Goal: Task Accomplishment & Management: Complete application form

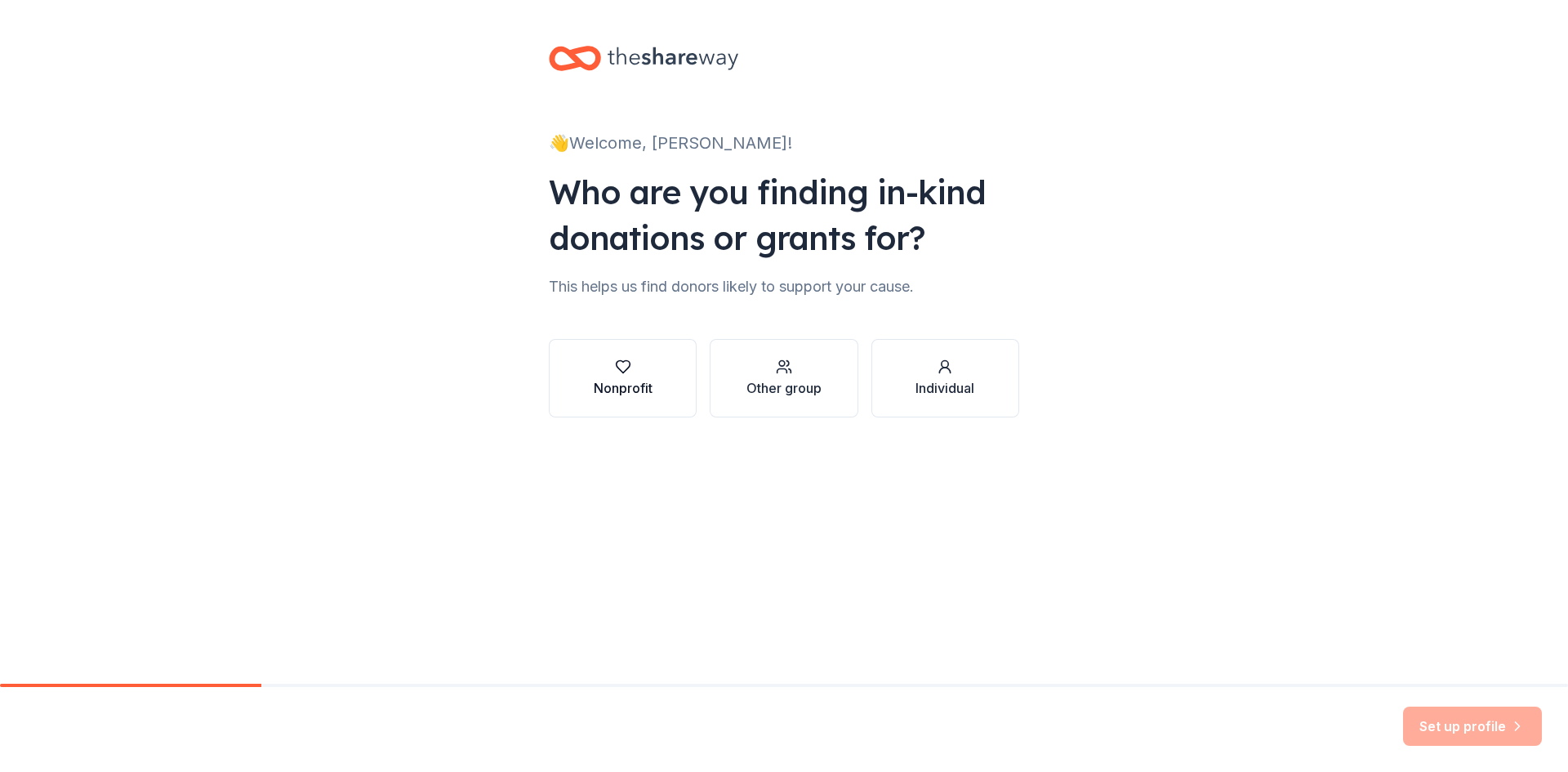
click at [619, 384] on div "Nonprofit" at bounding box center [623, 388] width 59 height 19
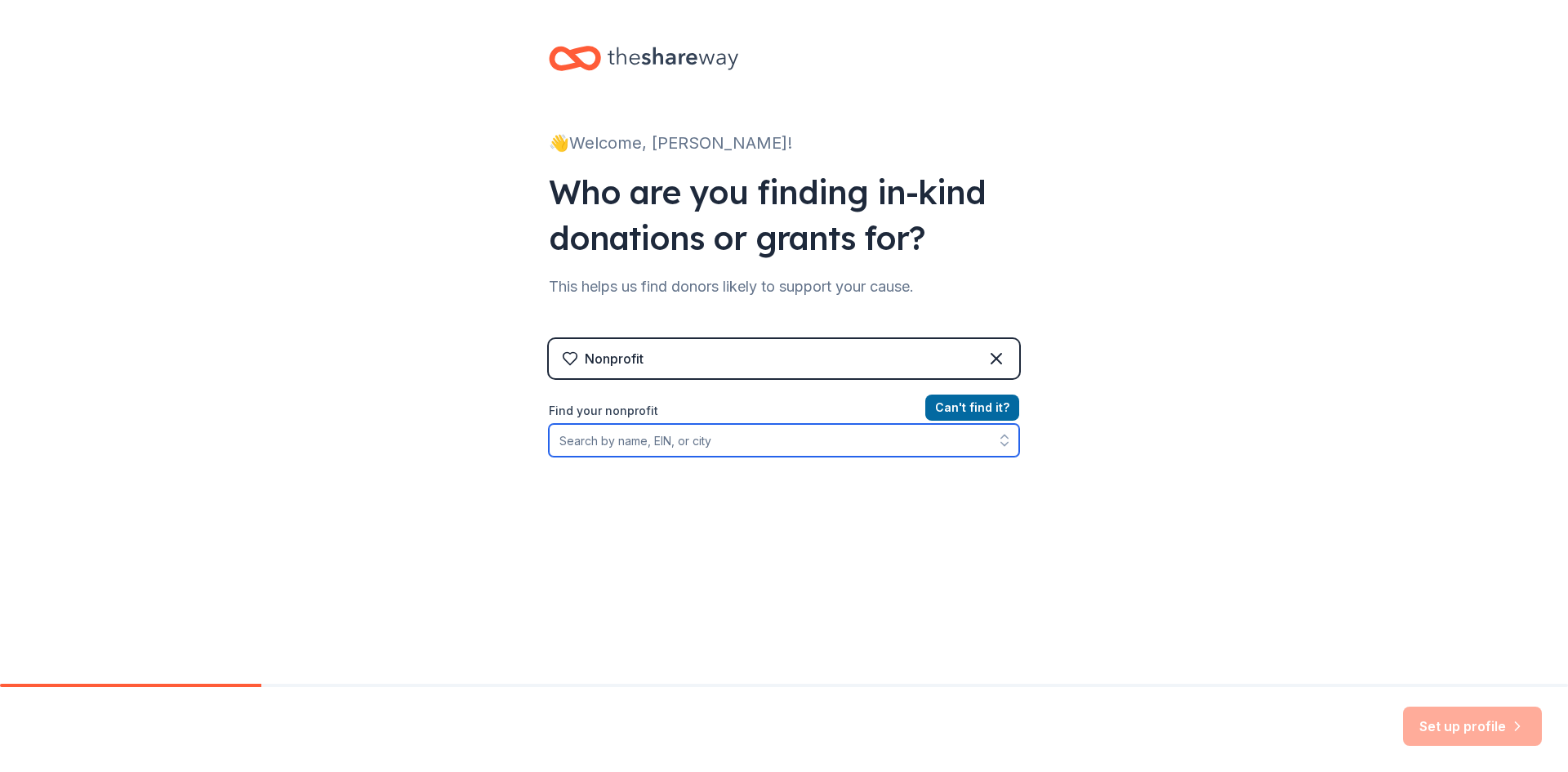
click at [684, 446] on input "Find your nonprofit" at bounding box center [784, 440] width 470 height 33
type input "Hack"
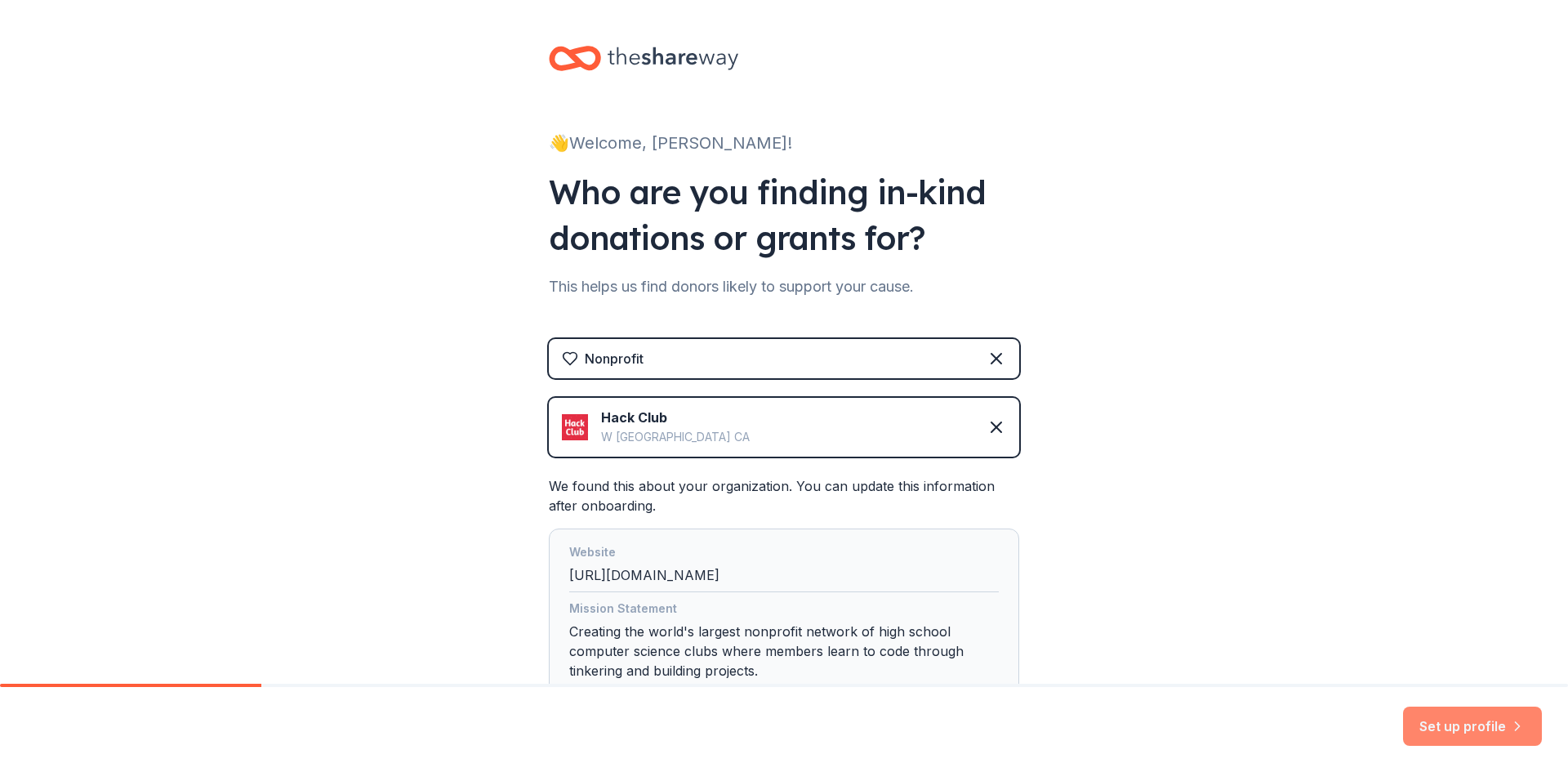
click at [1458, 721] on button "Set up profile" at bounding box center [1472, 726] width 139 height 39
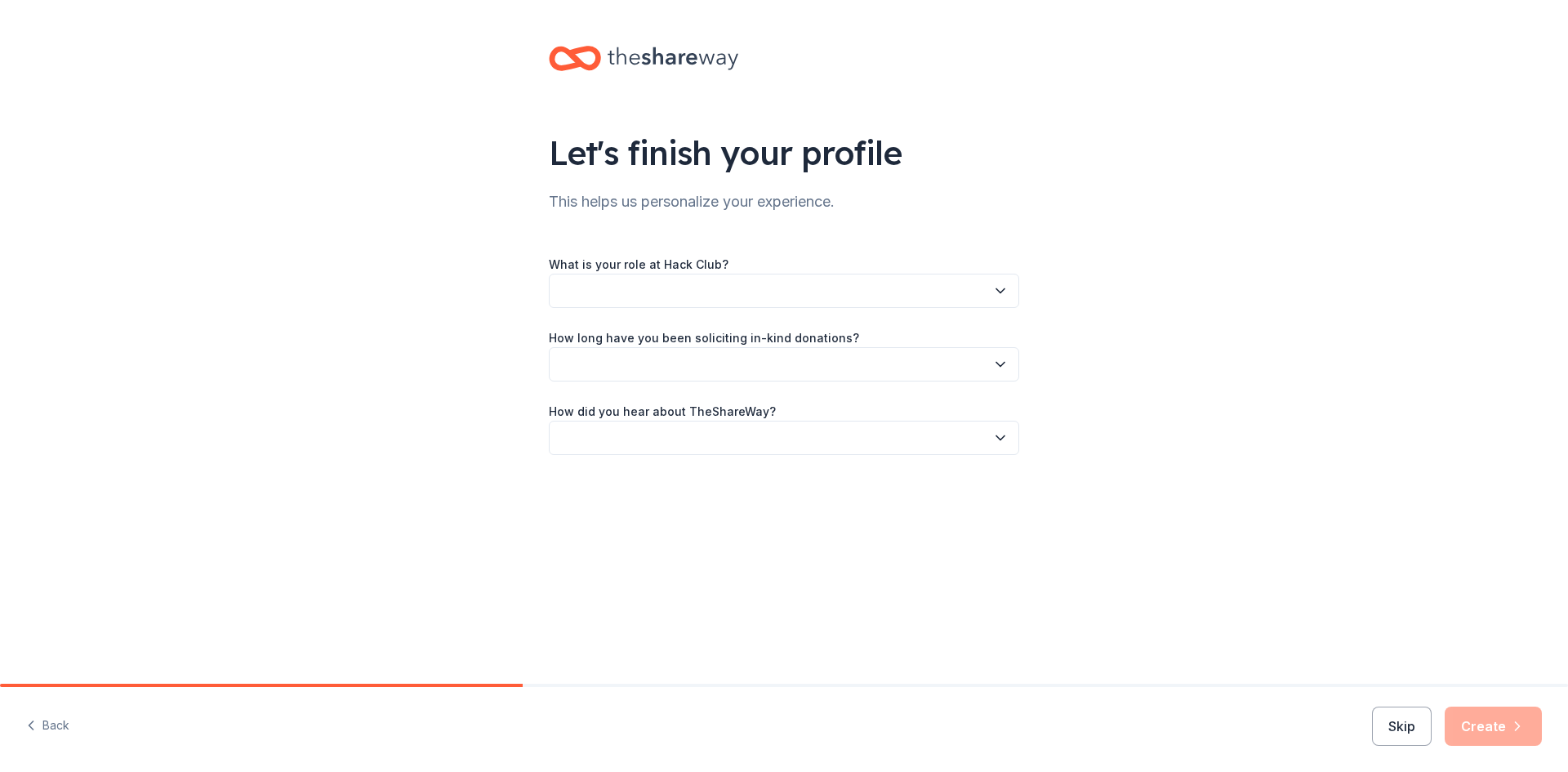
click at [932, 284] on button "button" at bounding box center [784, 290] width 470 height 34
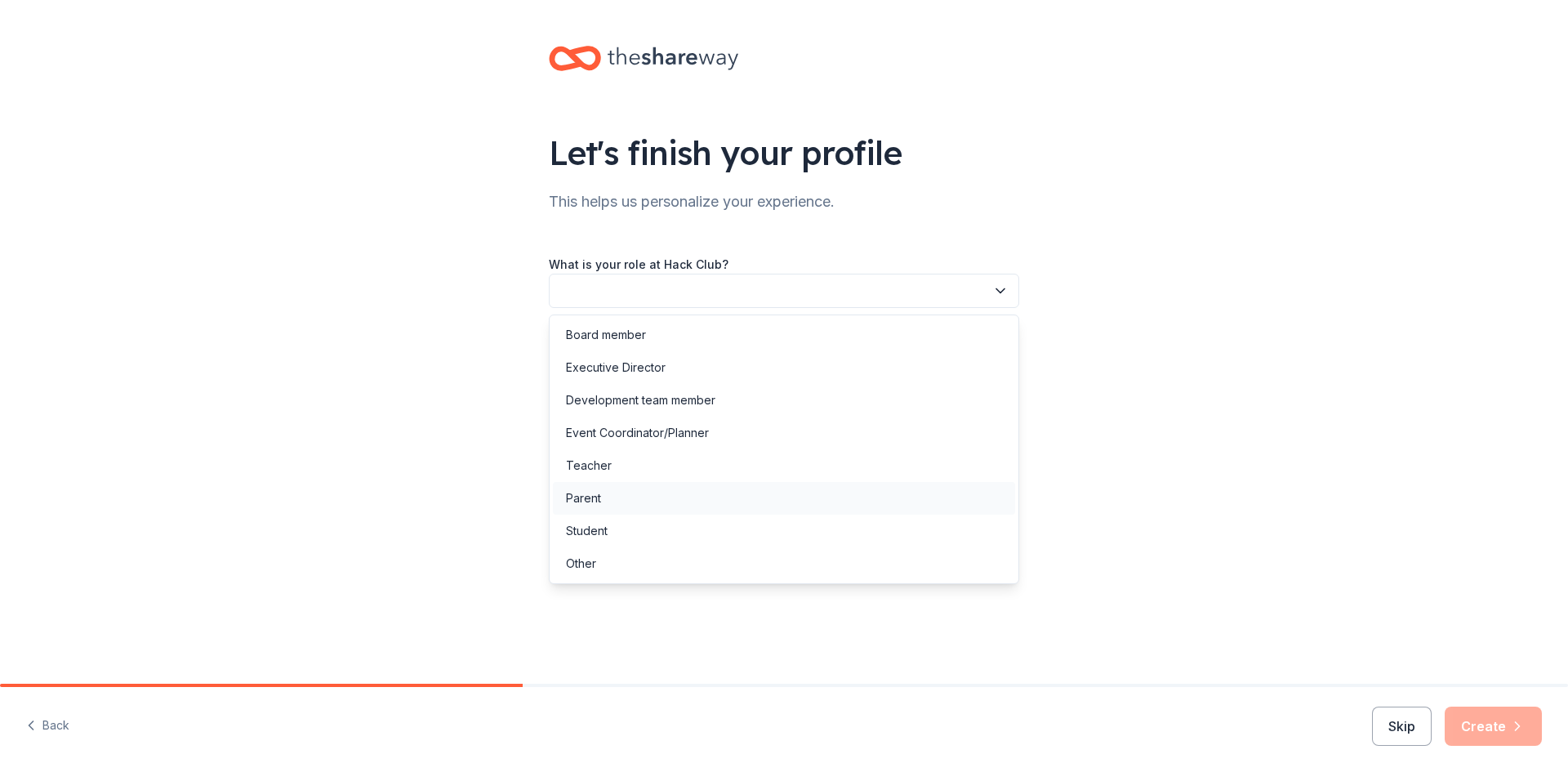
click at [628, 496] on div "Parent" at bounding box center [783, 498] width 462 height 33
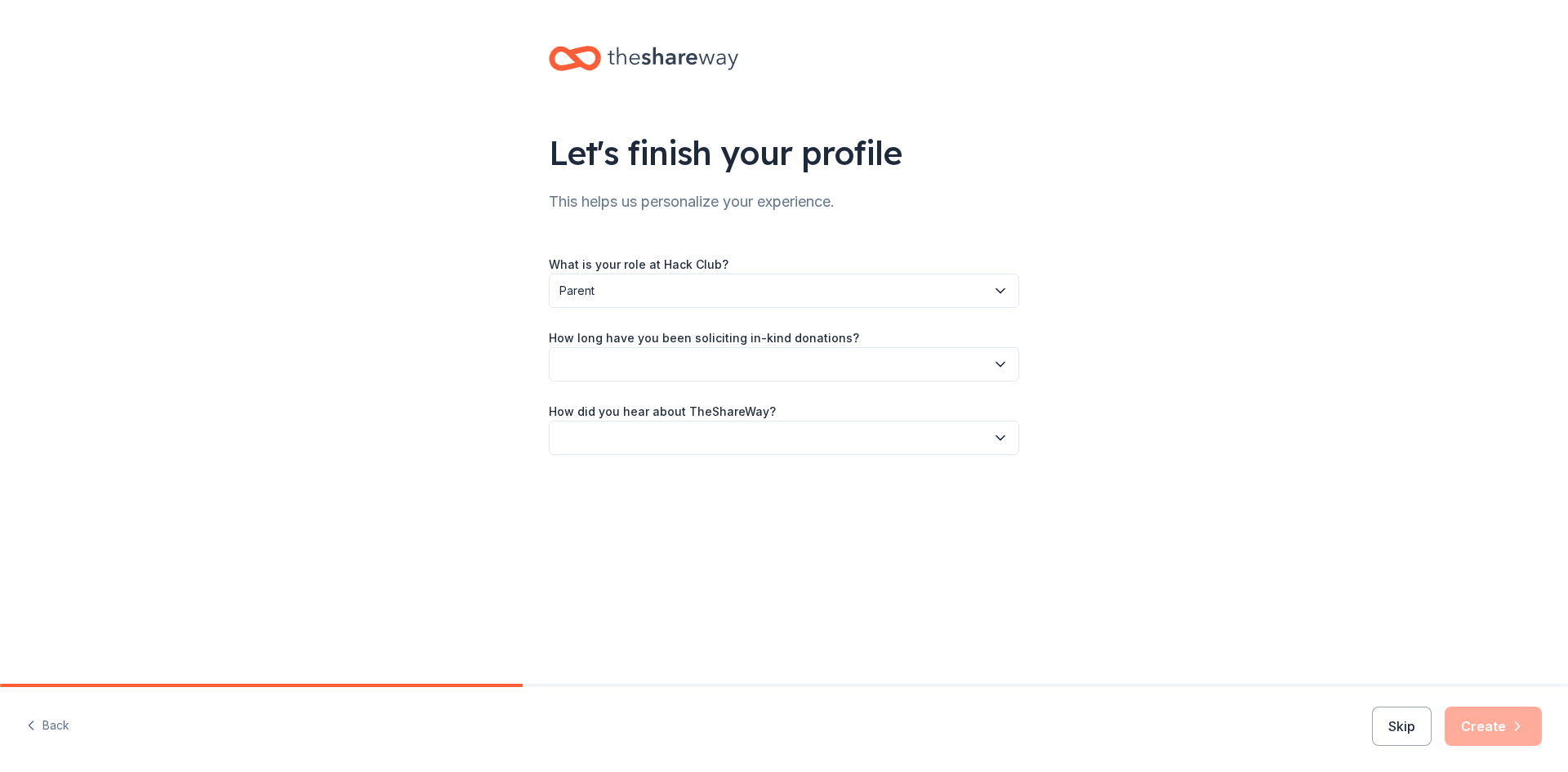
click at [803, 362] on button "button" at bounding box center [784, 364] width 470 height 34
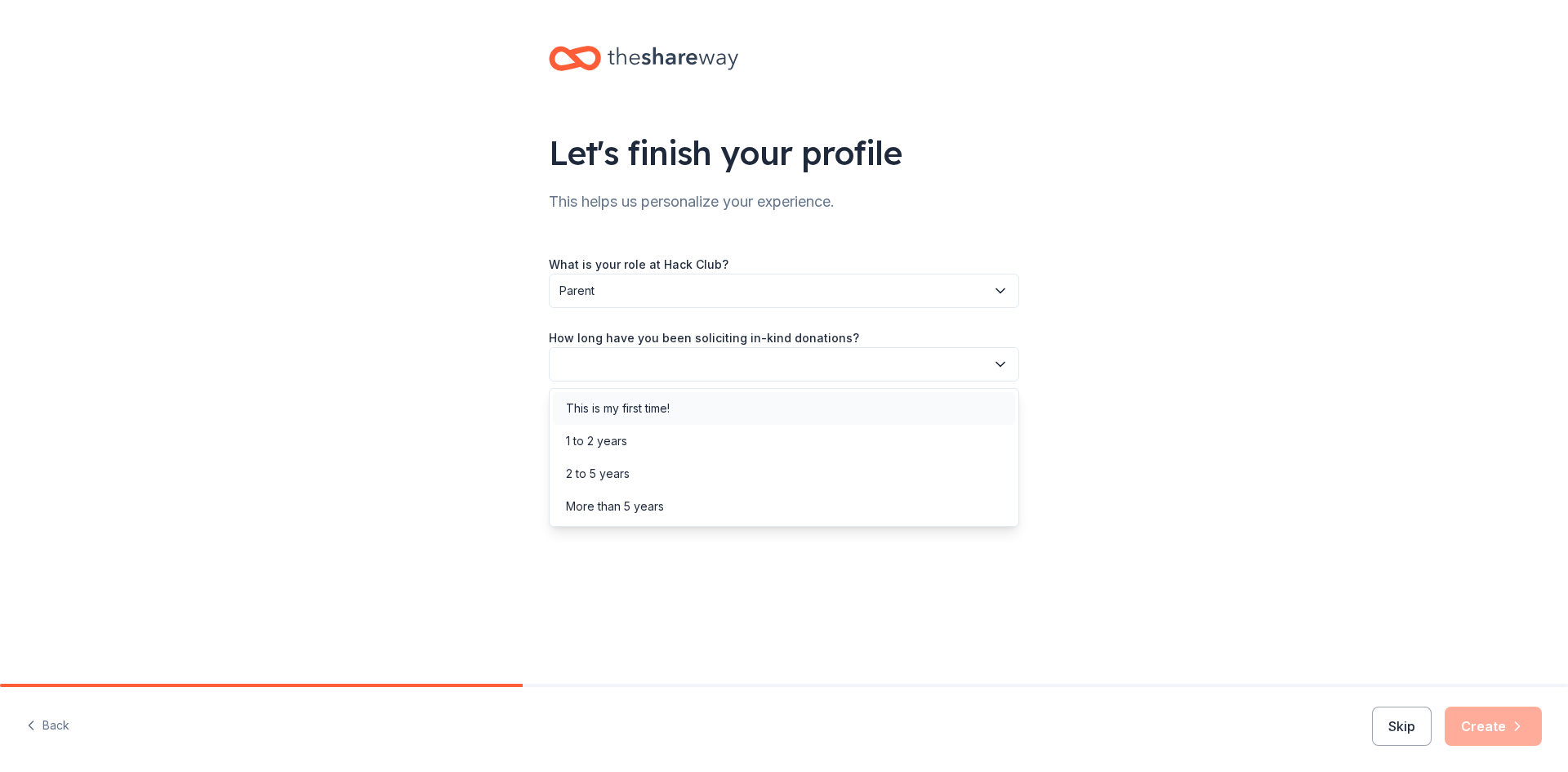
click at [776, 418] on div "This is my first time!" at bounding box center [783, 408] width 462 height 33
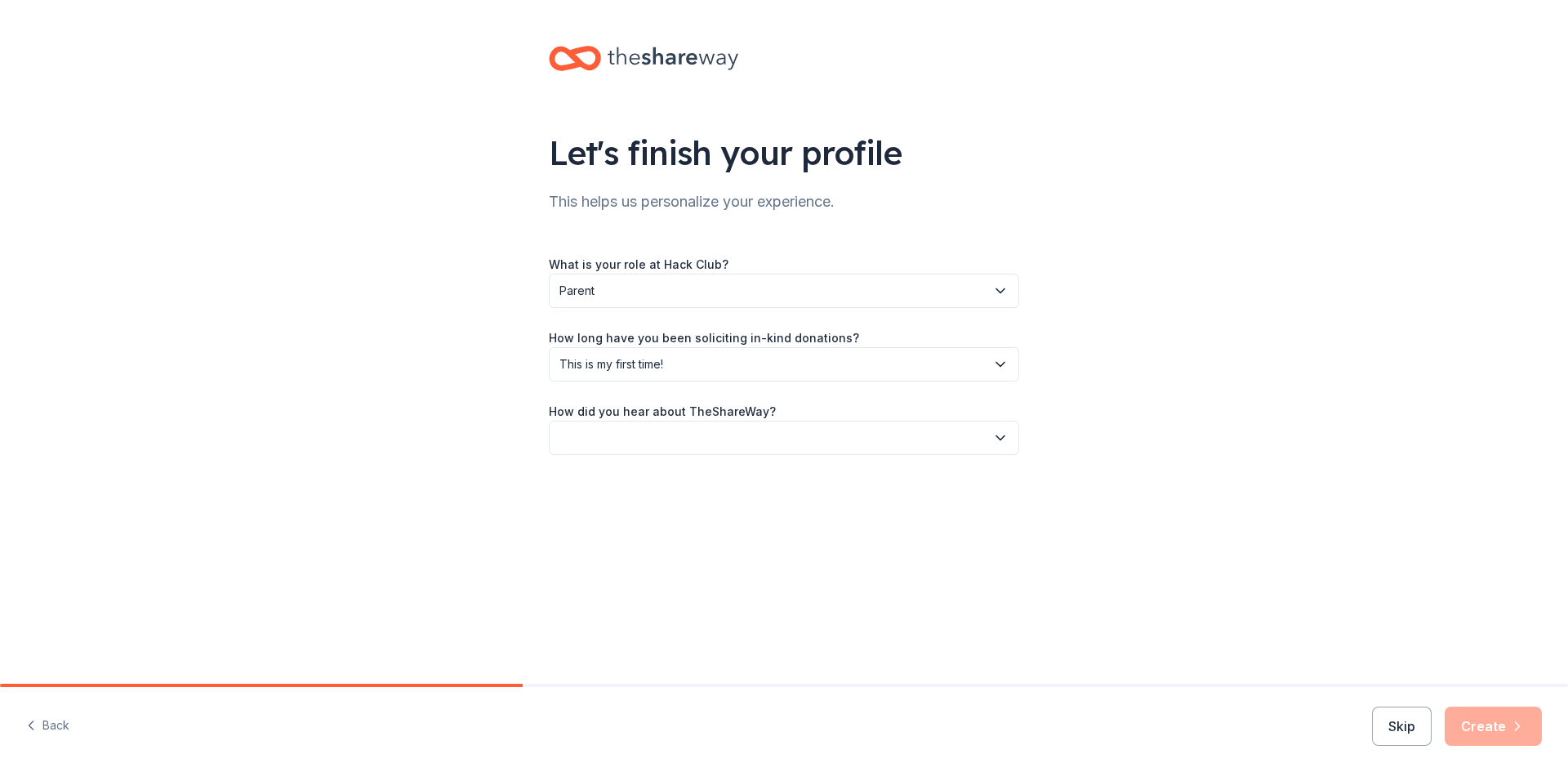
click at [776, 433] on button "button" at bounding box center [784, 438] width 470 height 34
click at [721, 511] on div "Online search" at bounding box center [783, 515] width 462 height 33
click at [1485, 730] on button "Create" at bounding box center [1493, 726] width 97 height 39
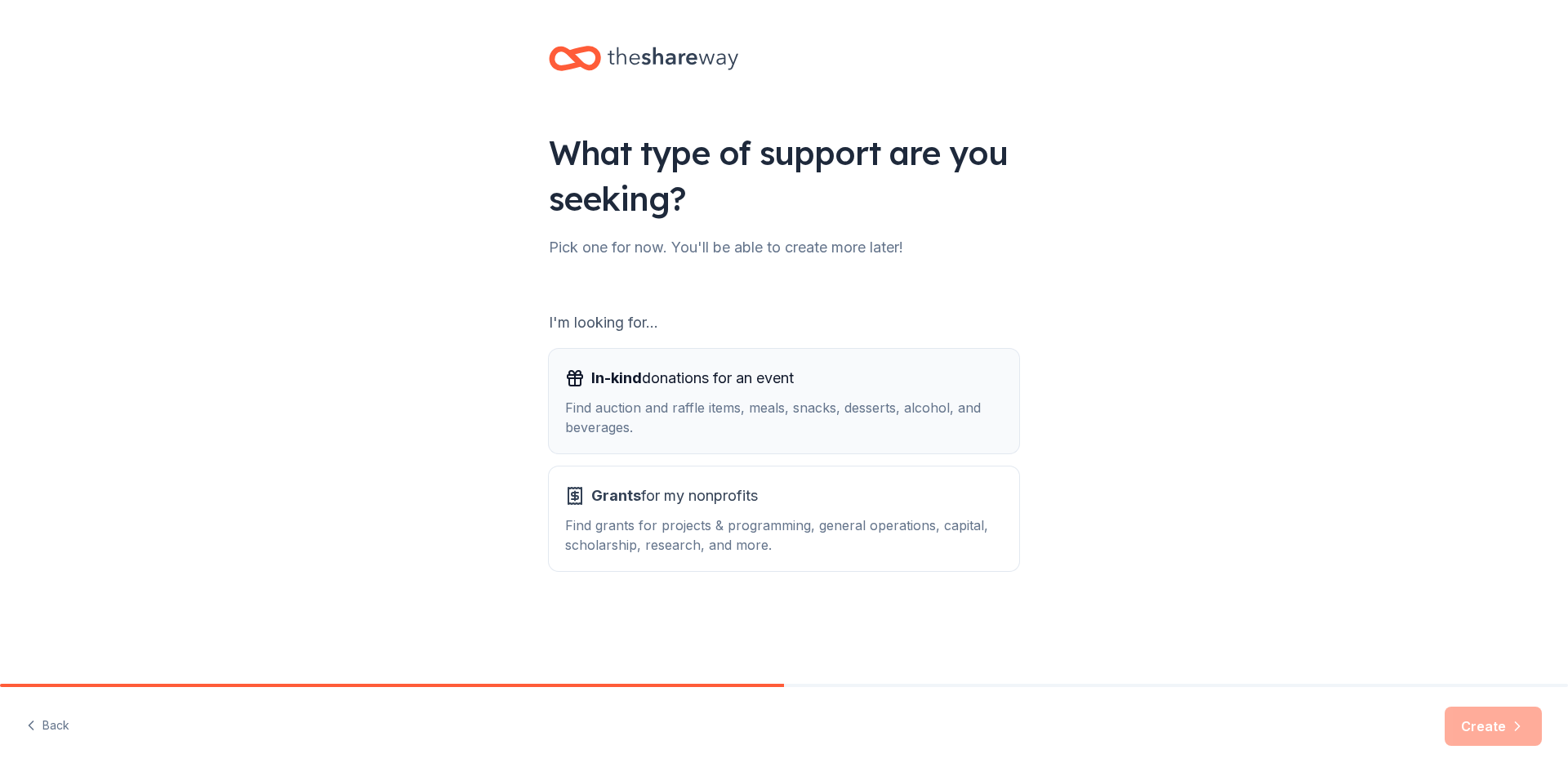
click at [832, 402] on div "Find auction and raffle items, meals, snacks, desserts, alcohol, and beverages." at bounding box center [783, 417] width 438 height 39
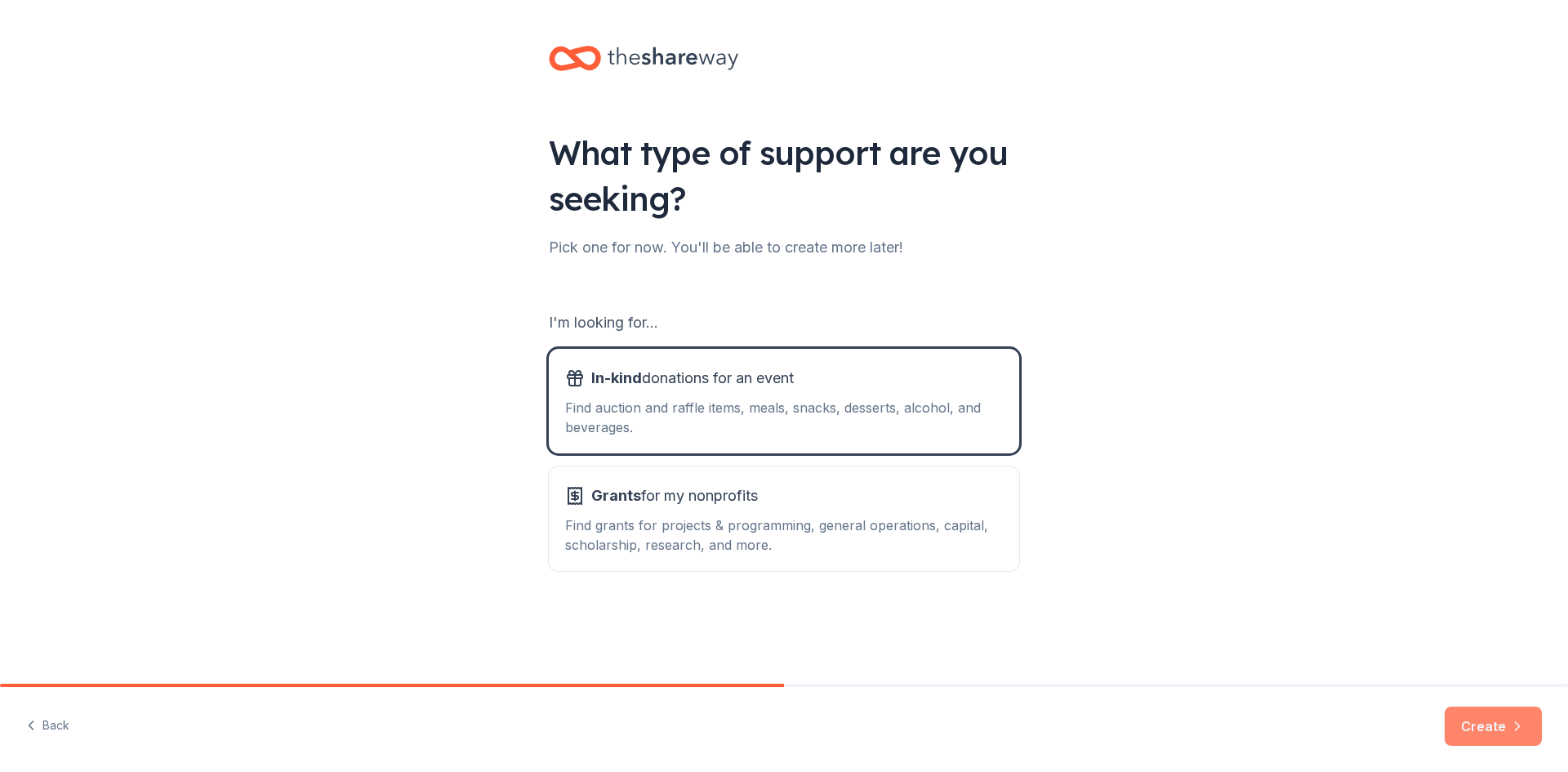
click at [1467, 718] on button "Create" at bounding box center [1493, 726] width 97 height 39
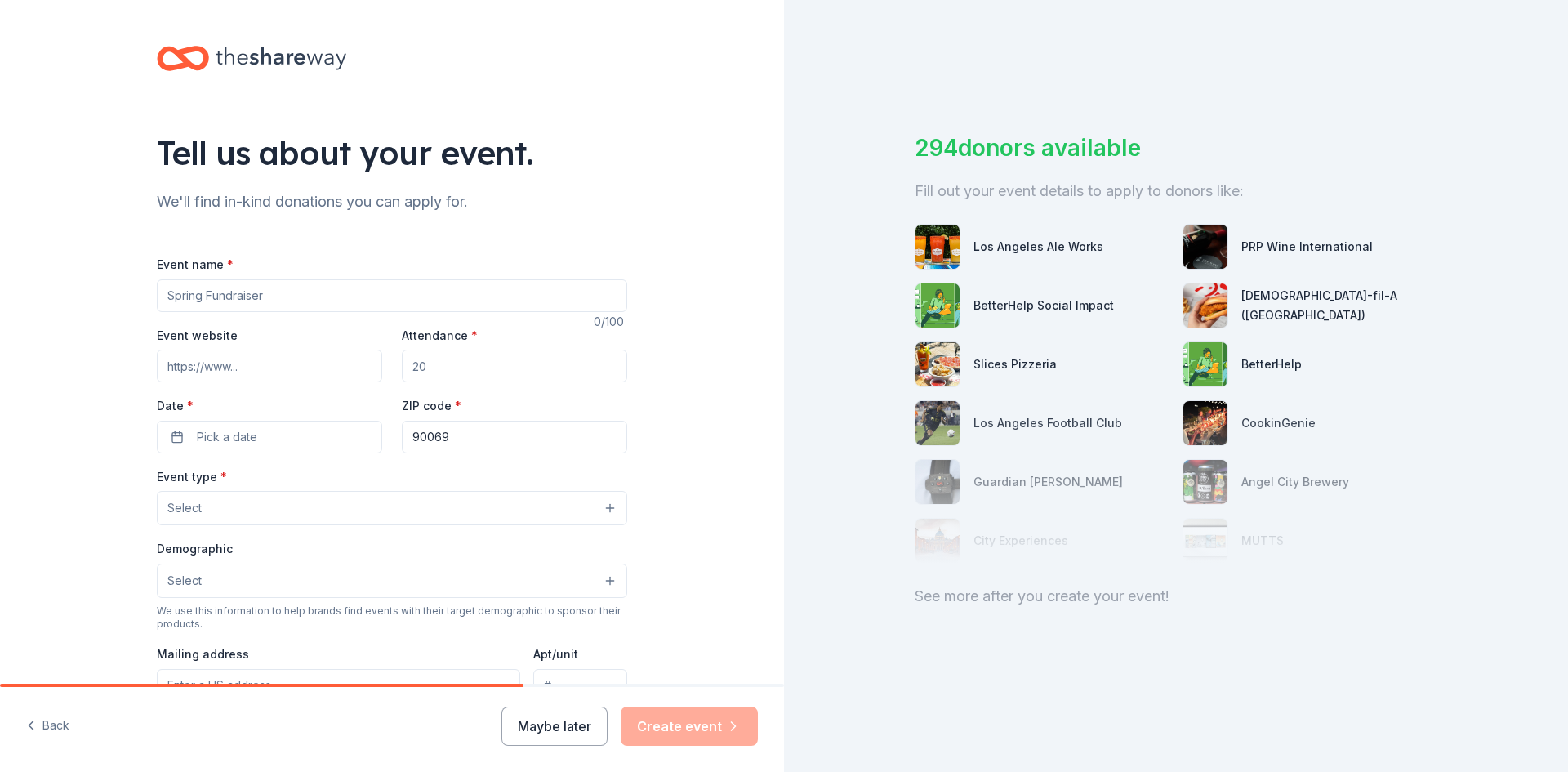
click at [313, 299] on input "Event name *" at bounding box center [392, 295] width 470 height 33
type input "FIRST Lego League Event"
click at [266, 367] on input "Event website" at bounding box center [269, 365] width 225 height 33
click at [449, 375] on input "Attendance *" at bounding box center [514, 365] width 225 height 33
type input "300"
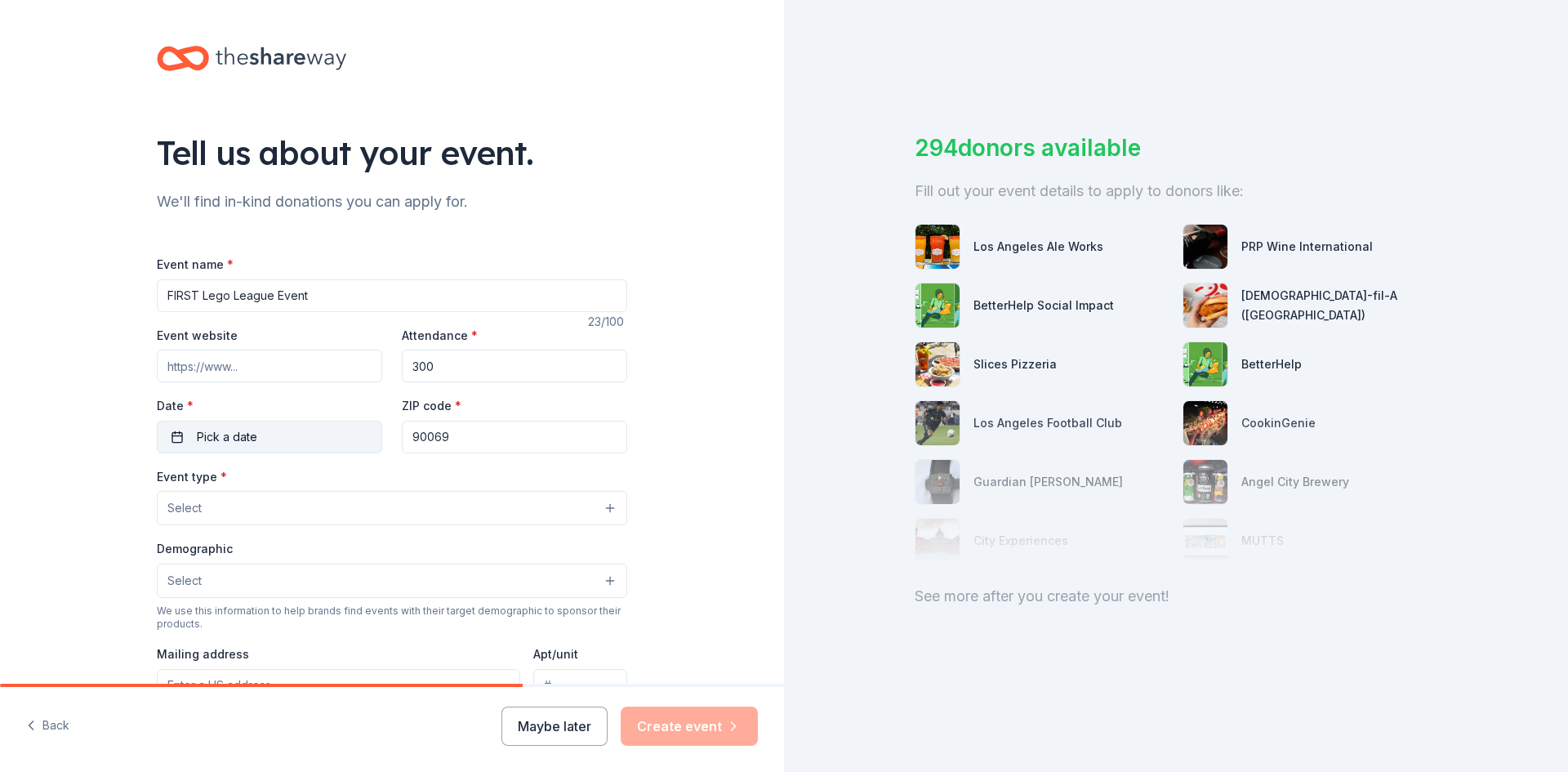
click at [307, 427] on button "Pick a date" at bounding box center [269, 437] width 225 height 33
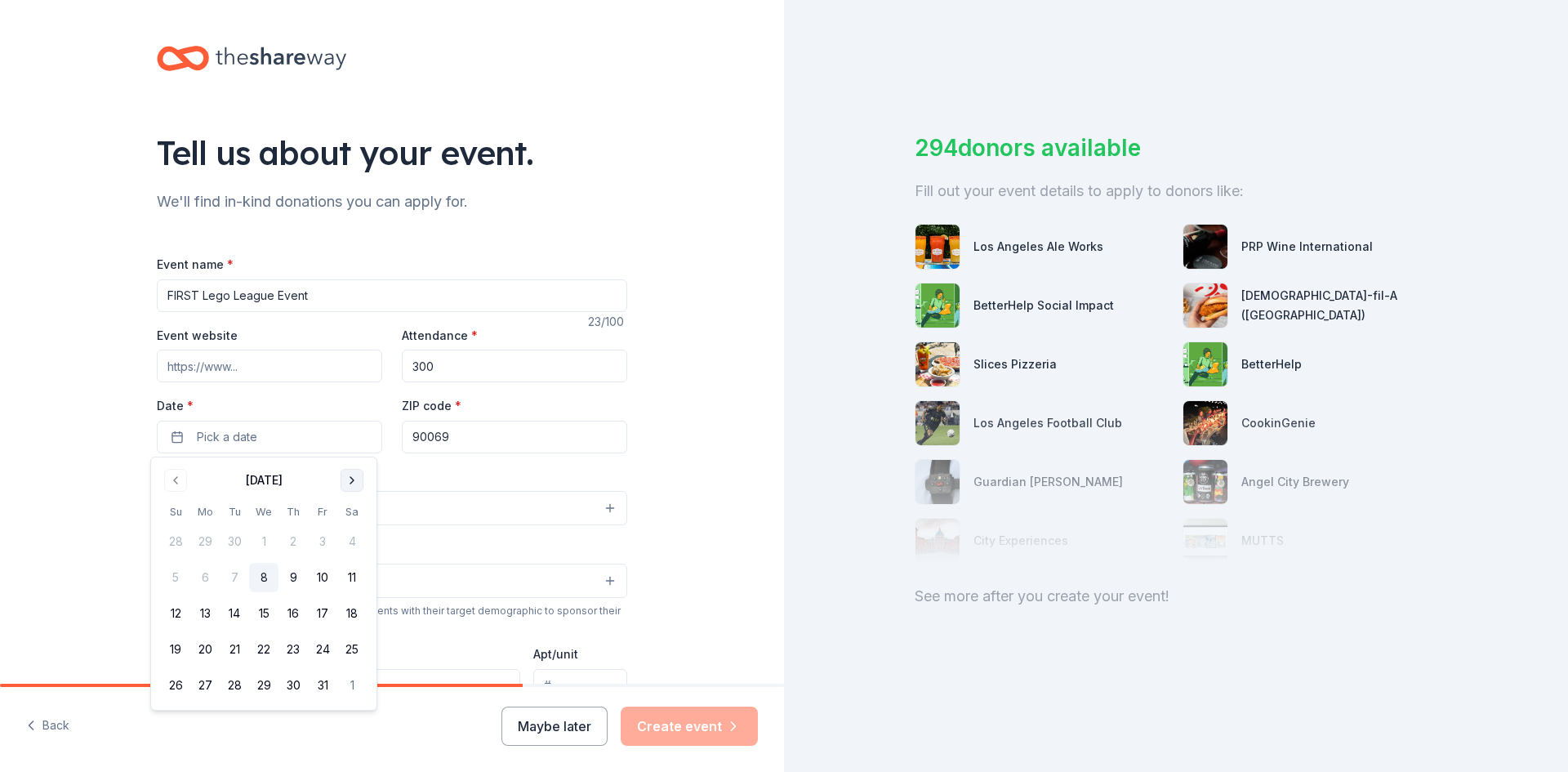
click at [352, 481] on button "Go to next month" at bounding box center [352, 480] width 23 height 23
click at [352, 577] on button "13" at bounding box center [352, 577] width 29 height 29
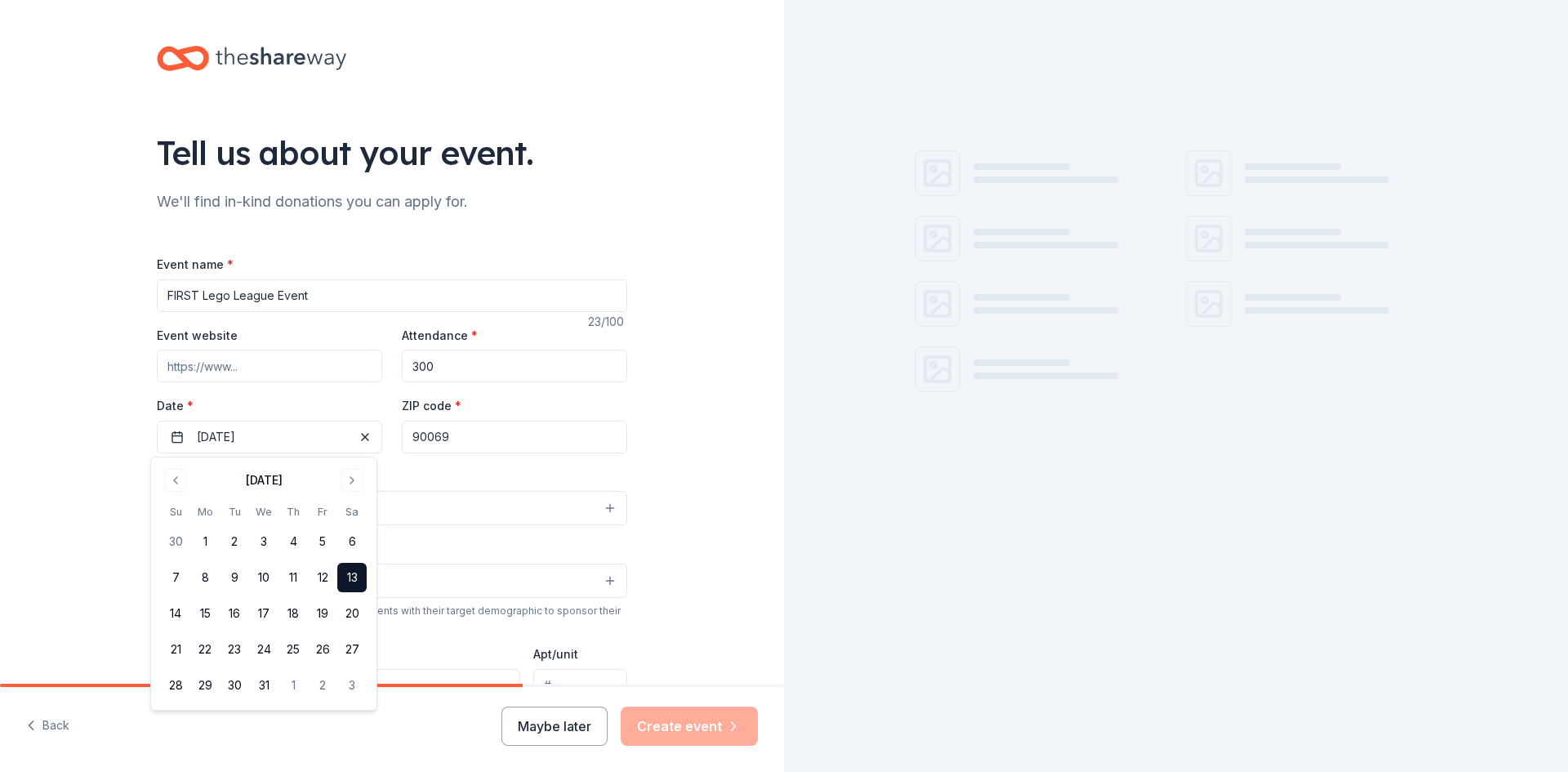
click at [476, 435] on input "90069" at bounding box center [514, 437] width 225 height 33
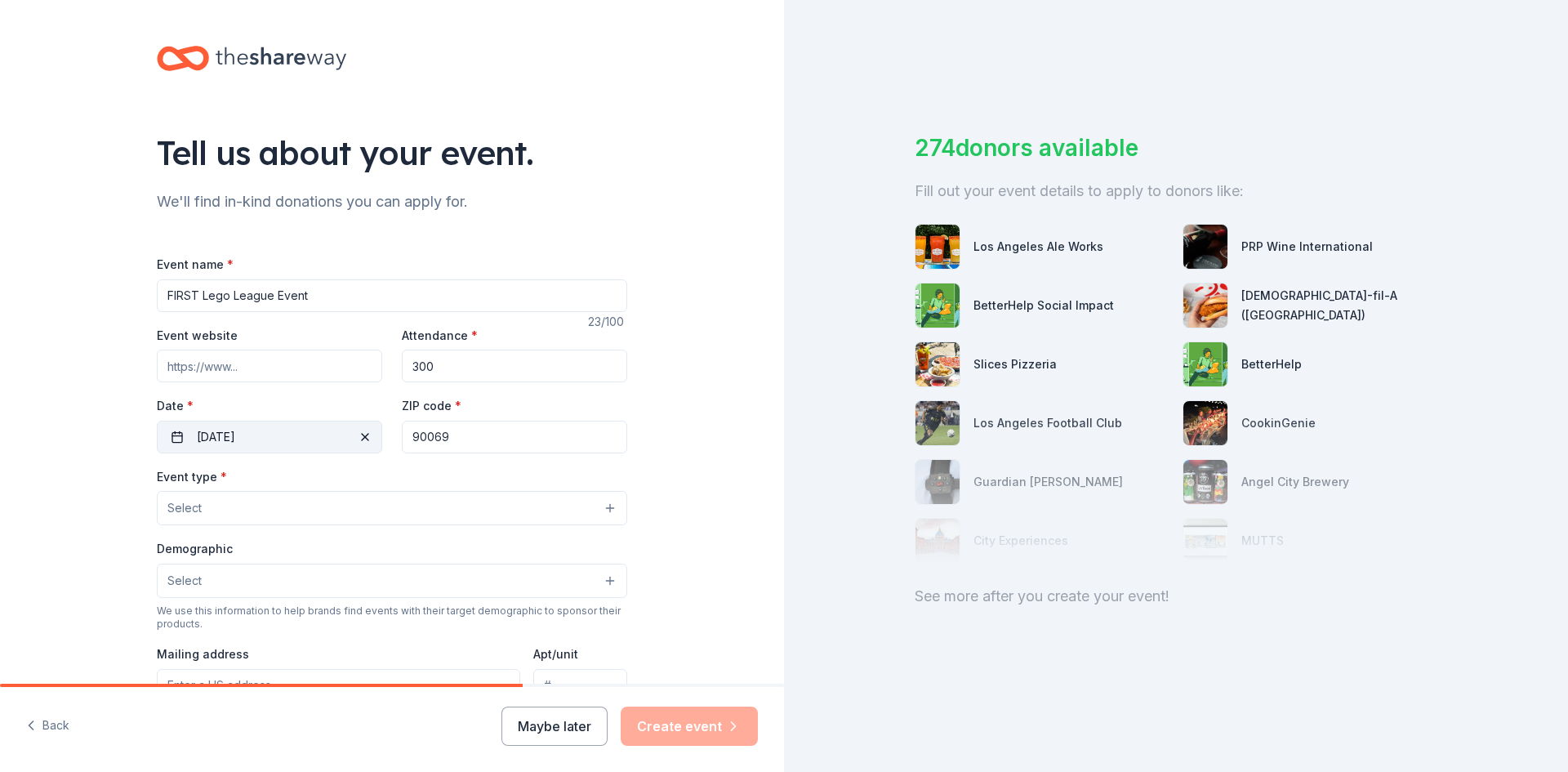
drag, startPoint x: 476, startPoint y: 435, endPoint x: 374, endPoint y: 432, distance: 102.0
click at [374, 432] on div "Event website Attendance * 300 Date * 12/13/2025 ZIP code * 90069" at bounding box center [392, 389] width 470 height 128
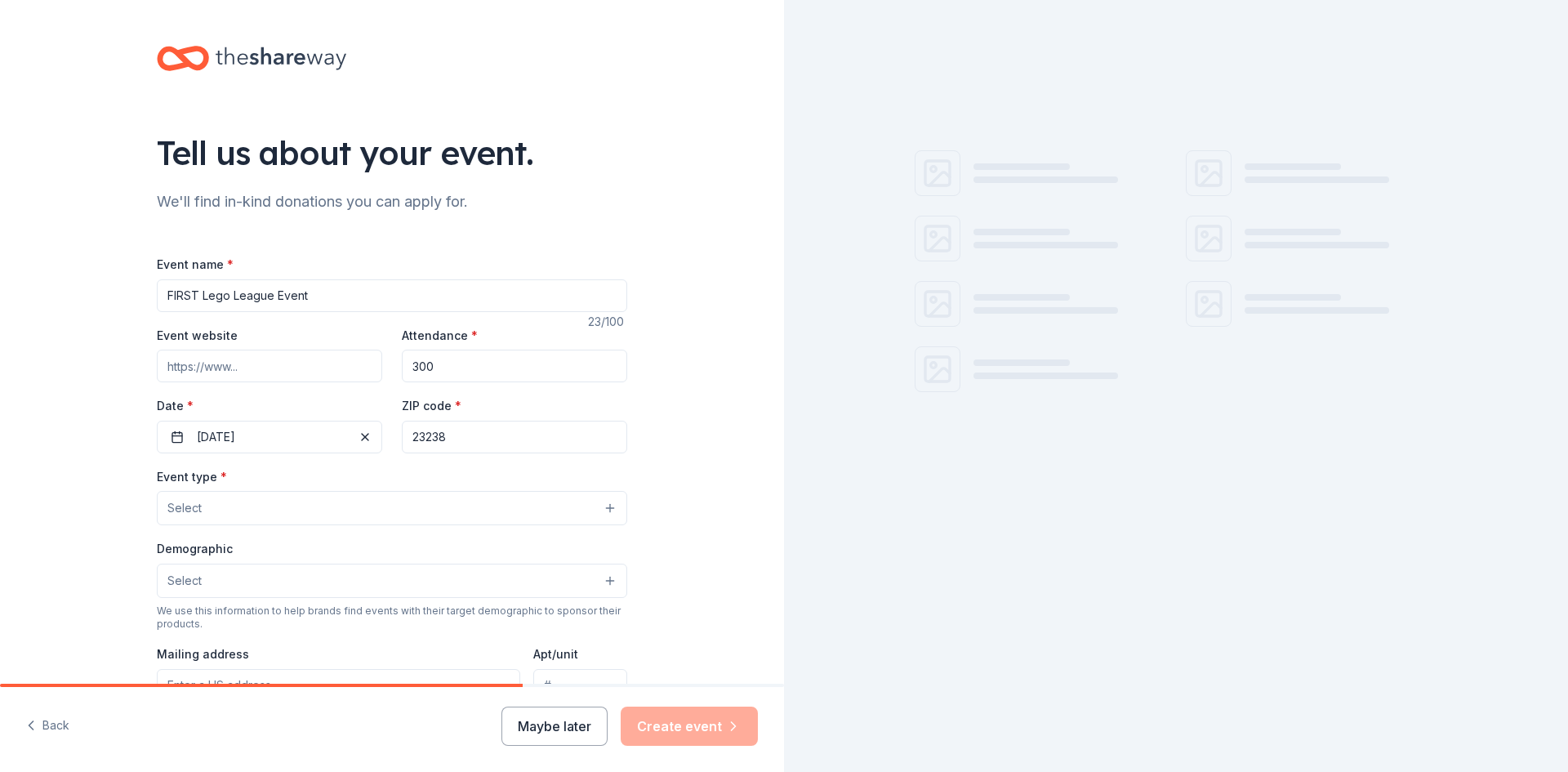
type input "23238"
click at [313, 367] on input "Event website" at bounding box center [269, 365] width 225 height 33
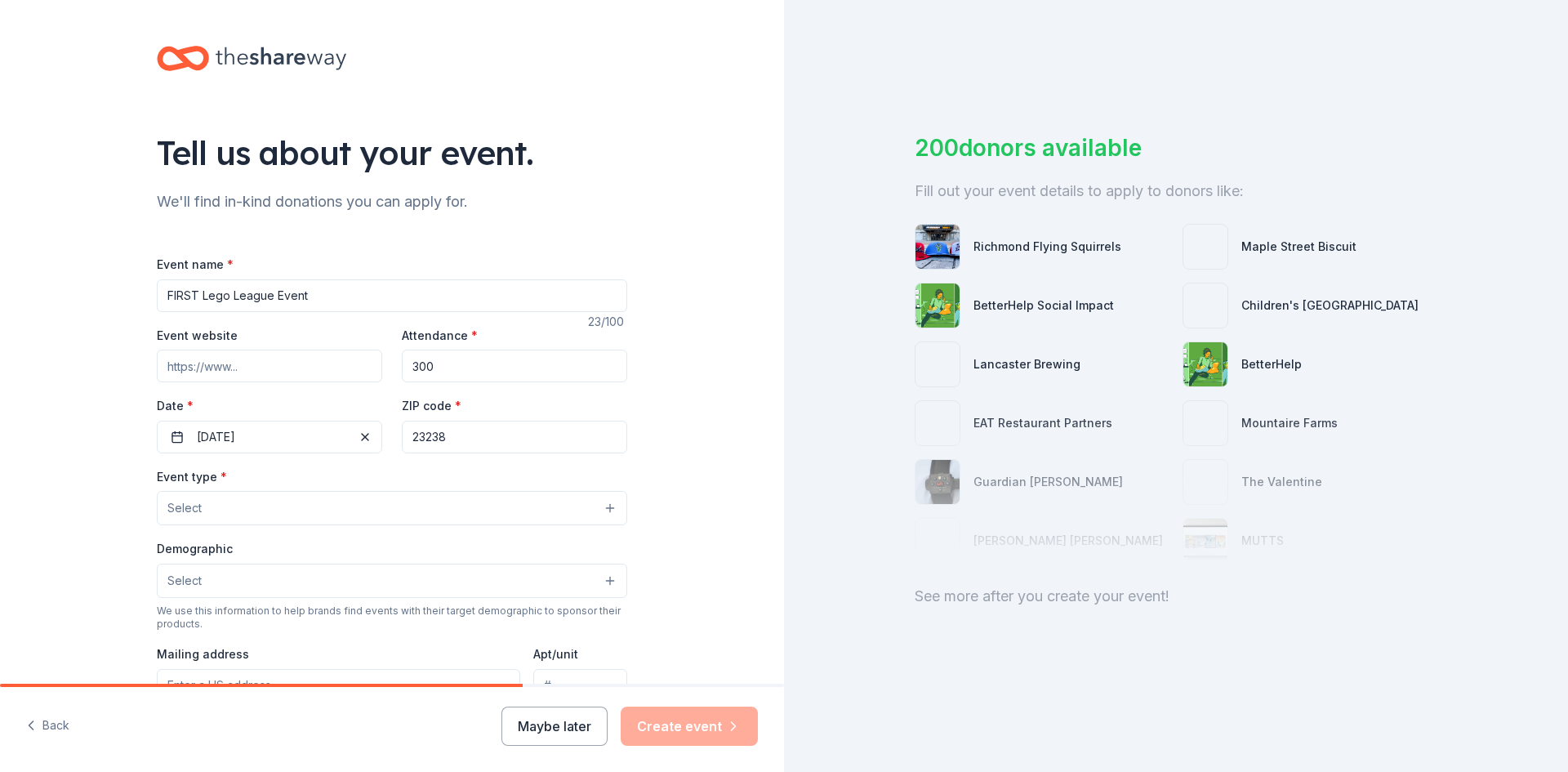
click at [287, 504] on button "Select" at bounding box center [392, 508] width 470 height 34
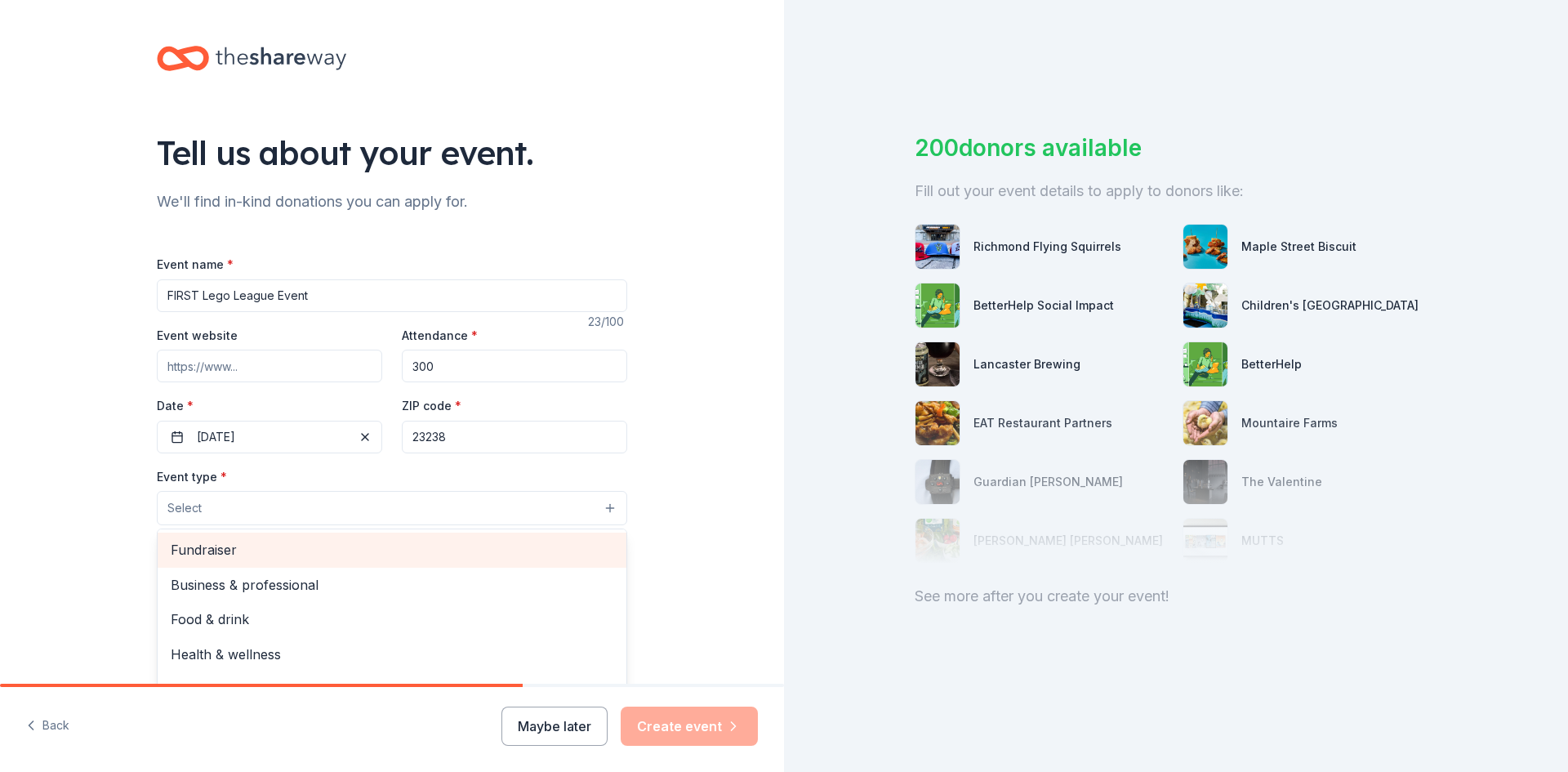
click at [189, 551] on span "Fundraiser" at bounding box center [392, 550] width 443 height 21
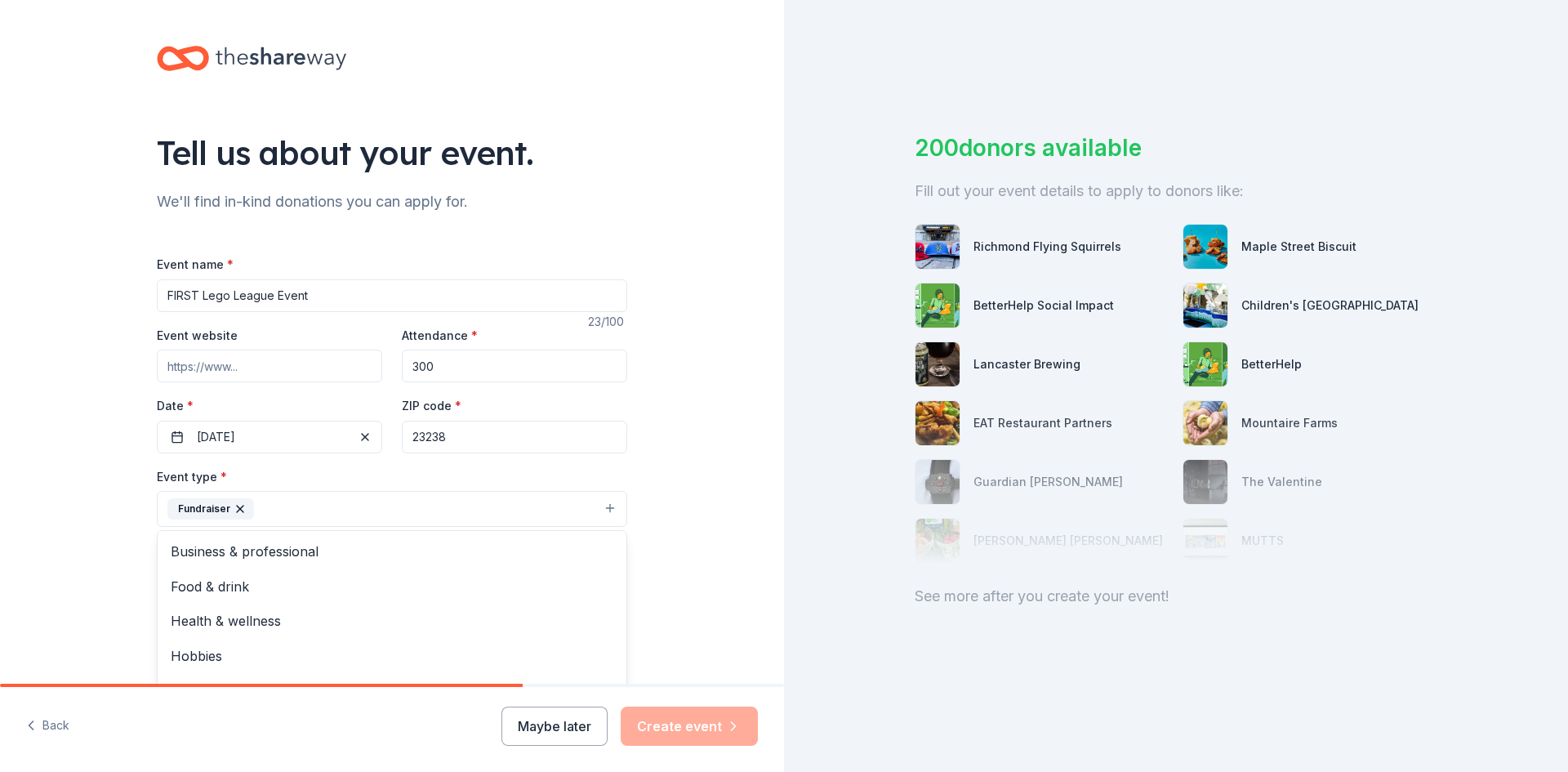
click at [685, 536] on div "Tell us about your event. We'll find in-kind donations you can apply for. Event…" at bounding box center [392, 544] width 784 height 1089
click at [392, 587] on button "Select" at bounding box center [392, 582] width 470 height 34
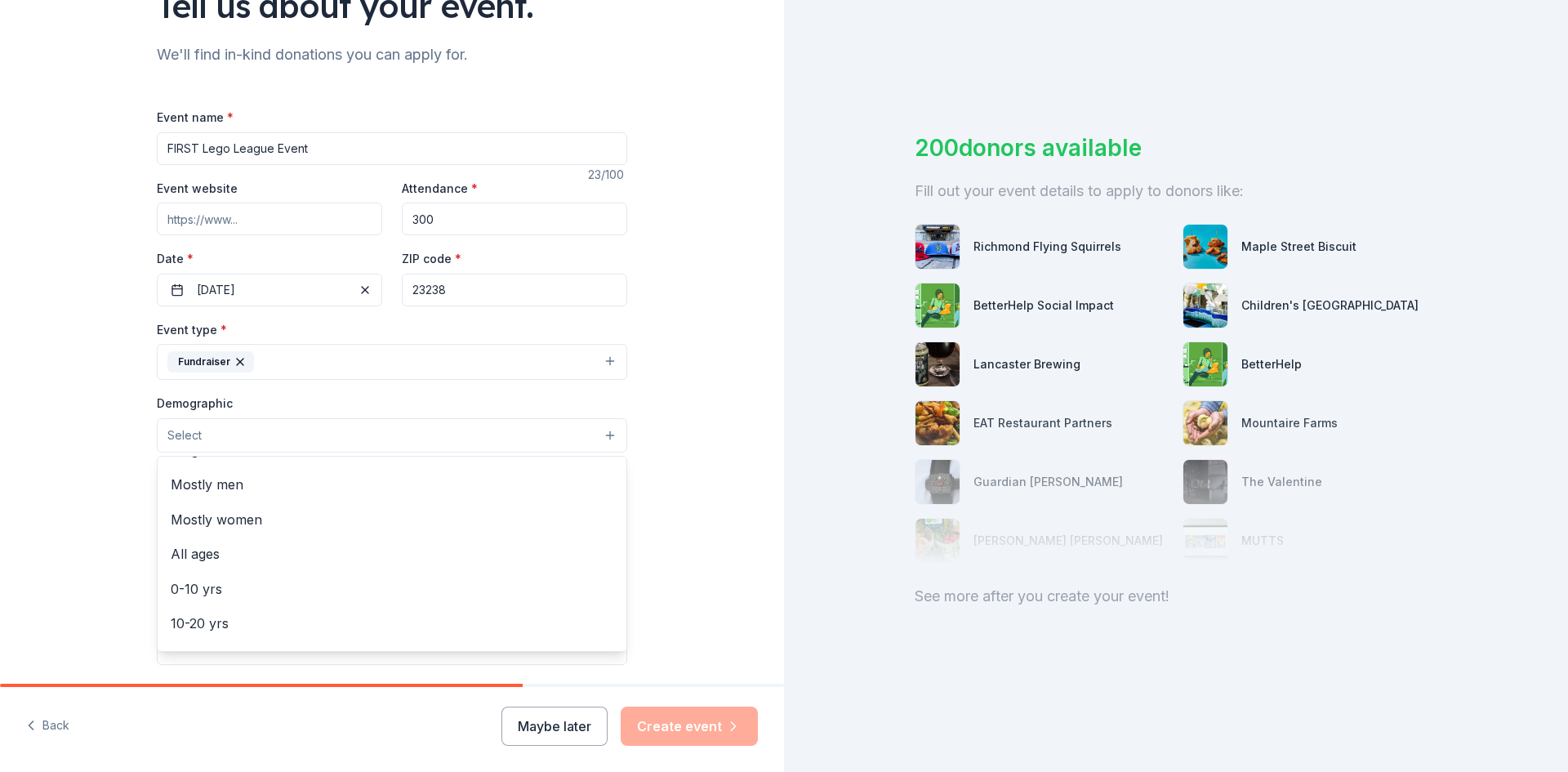
scroll to position [27, 0]
click at [316, 554] on span "All ages" at bounding box center [392, 554] width 443 height 21
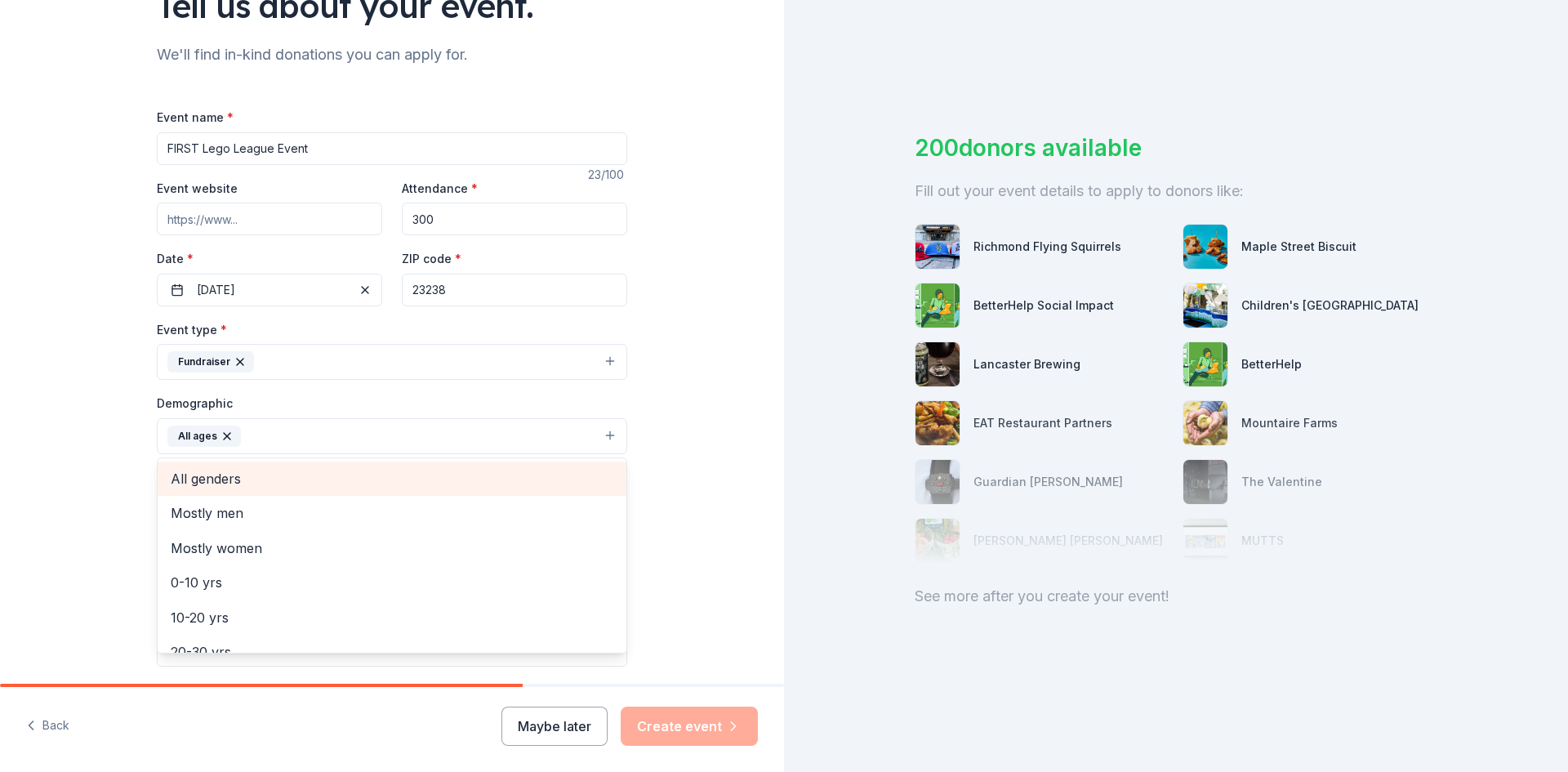
click at [246, 478] on span "All genders" at bounding box center [392, 478] width 443 height 21
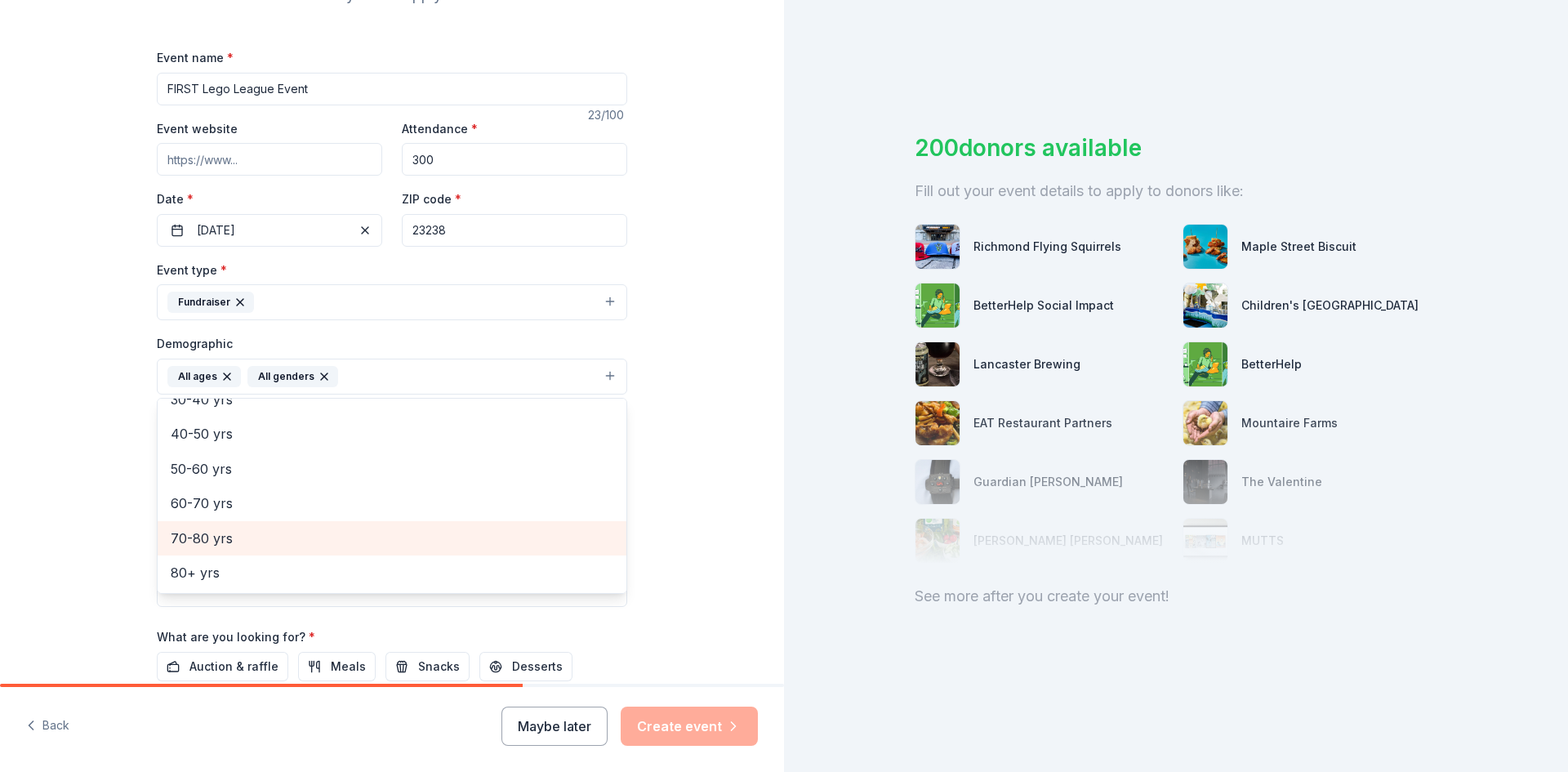
scroll to position [208, 0]
click at [757, 528] on div "Tell us about your event. We'll find in-kind donations you can apply for. Event…" at bounding box center [392, 337] width 784 height 1090
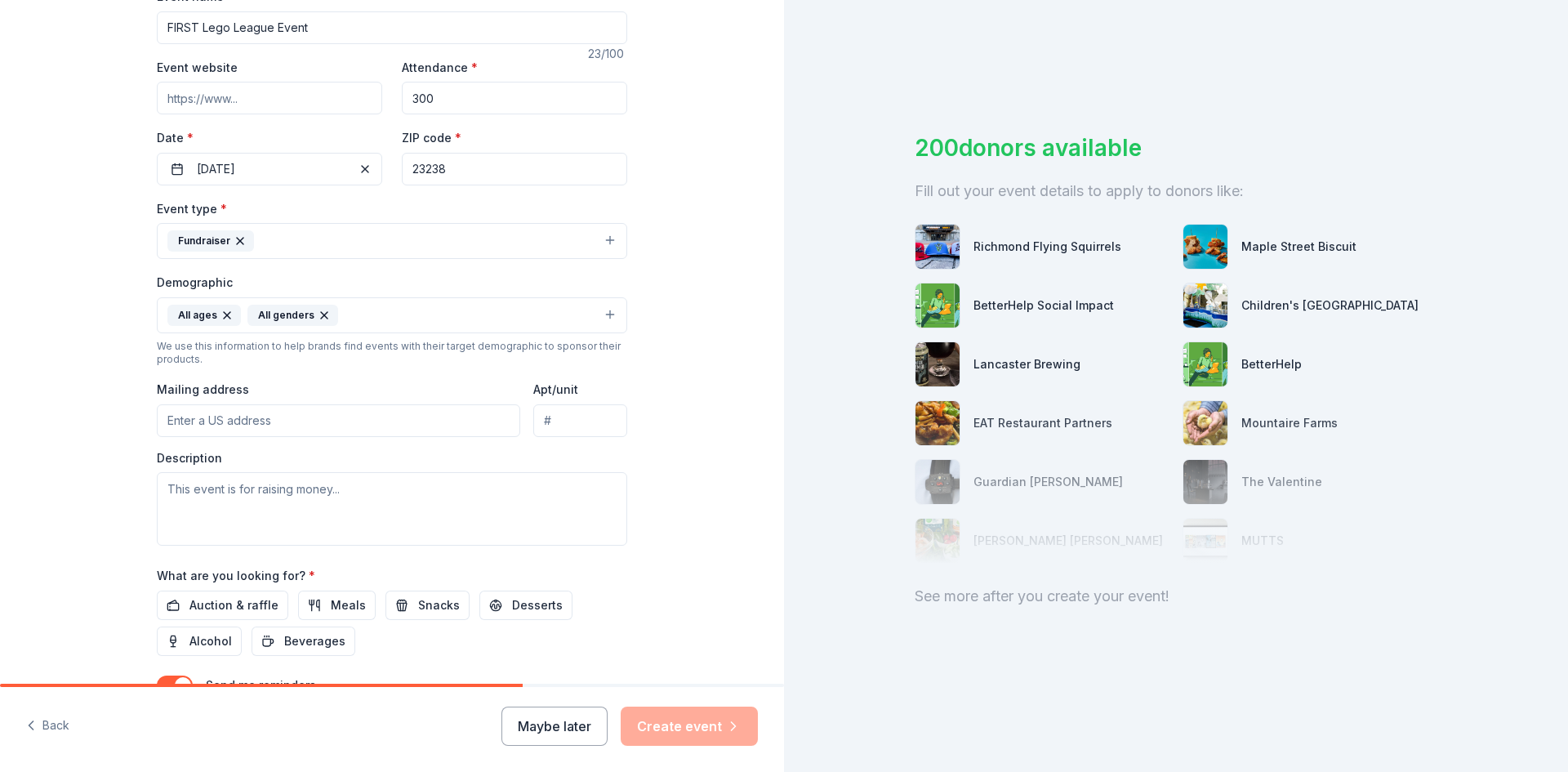
scroll to position [269, 0]
click at [413, 424] on input "Mailing address" at bounding box center [338, 419] width 363 height 33
type input "424 Weston Way"
click at [463, 508] on textarea at bounding box center [392, 508] width 470 height 73
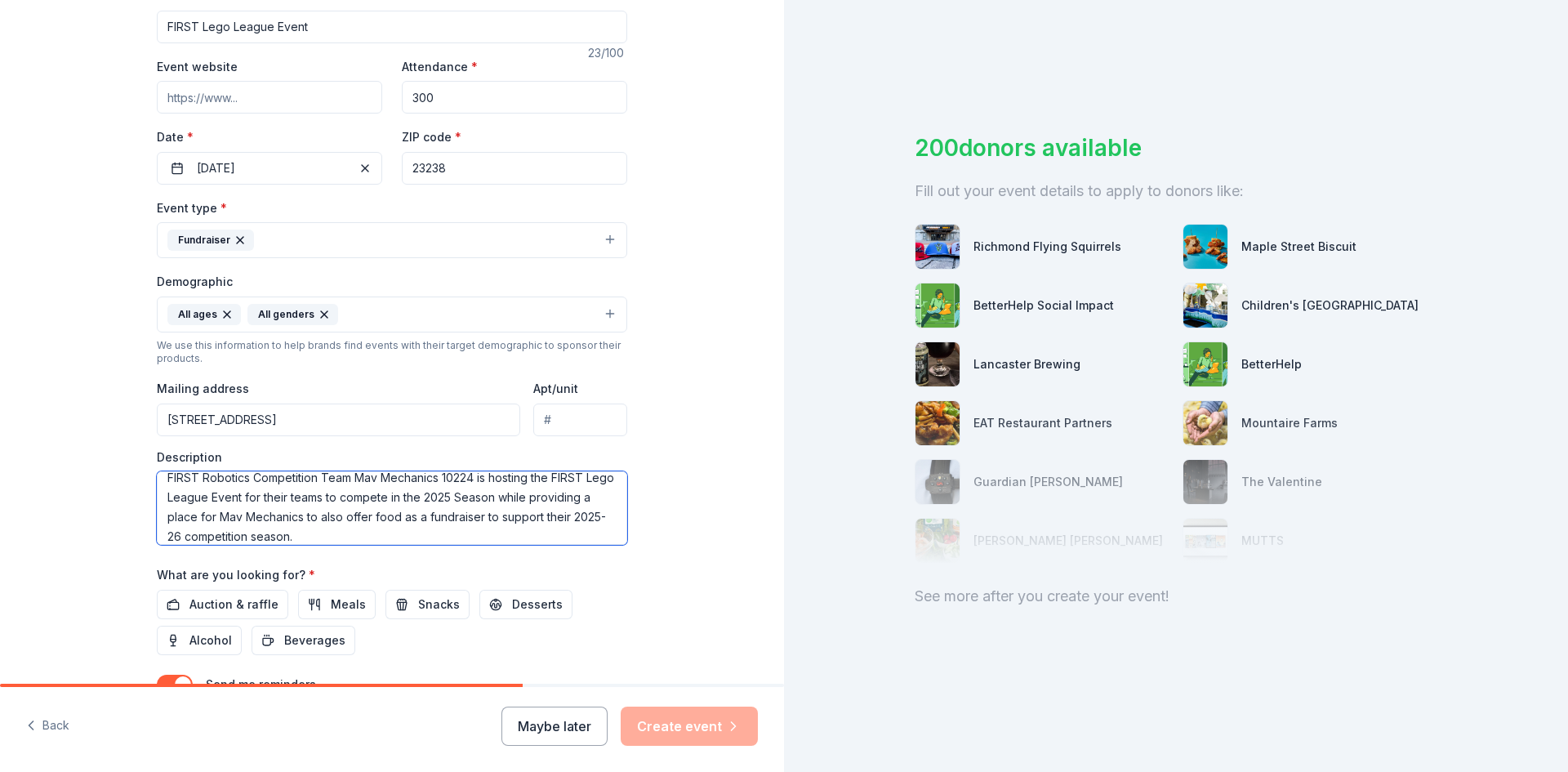
scroll to position [19, 0]
type textarea "FIRST Robotics Competition Team Mav Mechanics 10224 is hosting the FIRST Lego L…"
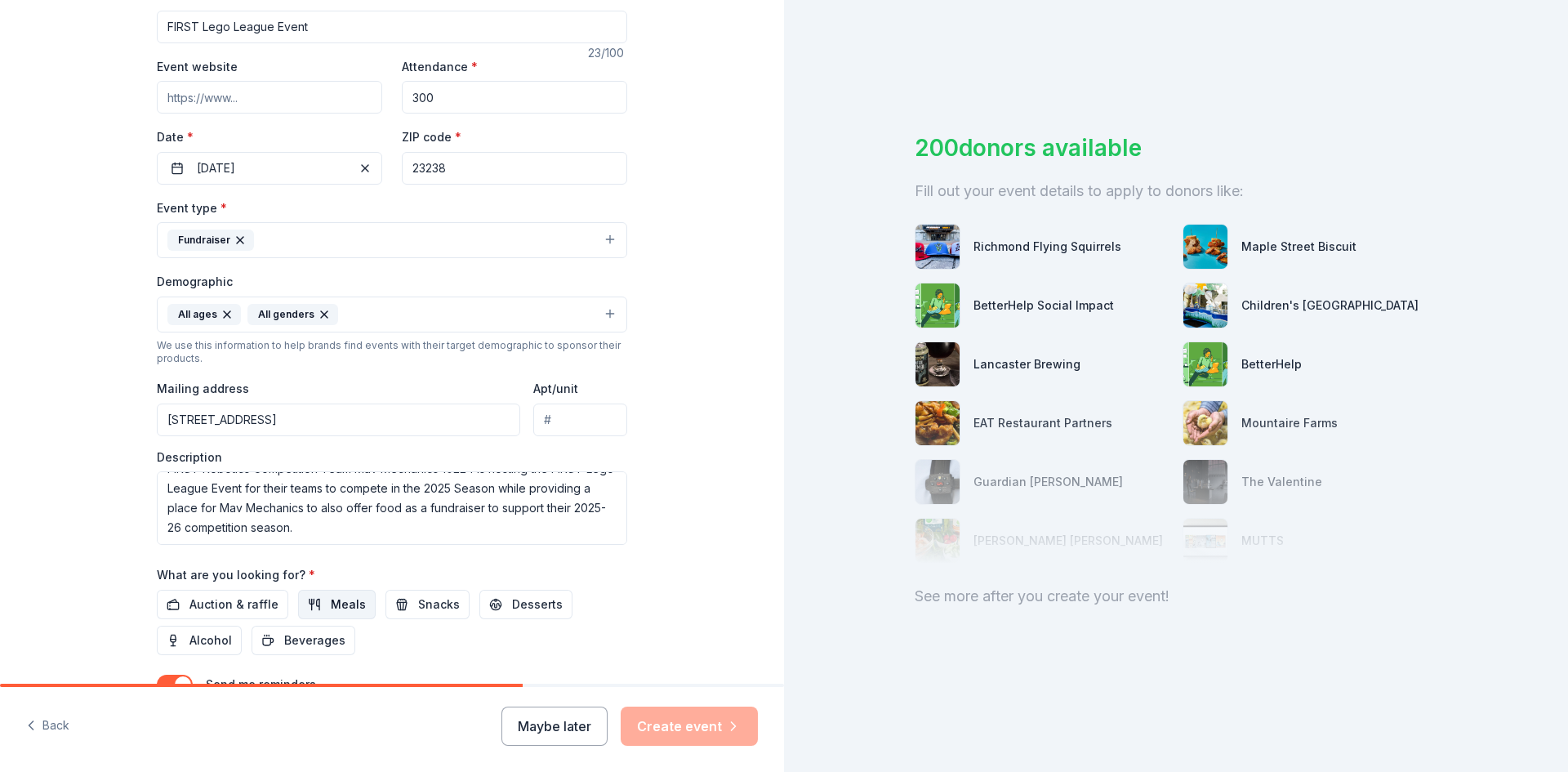
click at [338, 598] on span "Meals" at bounding box center [348, 605] width 35 height 19
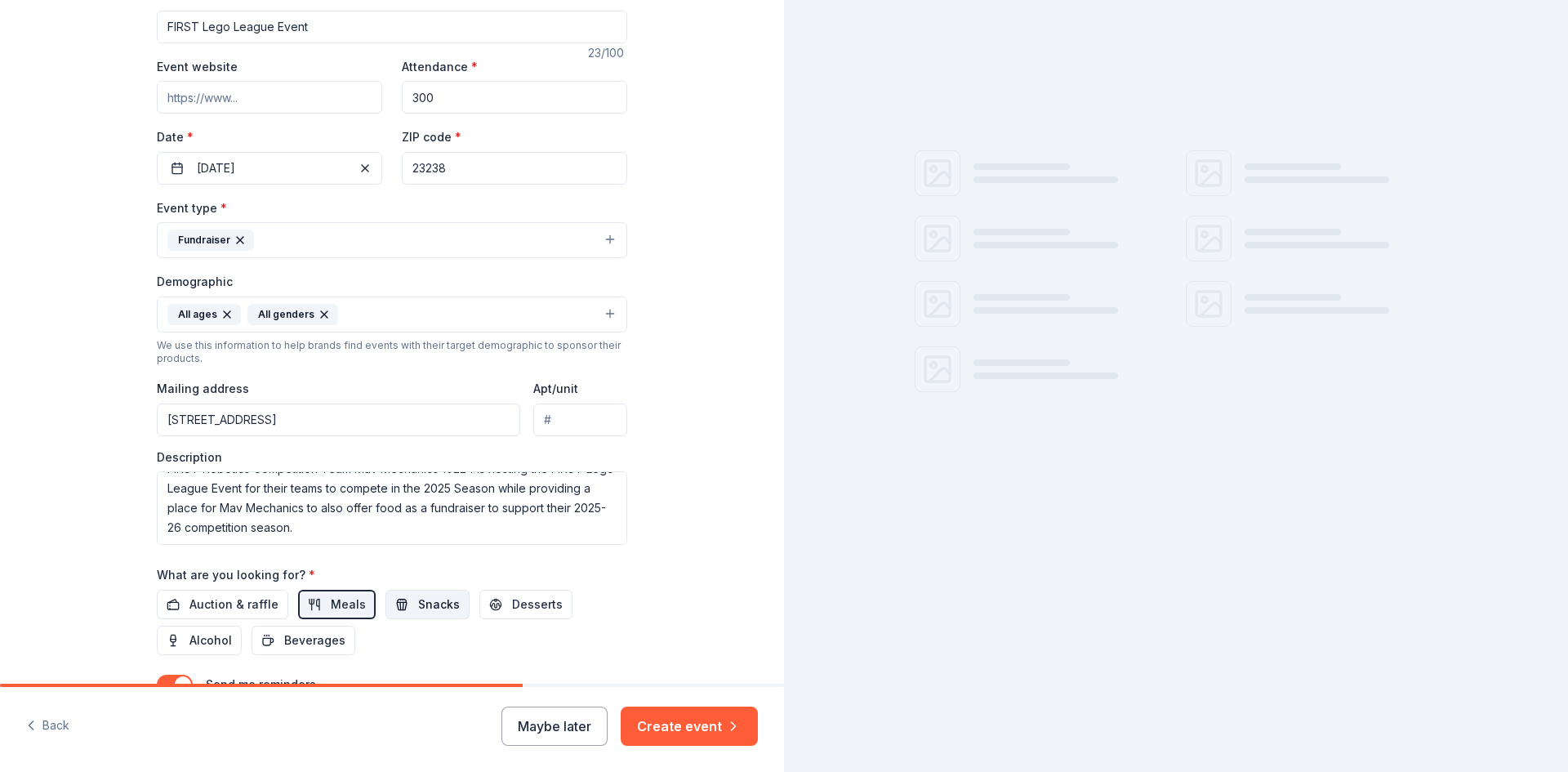
click at [418, 608] on span "Snacks" at bounding box center [438, 605] width 42 height 19
click at [512, 606] on span "Desserts" at bounding box center [537, 605] width 50 height 19
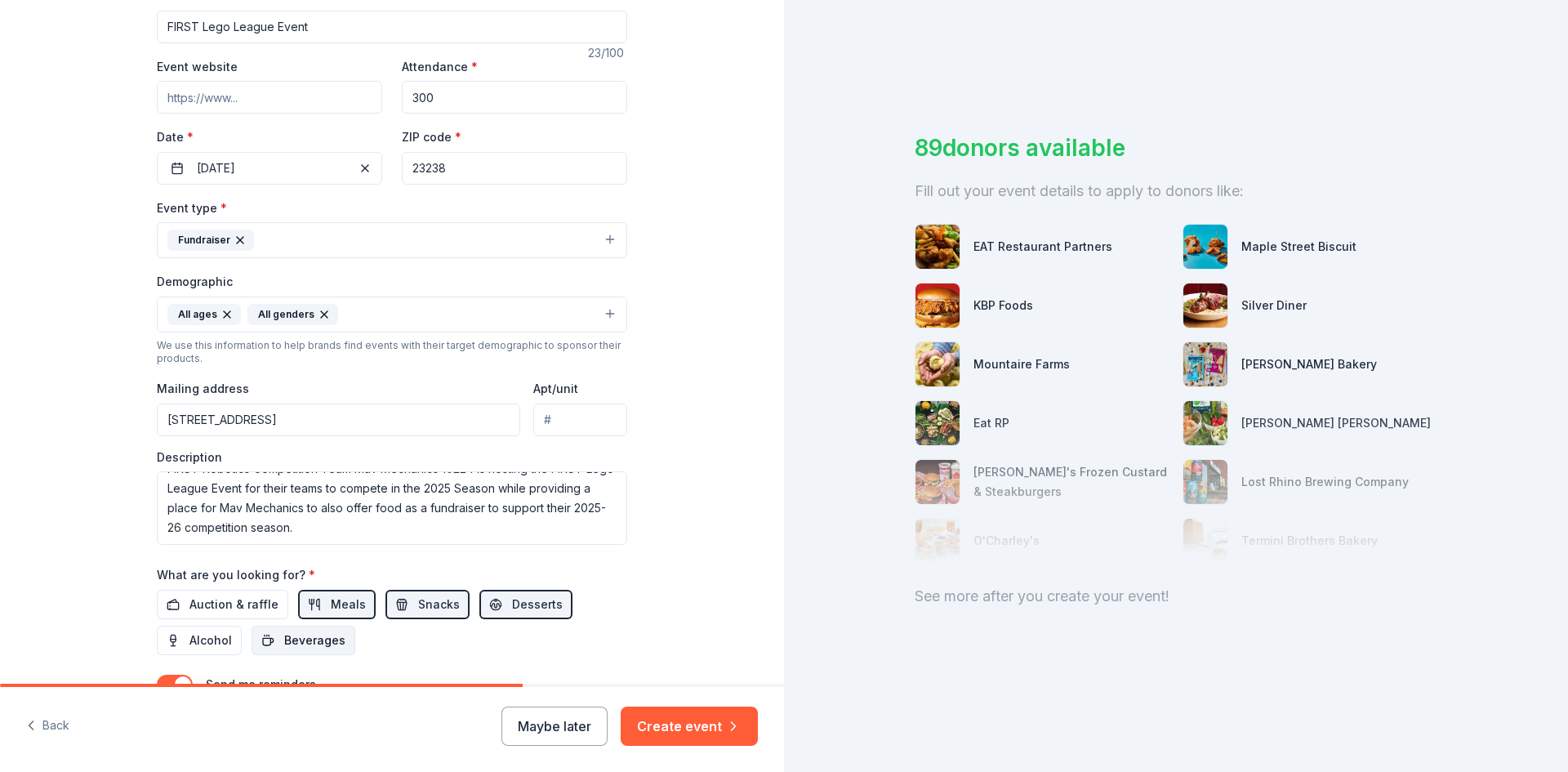
click at [318, 638] on span "Beverages" at bounding box center [314, 640] width 61 height 19
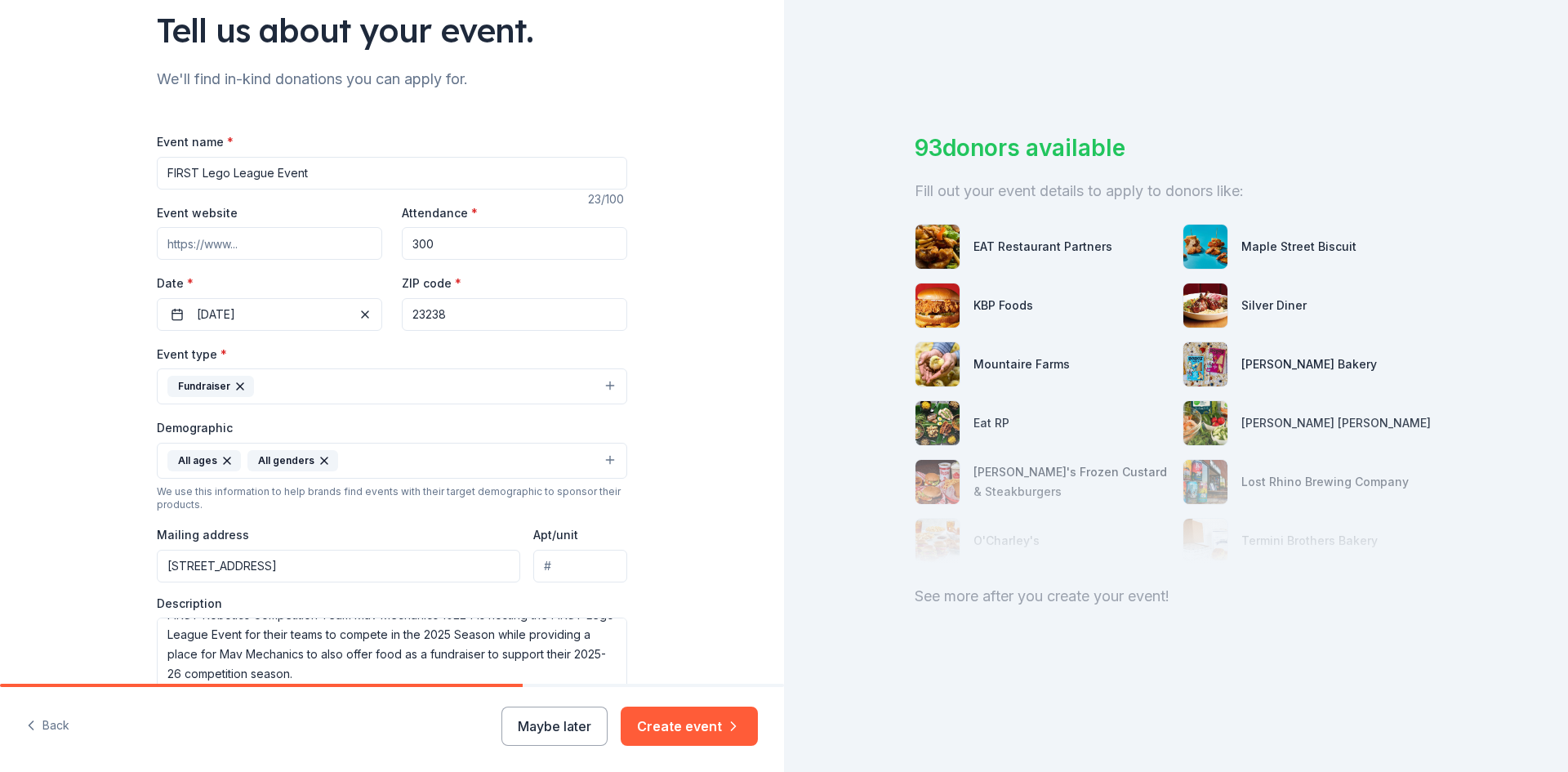
scroll to position [122, 0]
click at [270, 236] on input "Event website" at bounding box center [269, 244] width 225 height 33
paste input "https://www.firstinspires.org/programs/fll/"
type input "https://www.firstinspires.org/programs/fll/"
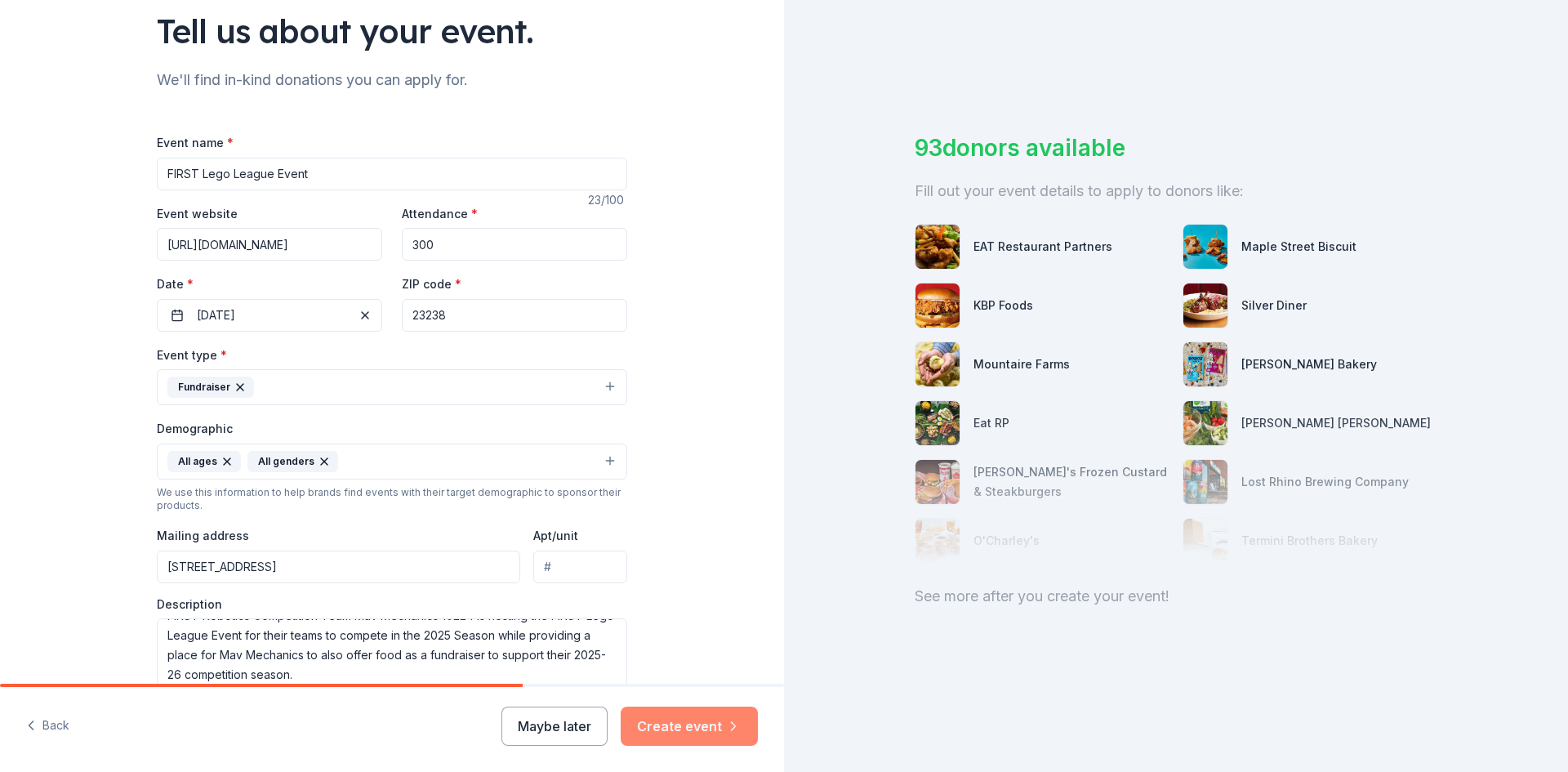
click at [682, 720] on button "Create event" at bounding box center [689, 726] width 137 height 39
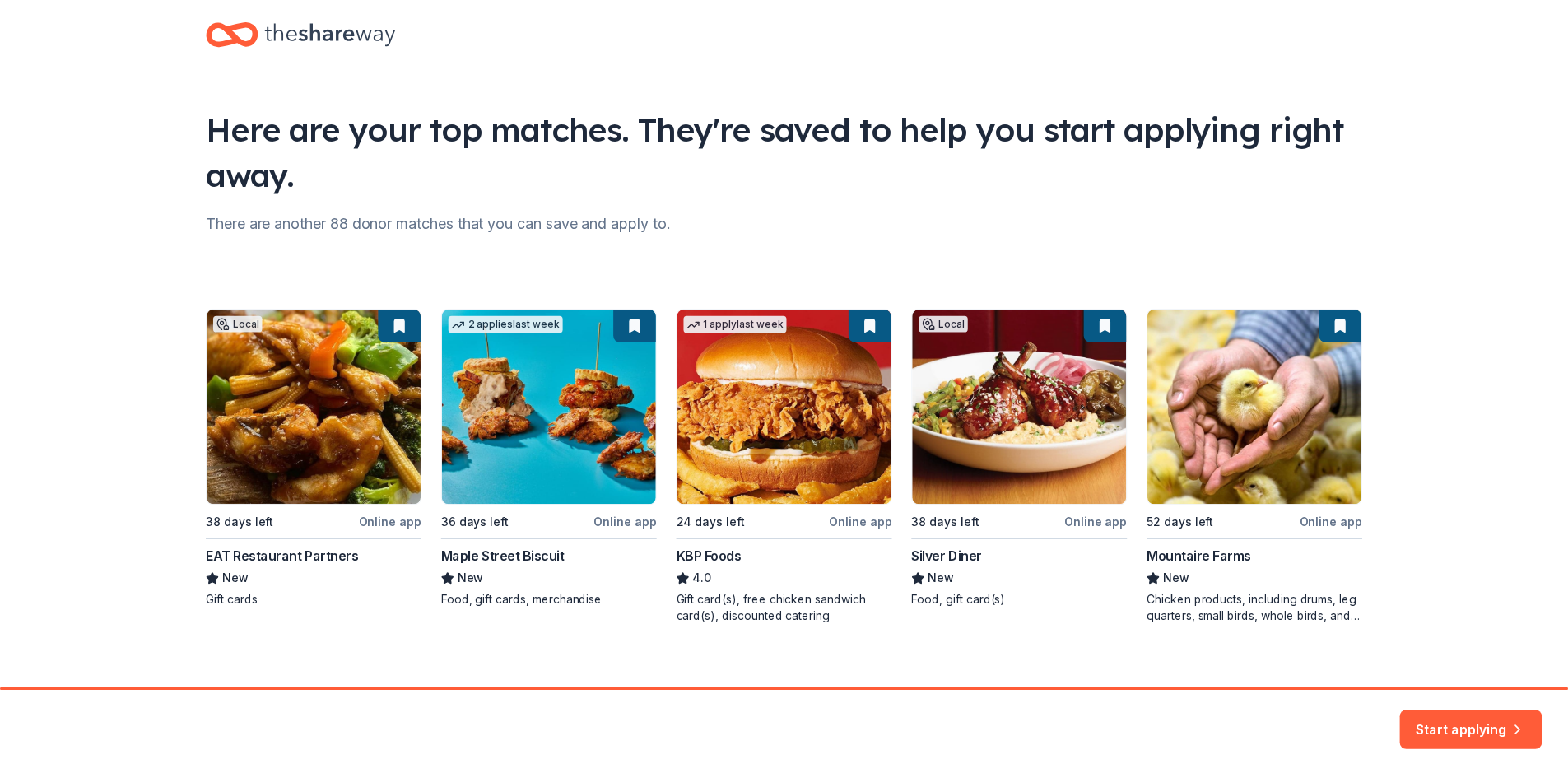
scroll to position [43, 0]
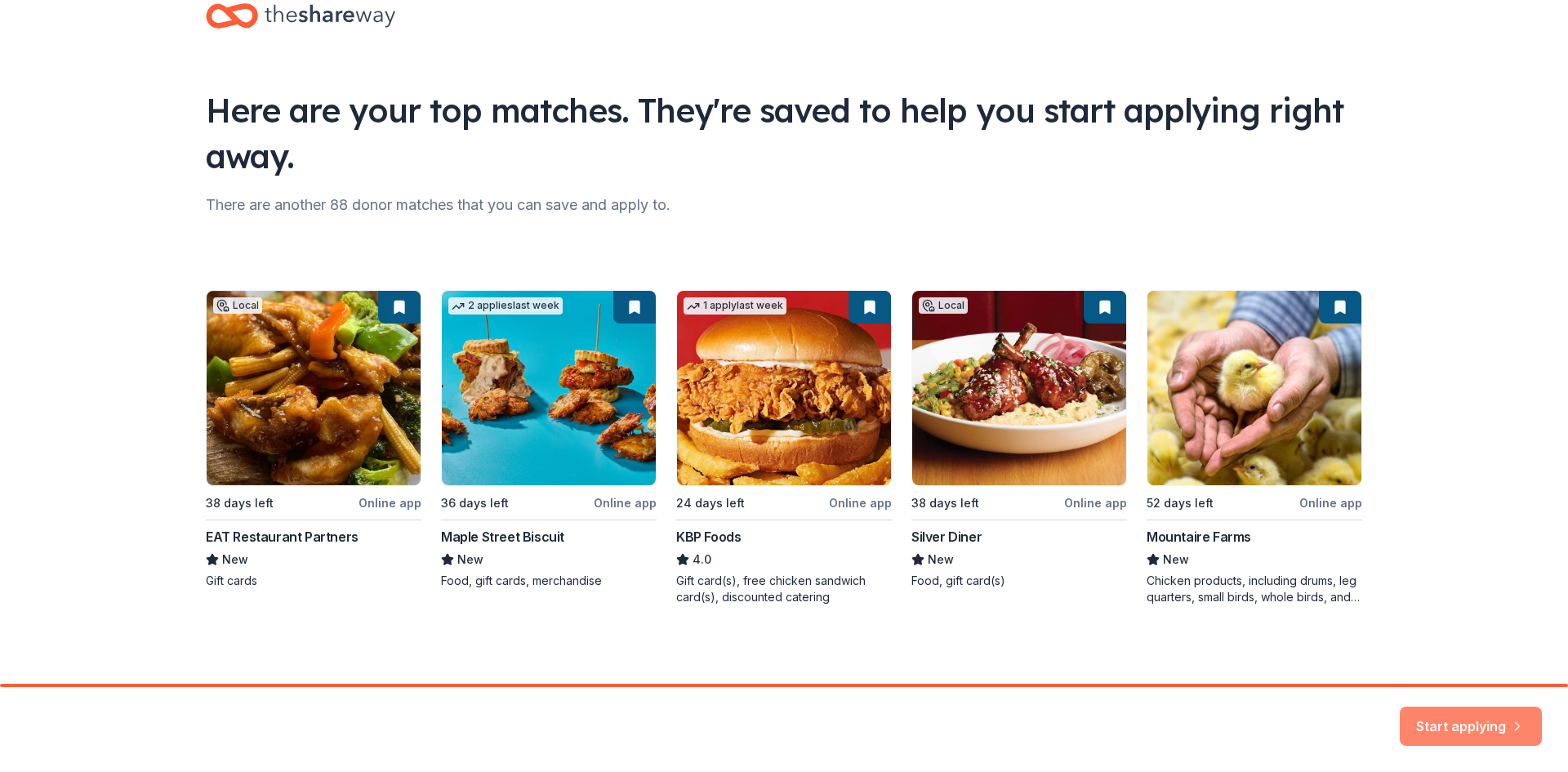
click at [1447, 721] on button "Start applying" at bounding box center [1470, 720] width 142 height 39
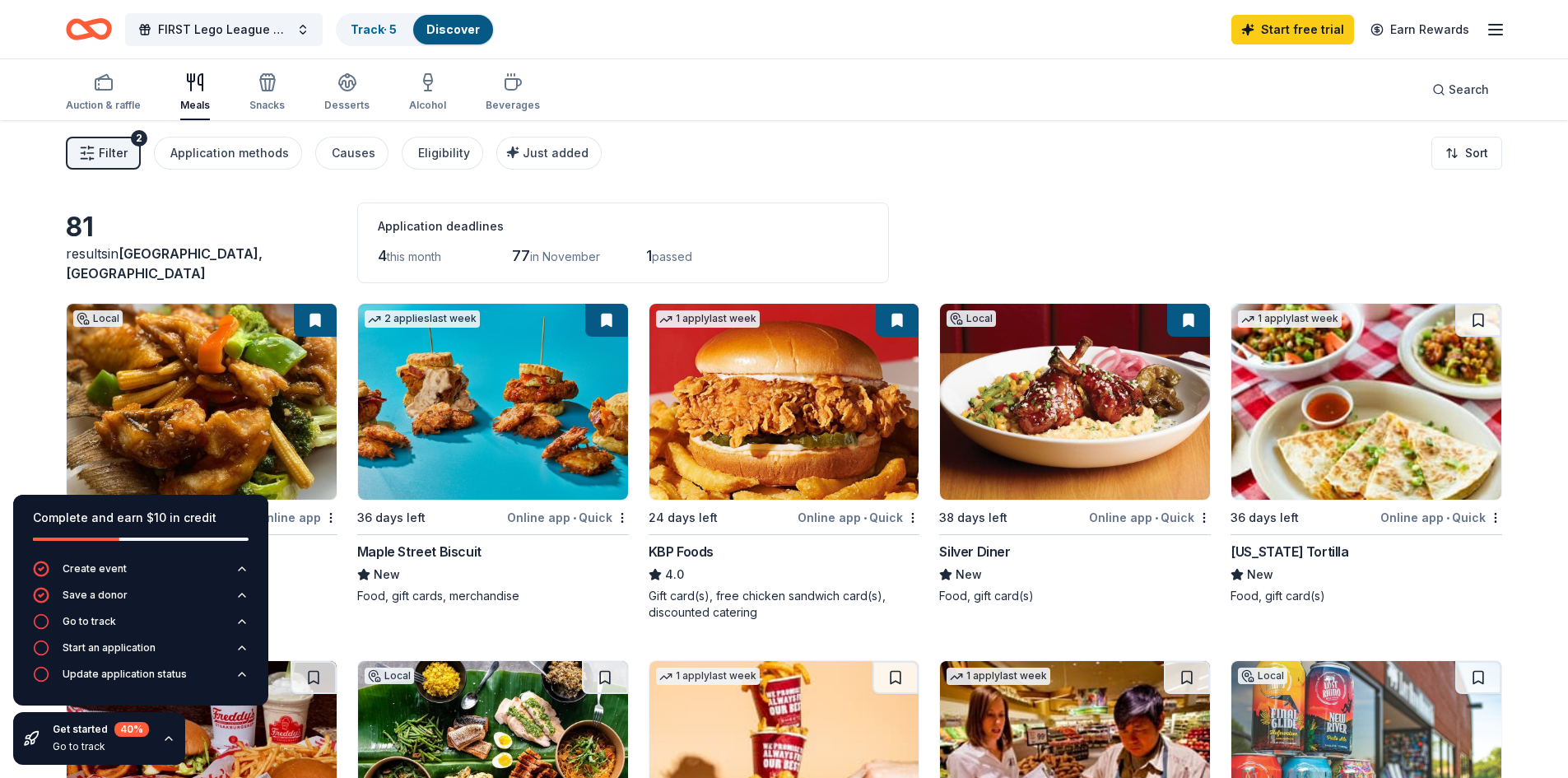
click at [1503, 27] on icon "button" at bounding box center [1495, 29] width 20 height 20
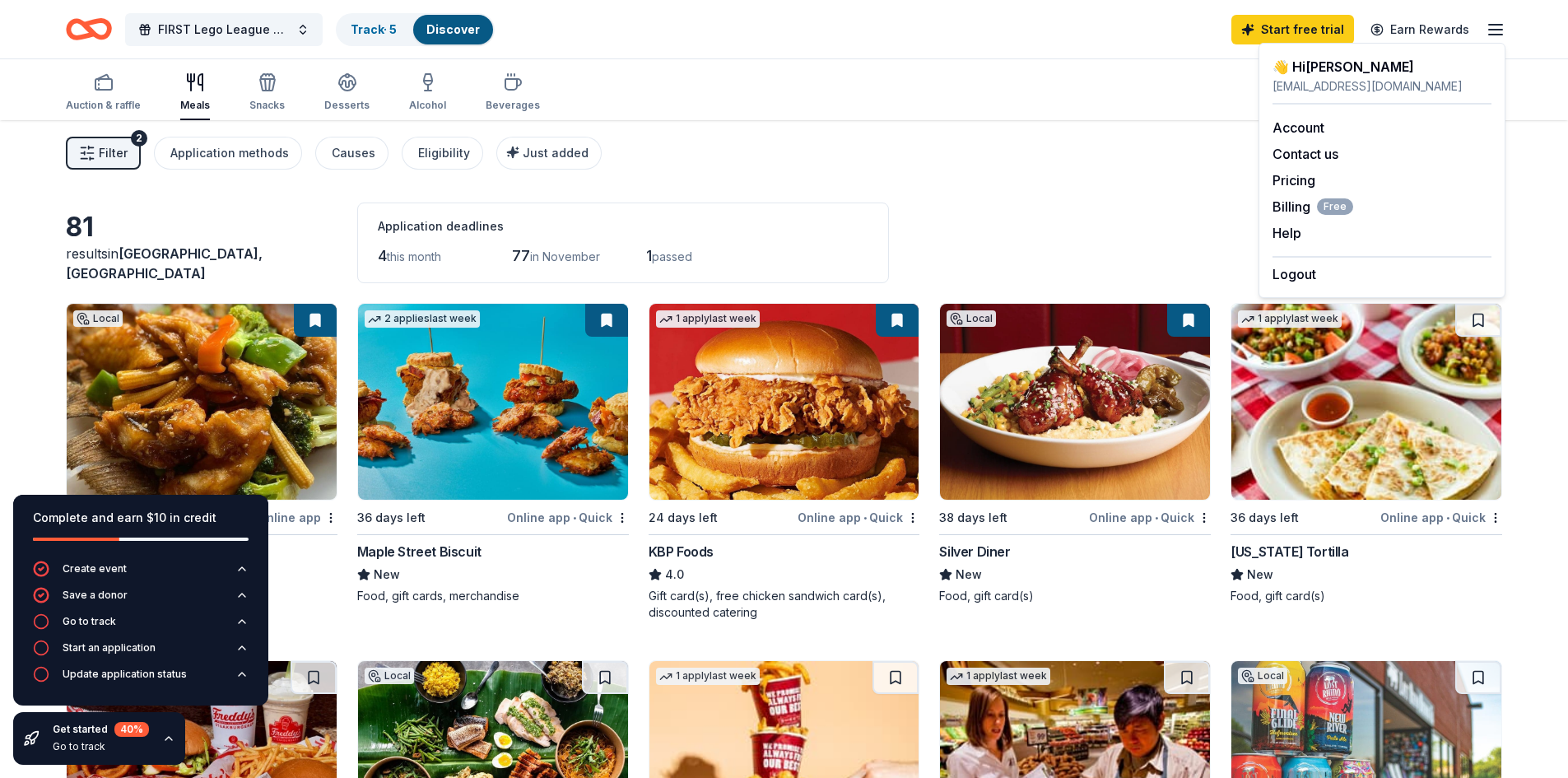
click at [1348, 76] on div "👋 Hi Laurie" at bounding box center [1382, 67] width 219 height 20
click at [1115, 137] on div "Filter 2 Application methods Causes Eligibility Just added Sort" at bounding box center [784, 153] width 1568 height 66
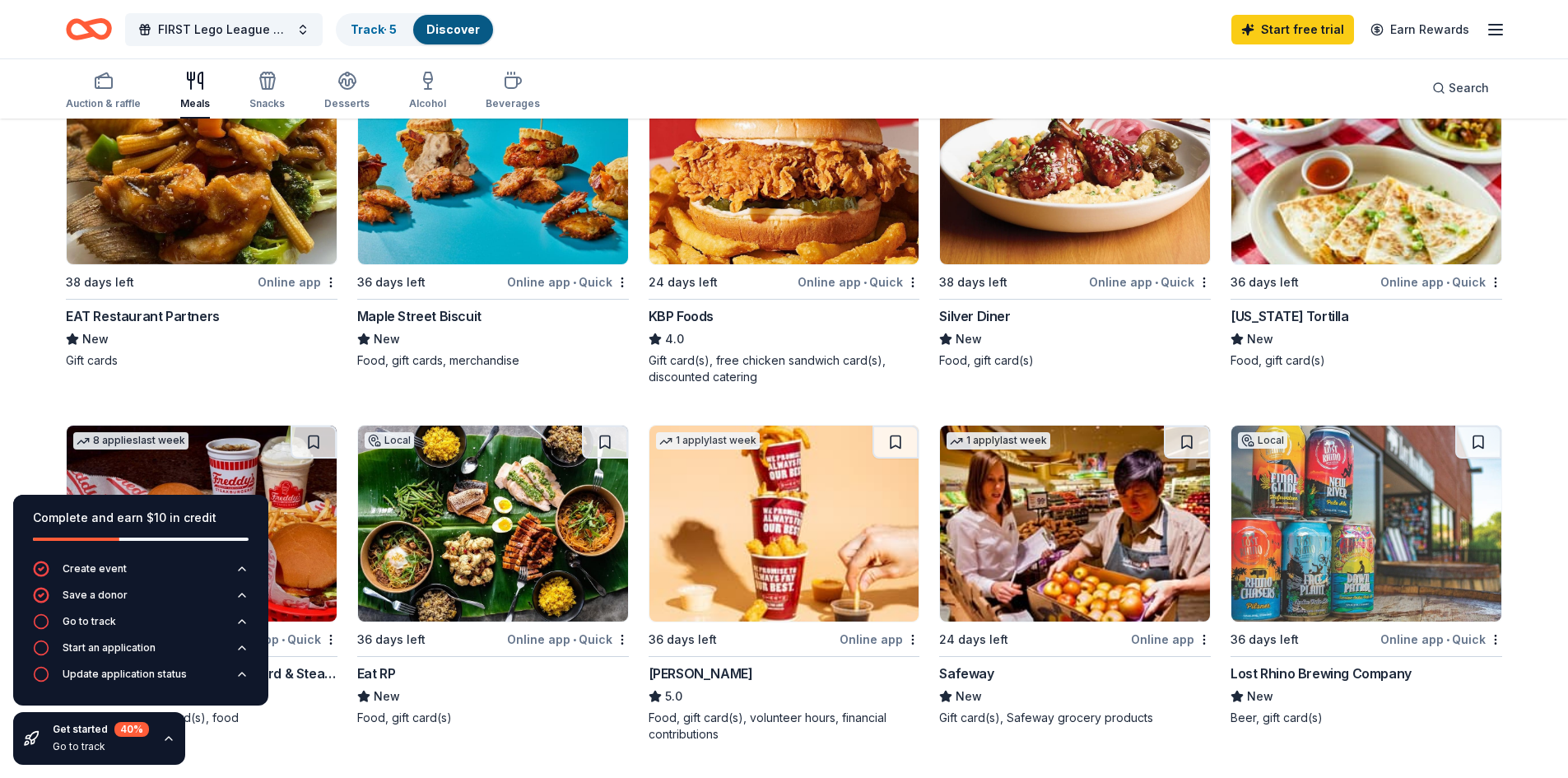
scroll to position [236, 0]
click at [547, 281] on div "Online app • Quick" at bounding box center [568, 281] width 122 height 20
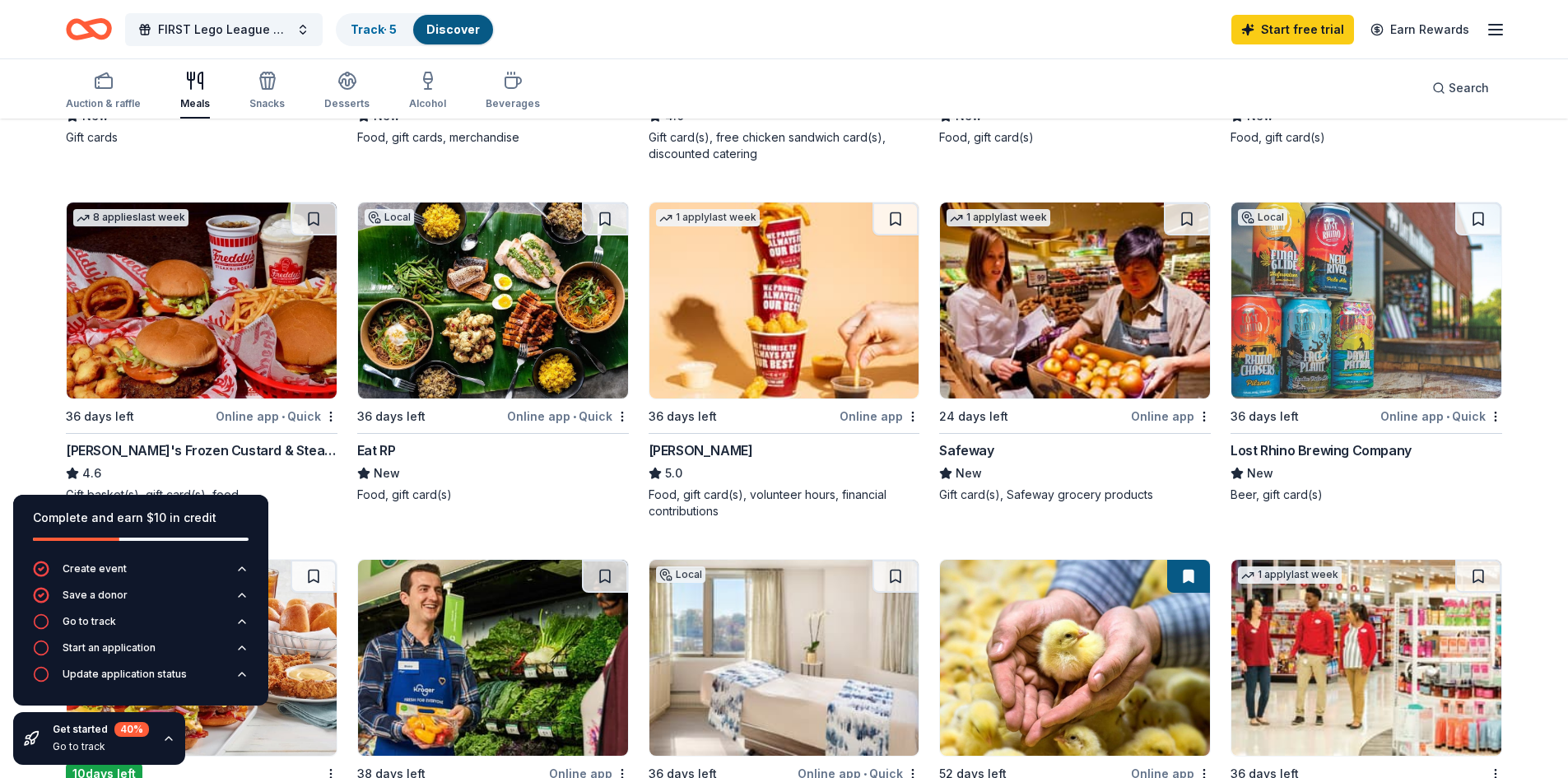
scroll to position [459, 0]
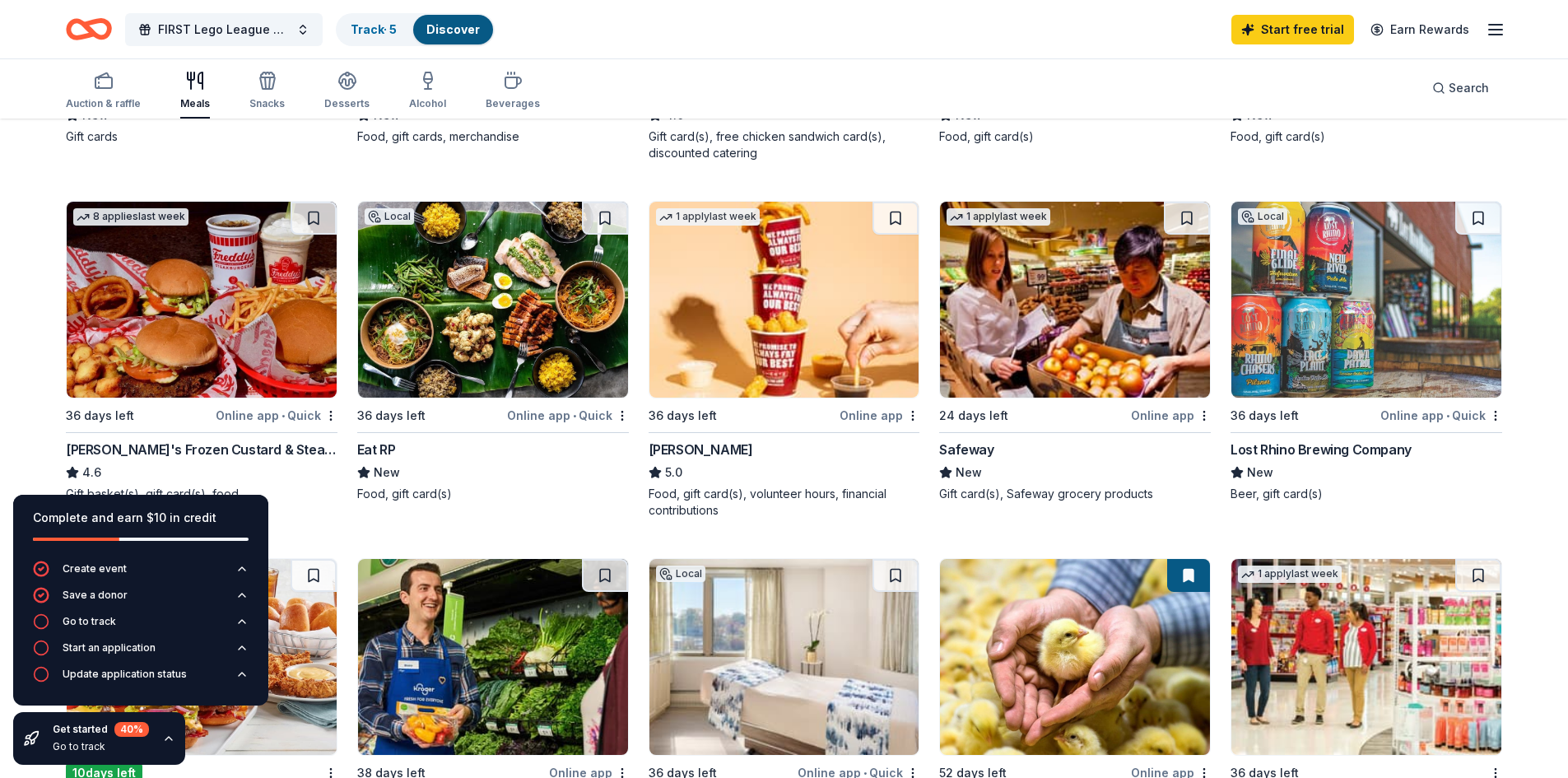
click at [872, 414] on div "Online app" at bounding box center [879, 415] width 80 height 20
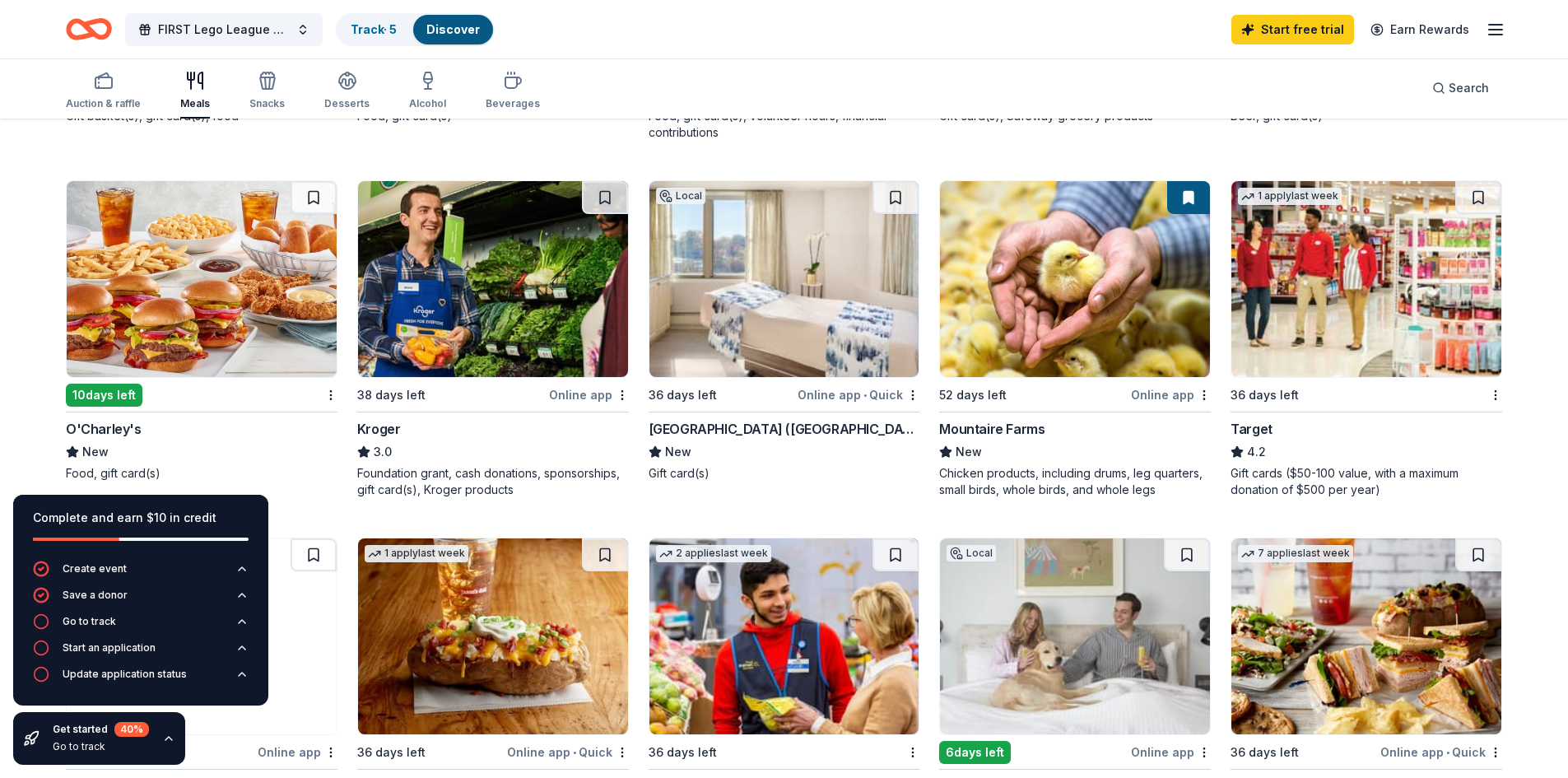
scroll to position [872, 0]
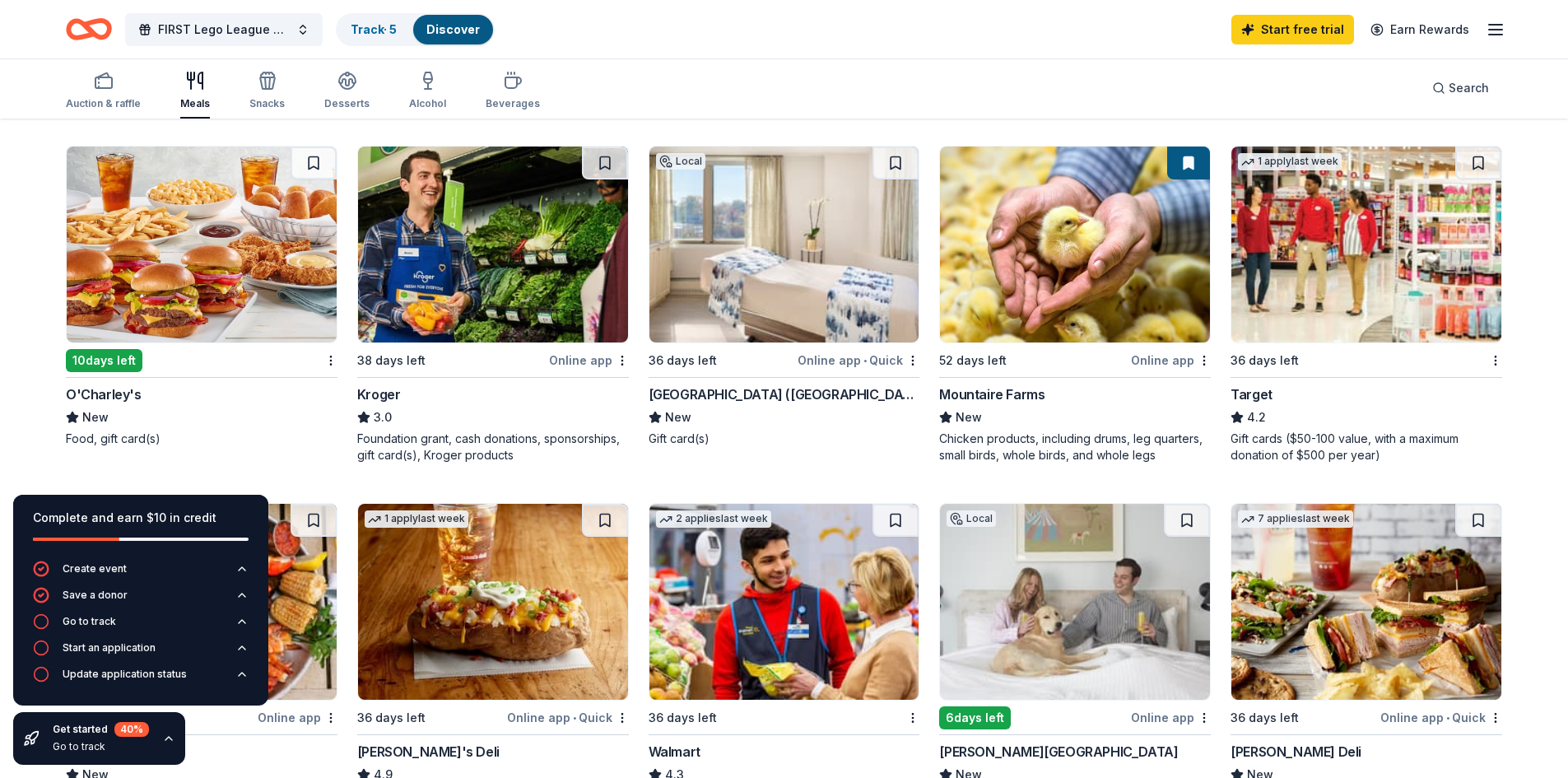
click at [572, 362] on div "Online app" at bounding box center [589, 360] width 80 height 20
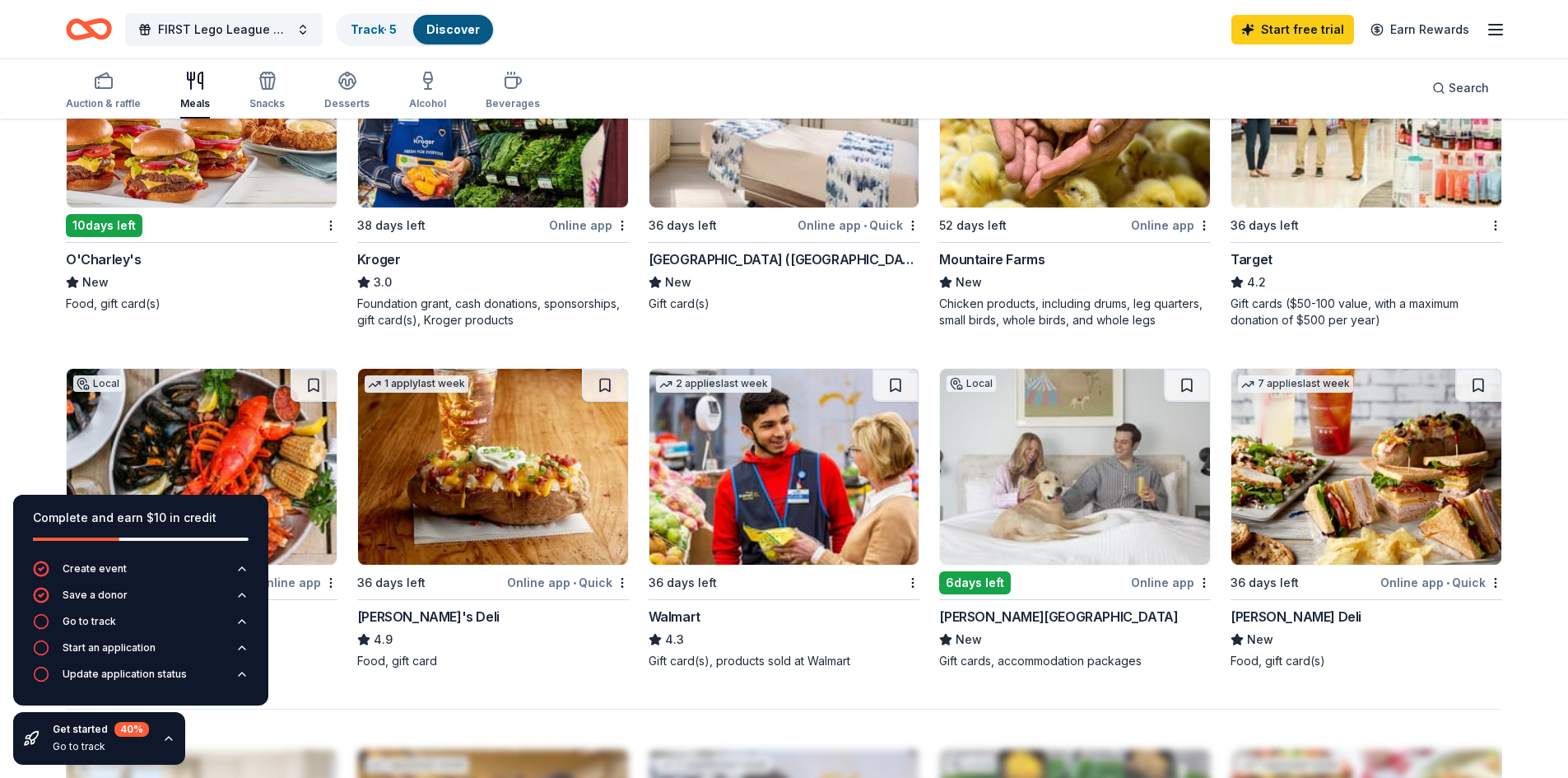
scroll to position [1010, 0]
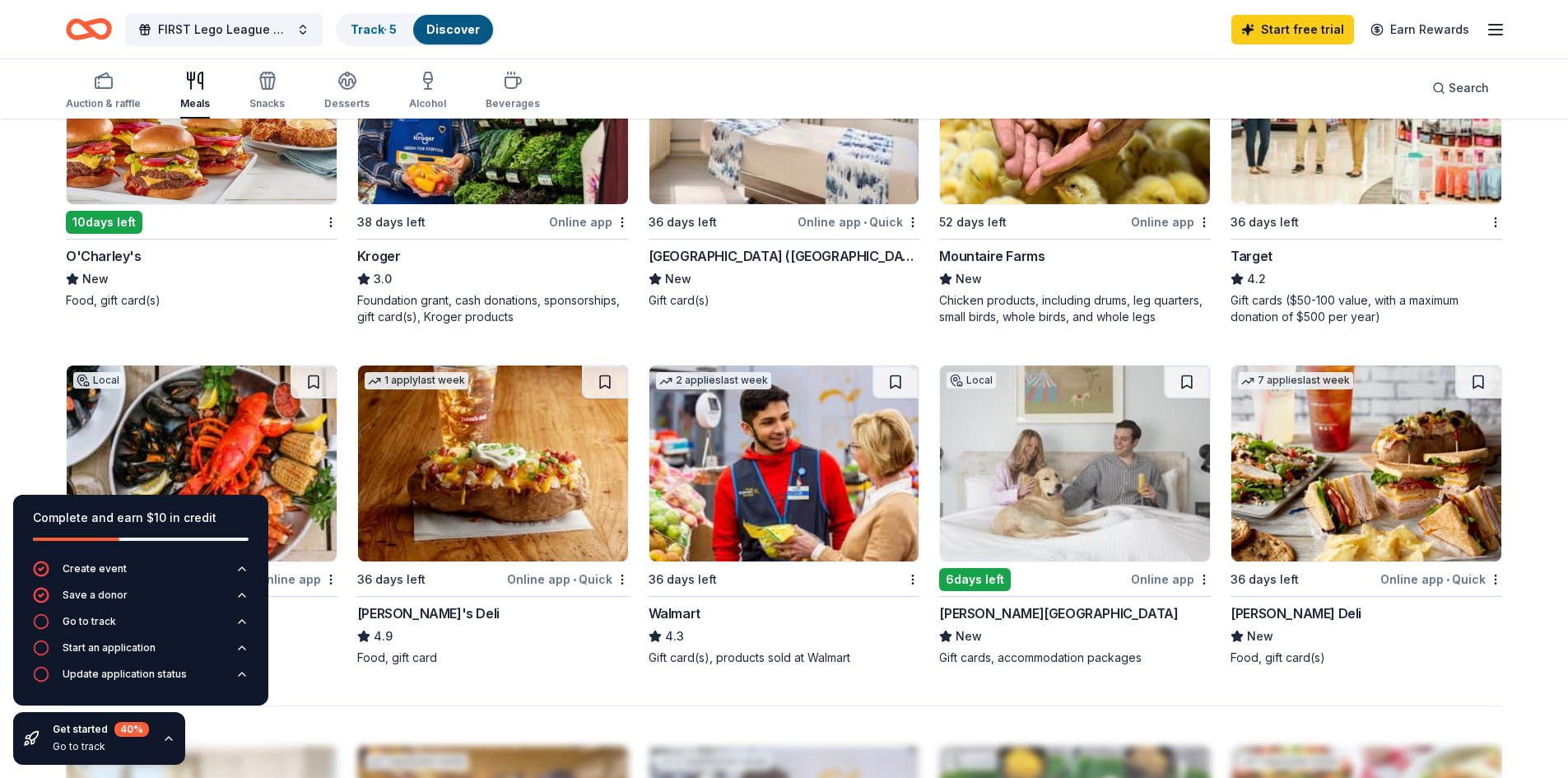
click at [1464, 190] on img at bounding box center [1366, 106] width 270 height 196
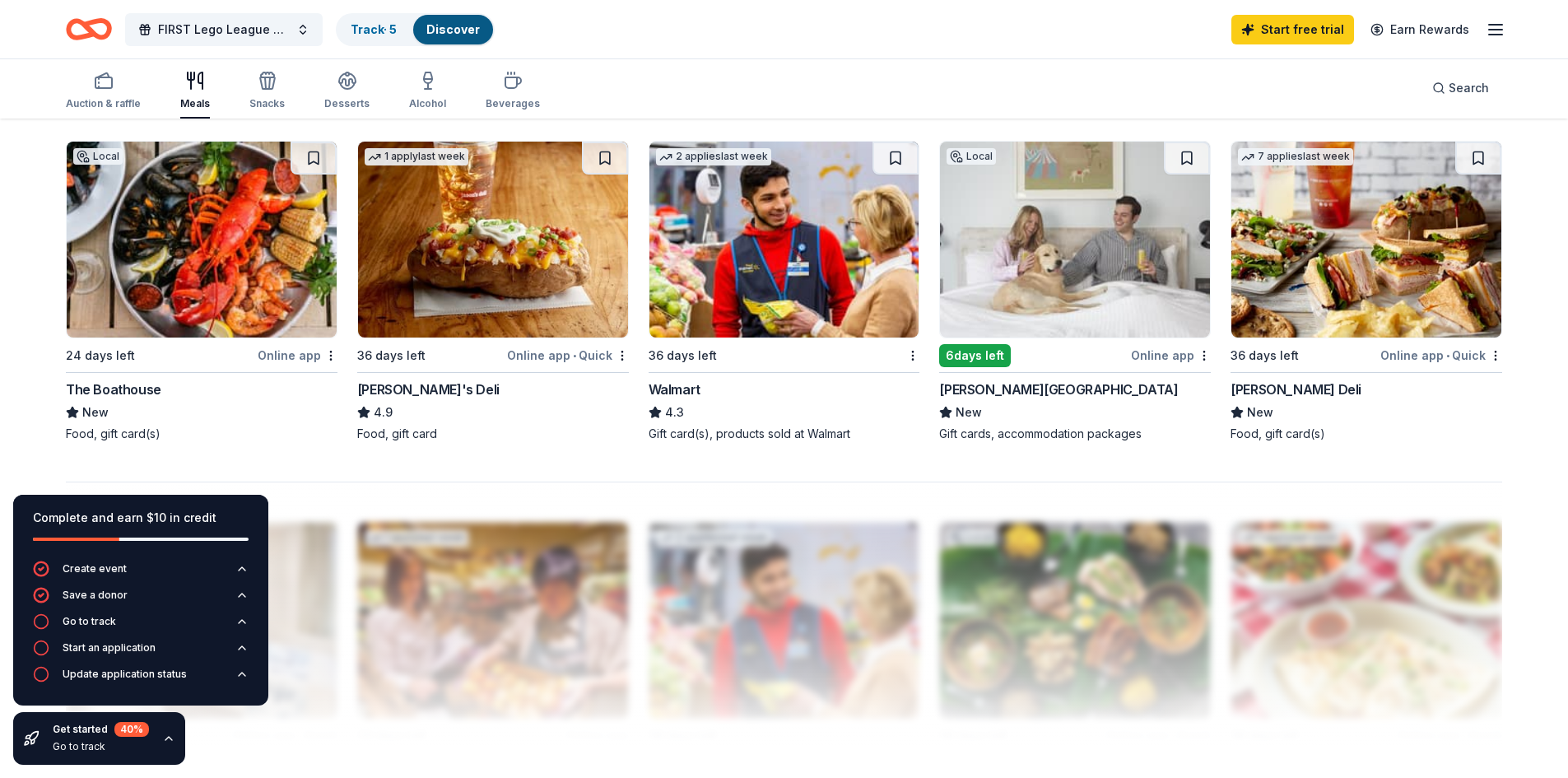
scroll to position [1235, 0]
click at [792, 267] on img at bounding box center [784, 239] width 270 height 196
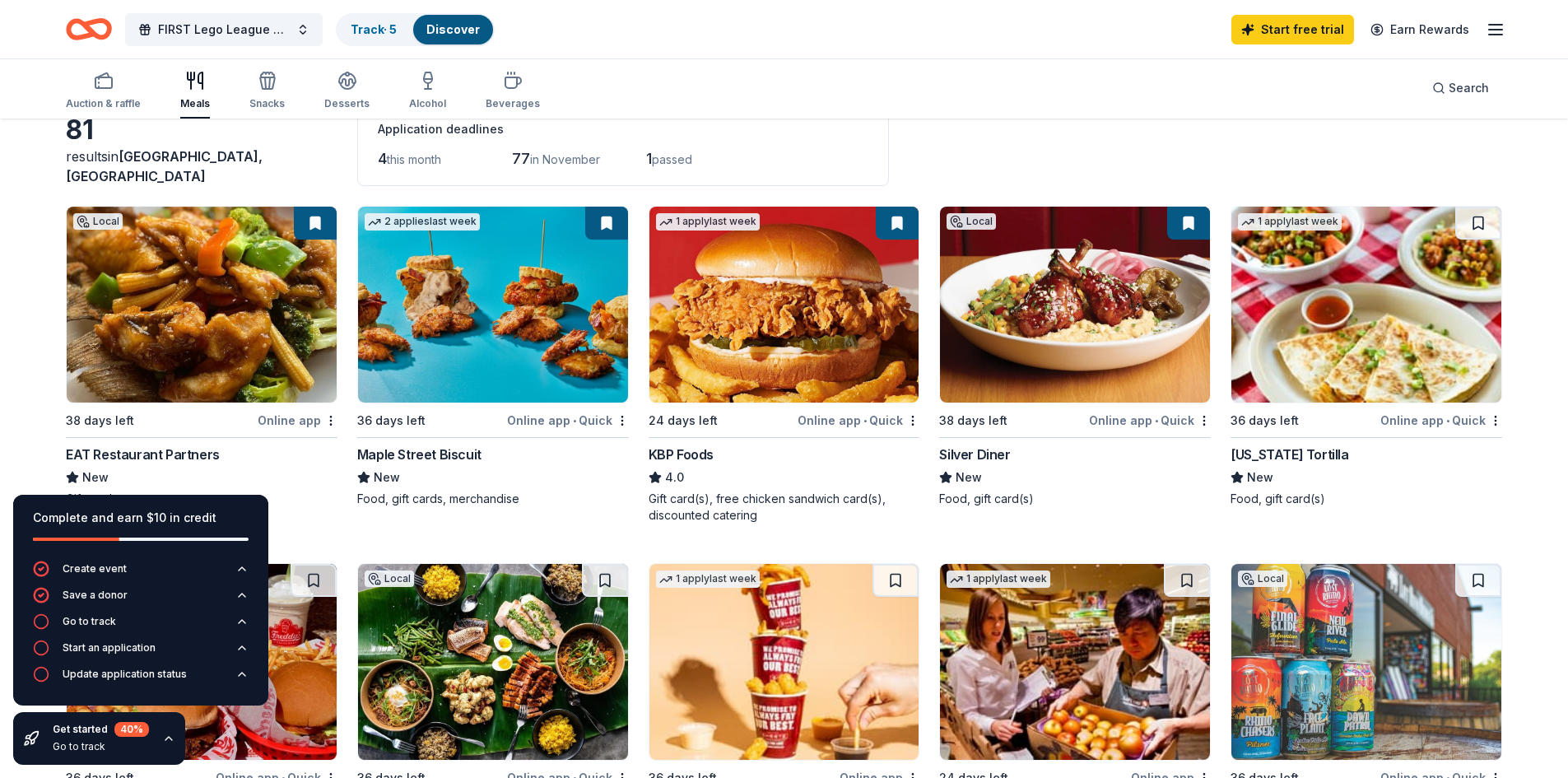
scroll to position [0, 0]
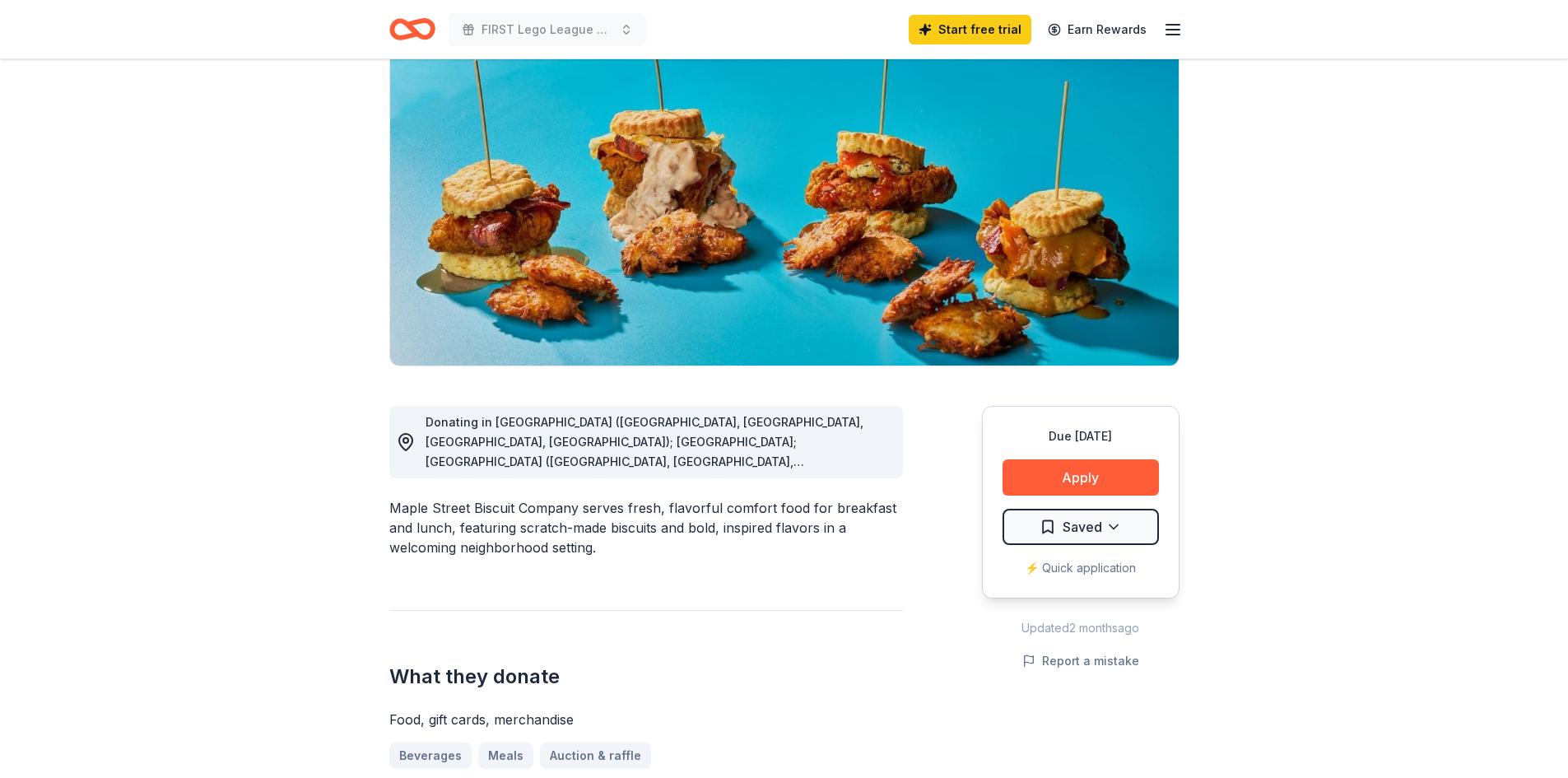
scroll to position [136, 0]
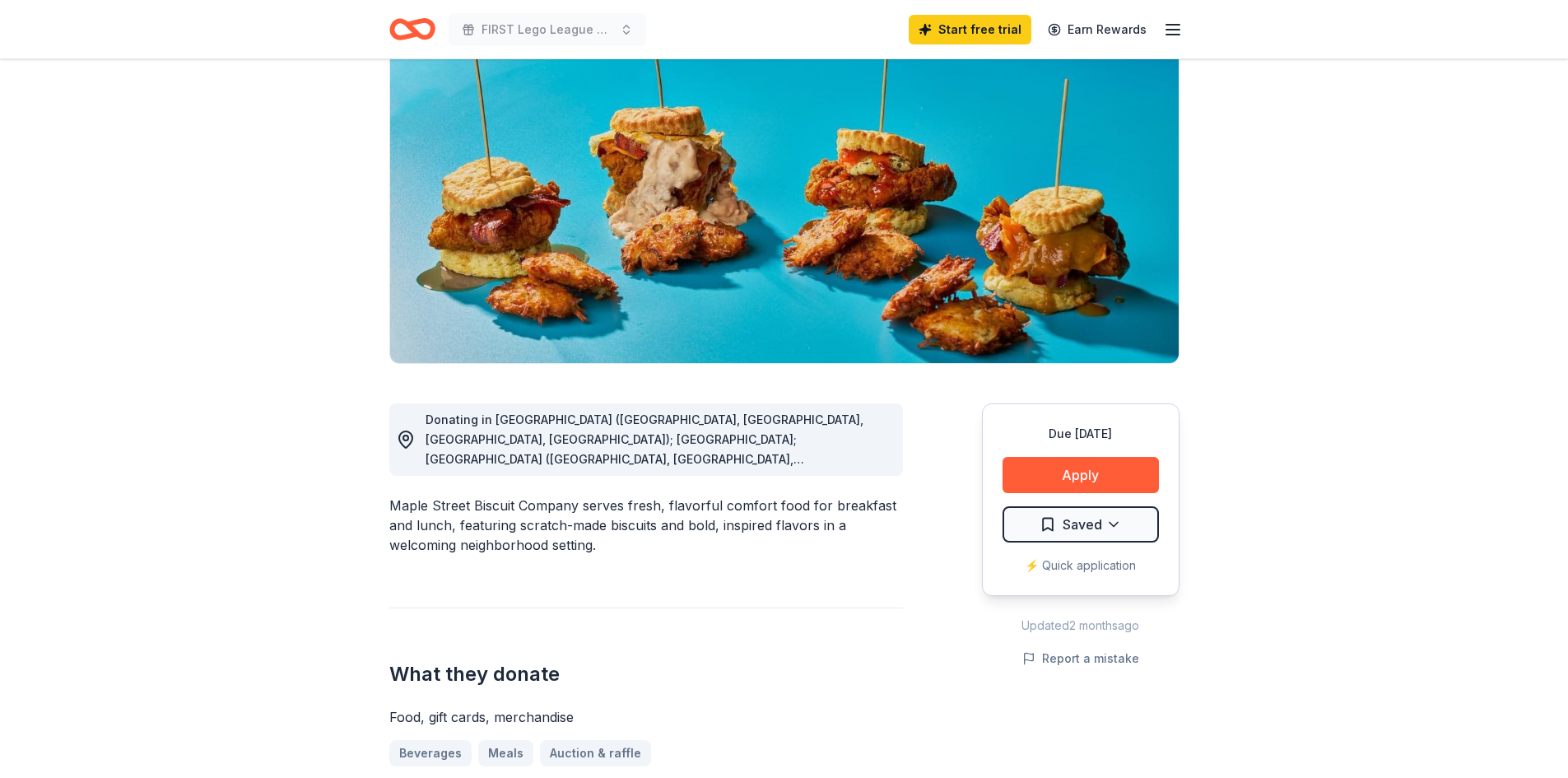
click at [837, 446] on span "Donating in AL (Daphne, Homewood, Madison, Mobile); FL; GA (Alpharetta, Atlanta…" at bounding box center [644, 577] width 437 height 330
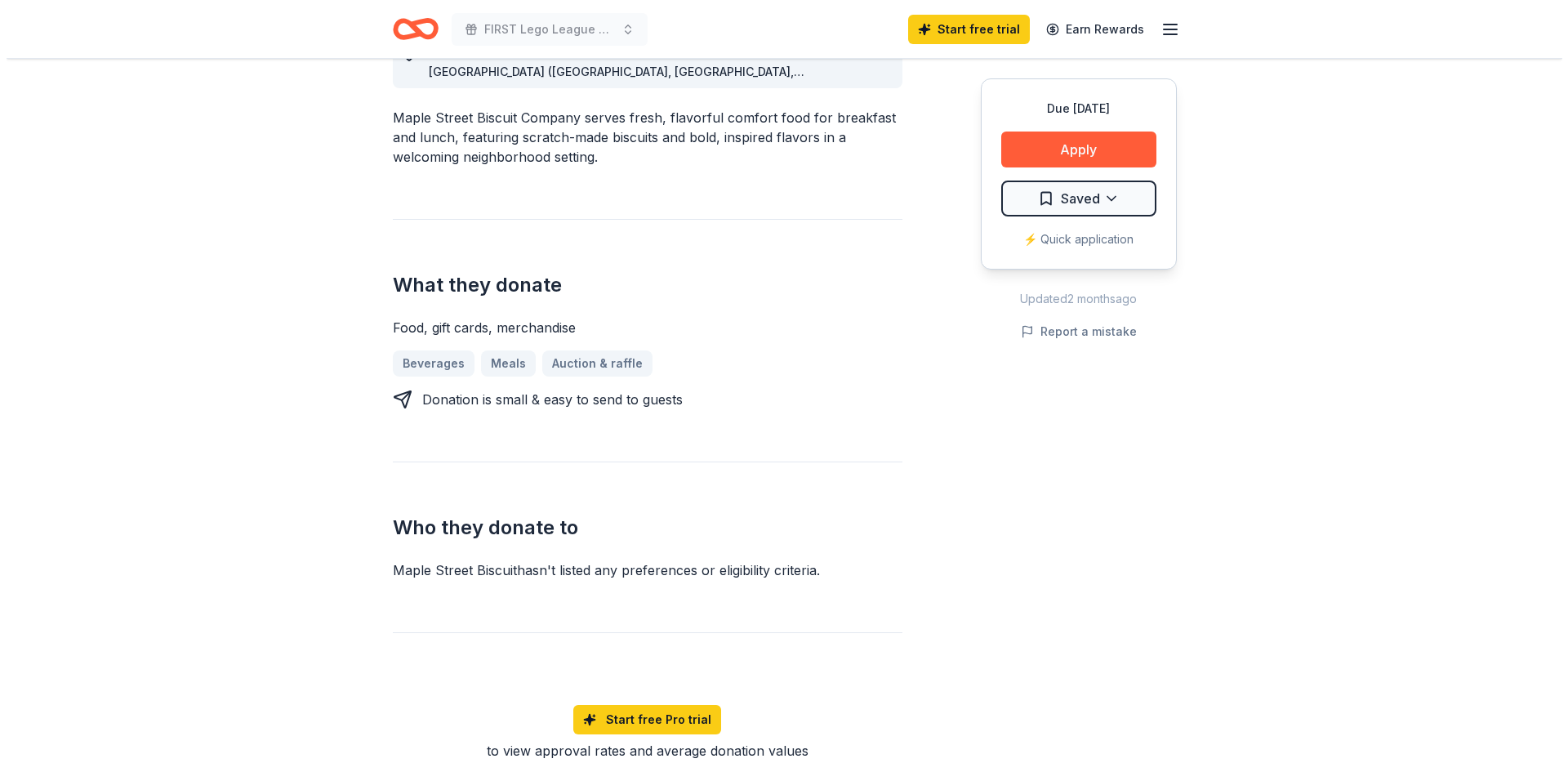
scroll to position [493, 0]
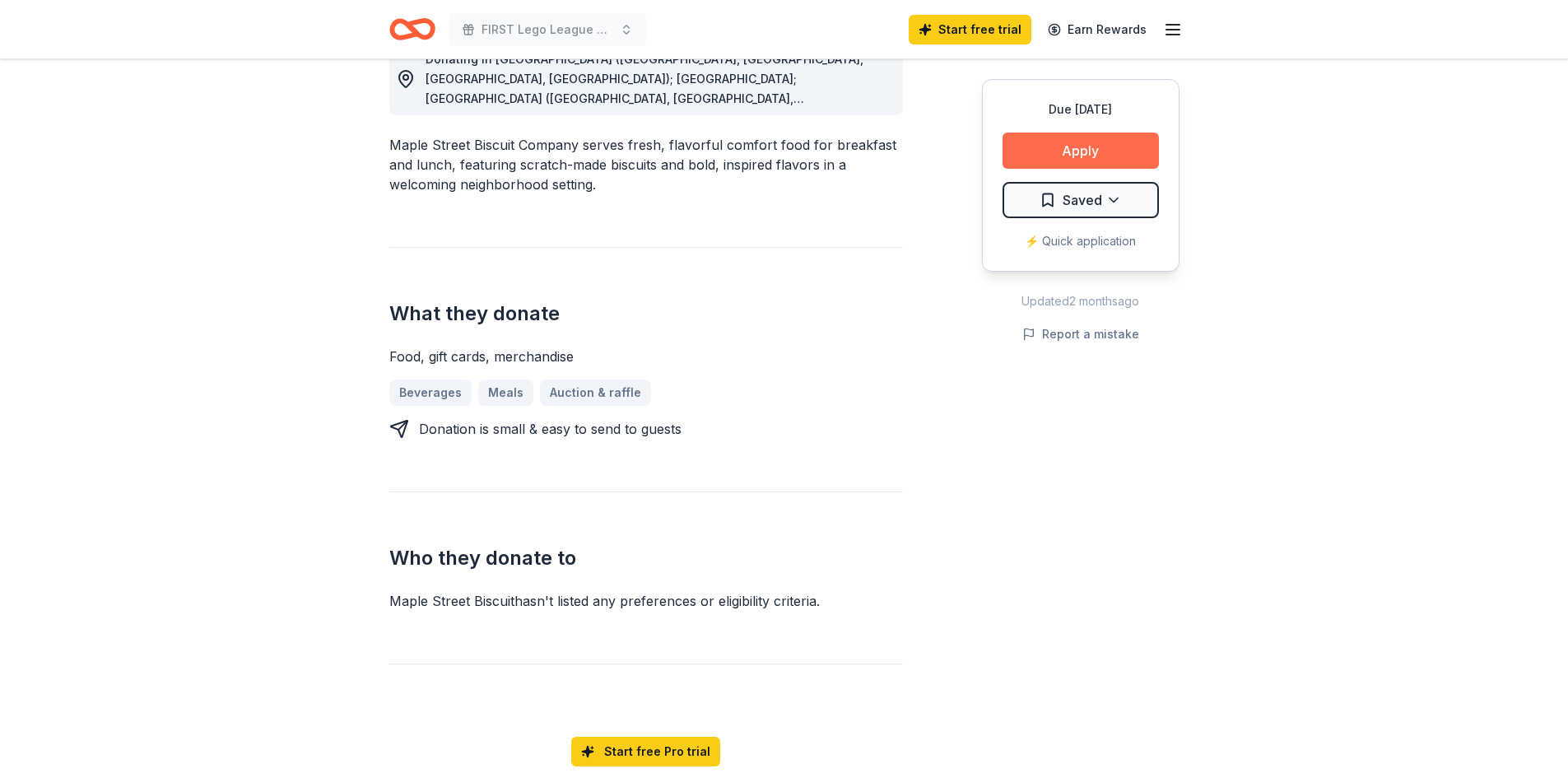
click at [1062, 152] on button "Apply" at bounding box center [1081, 151] width 157 height 37
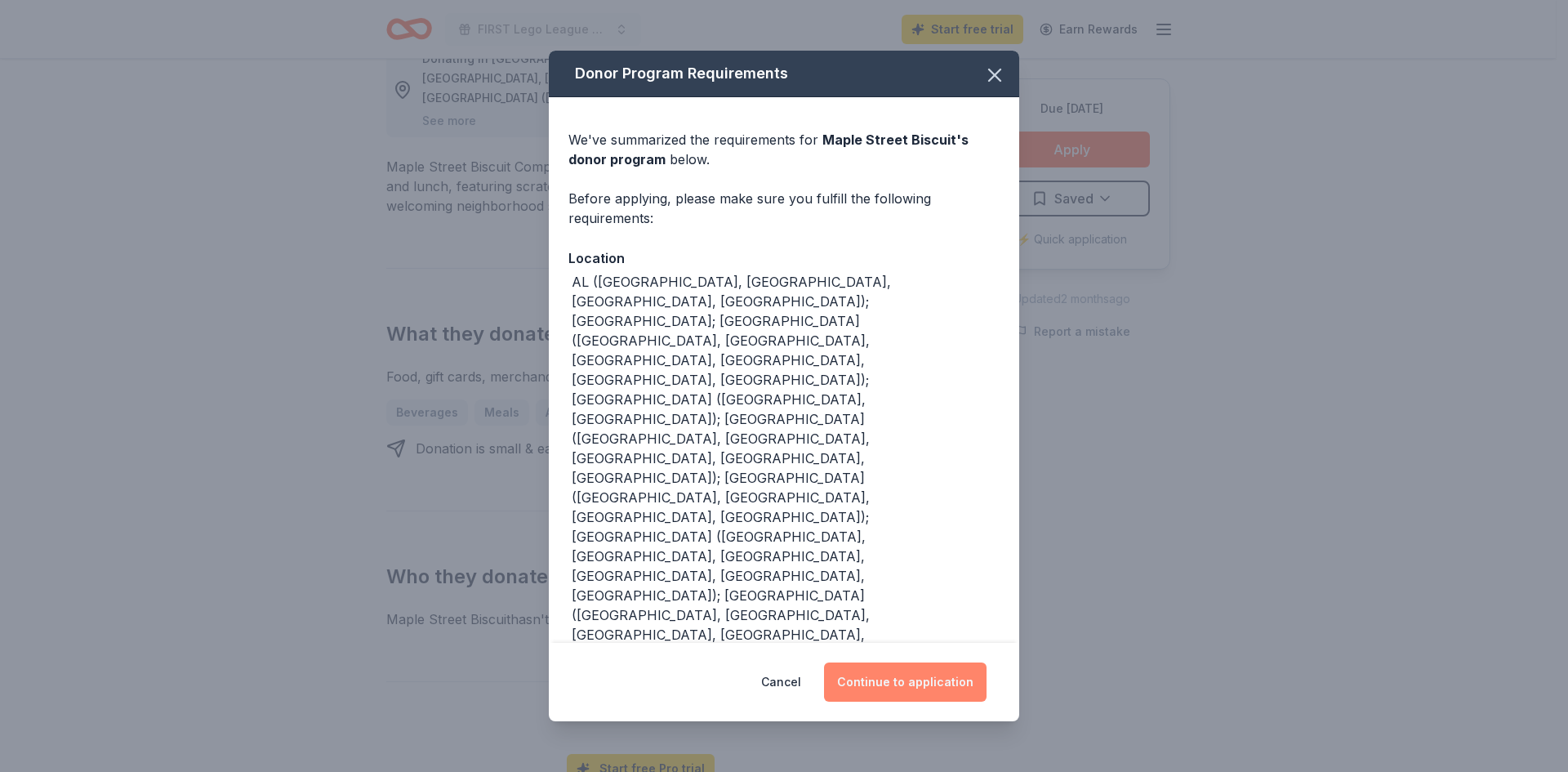
click at [921, 662] on button "Continue to application" at bounding box center [905, 682] width 163 height 39
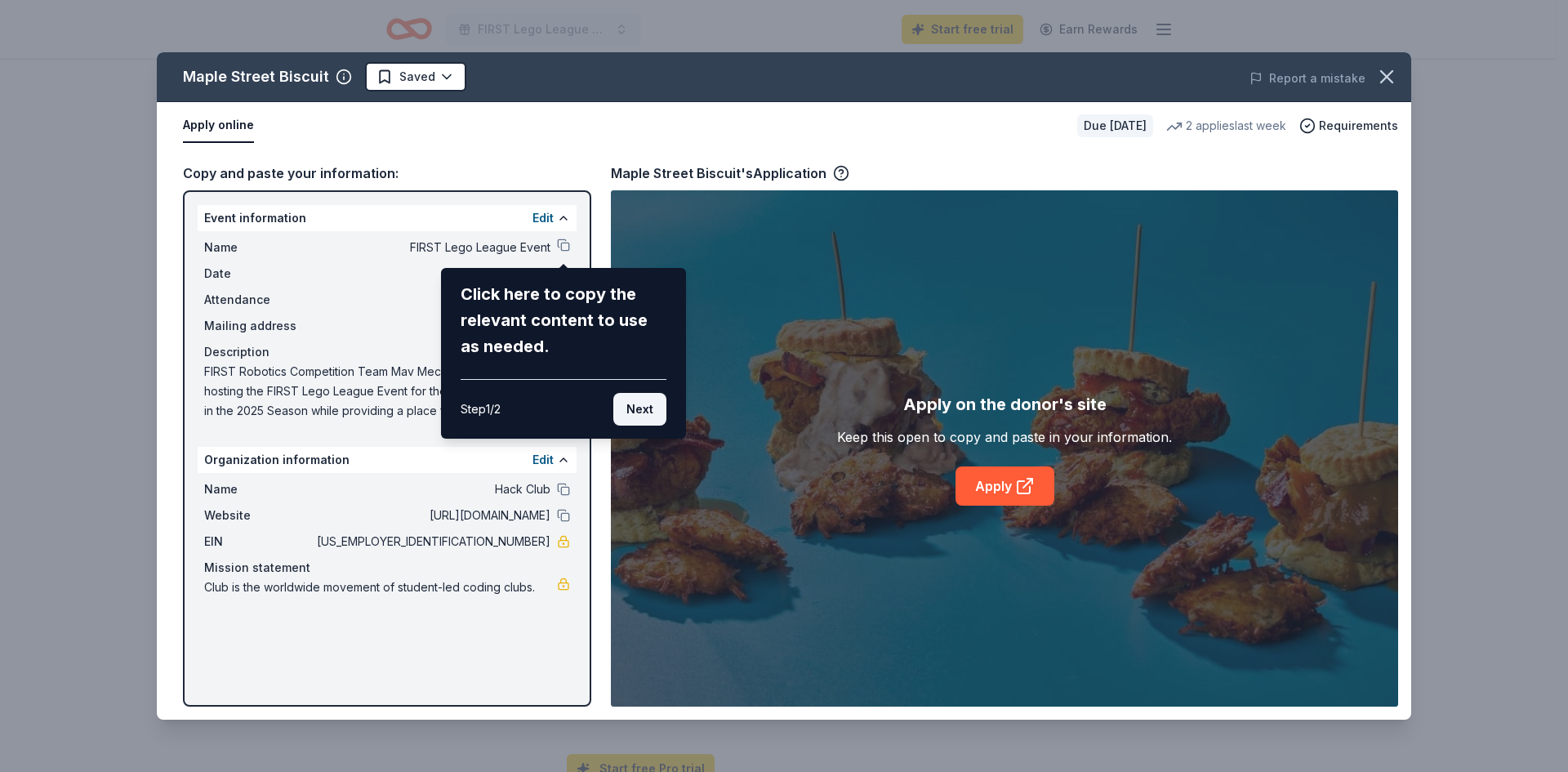
click at [643, 403] on button "Next" at bounding box center [640, 409] width 53 height 33
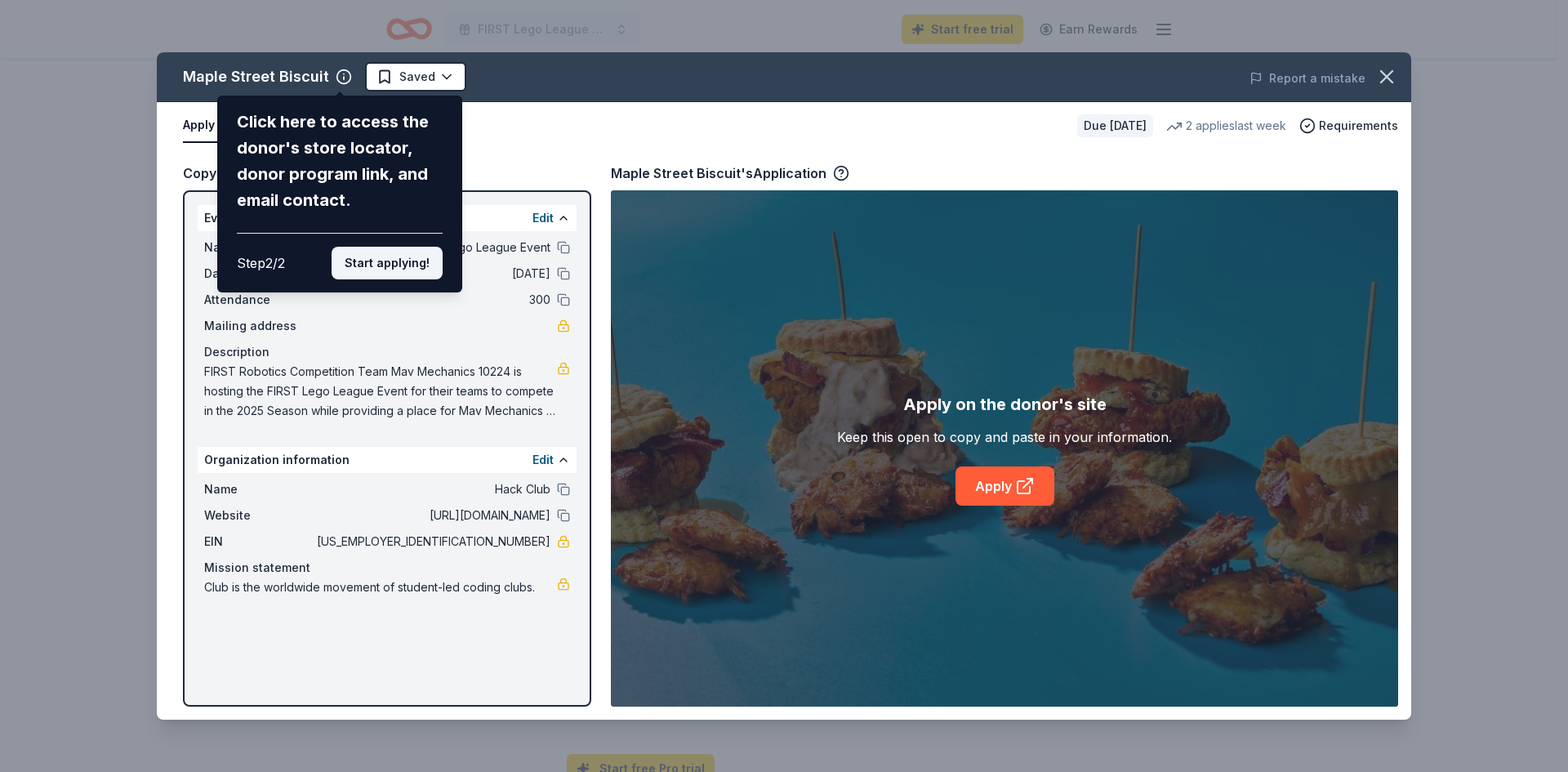
click at [400, 266] on button "Start applying!" at bounding box center [387, 263] width 111 height 33
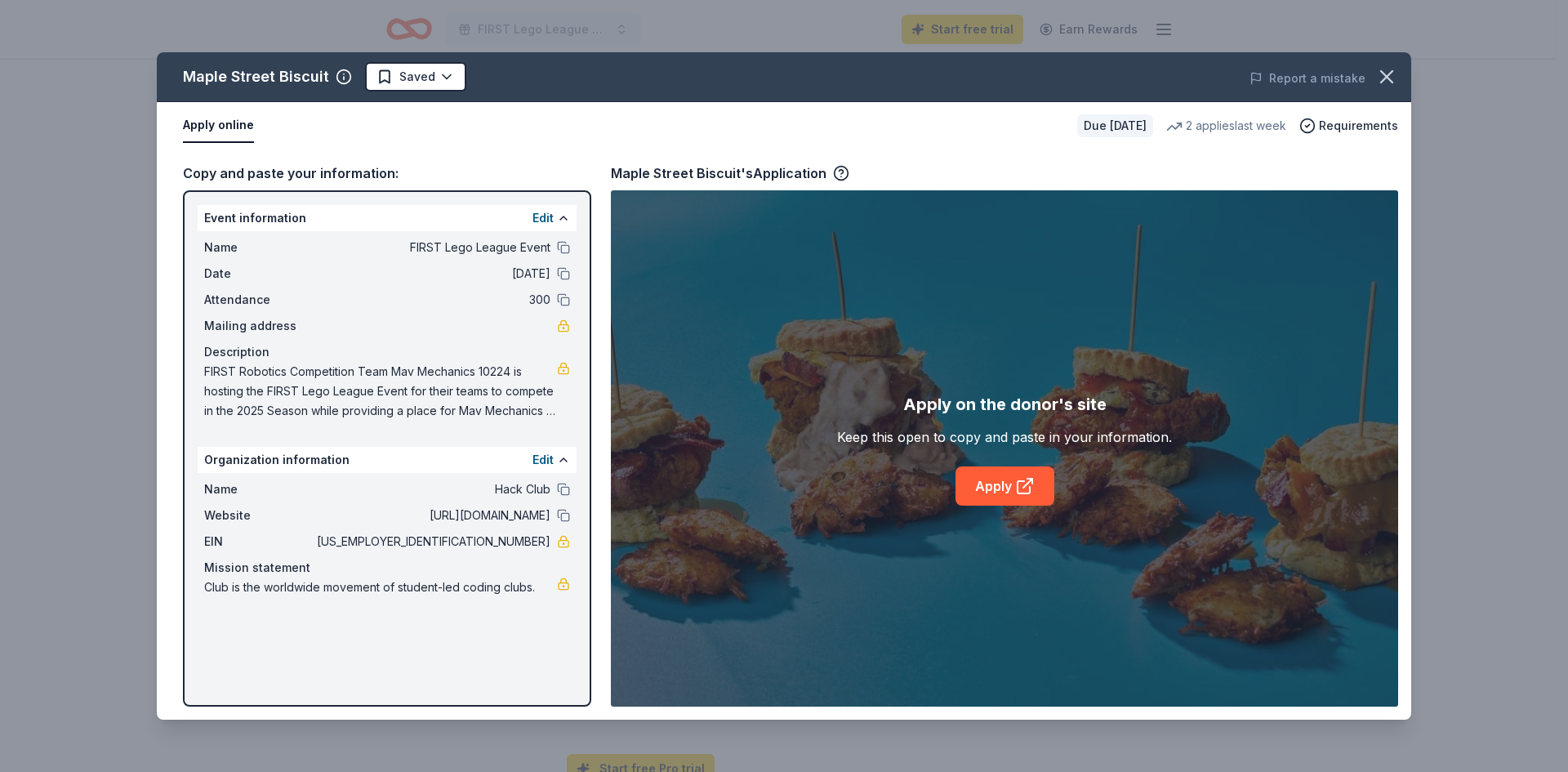
click at [991, 484] on div "Maple Street Biscuit Saved Report a mistake Apply online Due in 36 days 2 appli…" at bounding box center [783, 386] width 1254 height 668
click at [1009, 492] on link "Apply" at bounding box center [1005, 485] width 99 height 39
click at [479, 379] on span "FIRST Robotics Competition Team Mav Mechanics 10224 is hosting the FIRST Lego L…" at bounding box center [380, 391] width 353 height 59
click at [206, 372] on span "FIRST Robotics Competition Team Mav Mechanics 10224 is hosting the FIRST Lego L…" at bounding box center [380, 391] width 353 height 59
drag, startPoint x: 548, startPoint y: 540, endPoint x: 480, endPoint y: 542, distance: 68.0
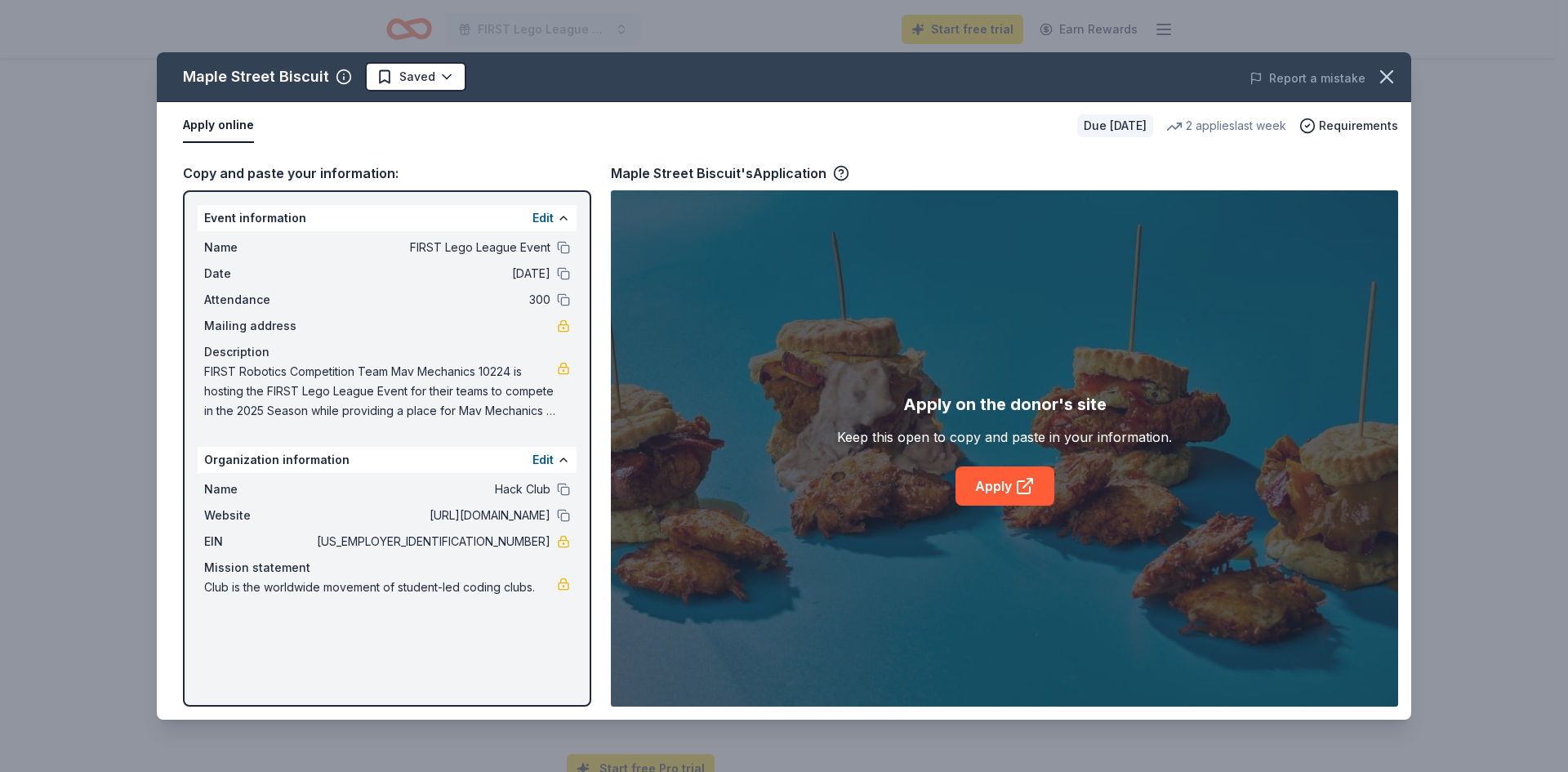
click at [480, 542] on span "81-2908499" at bounding box center [432, 541] width 237 height 19
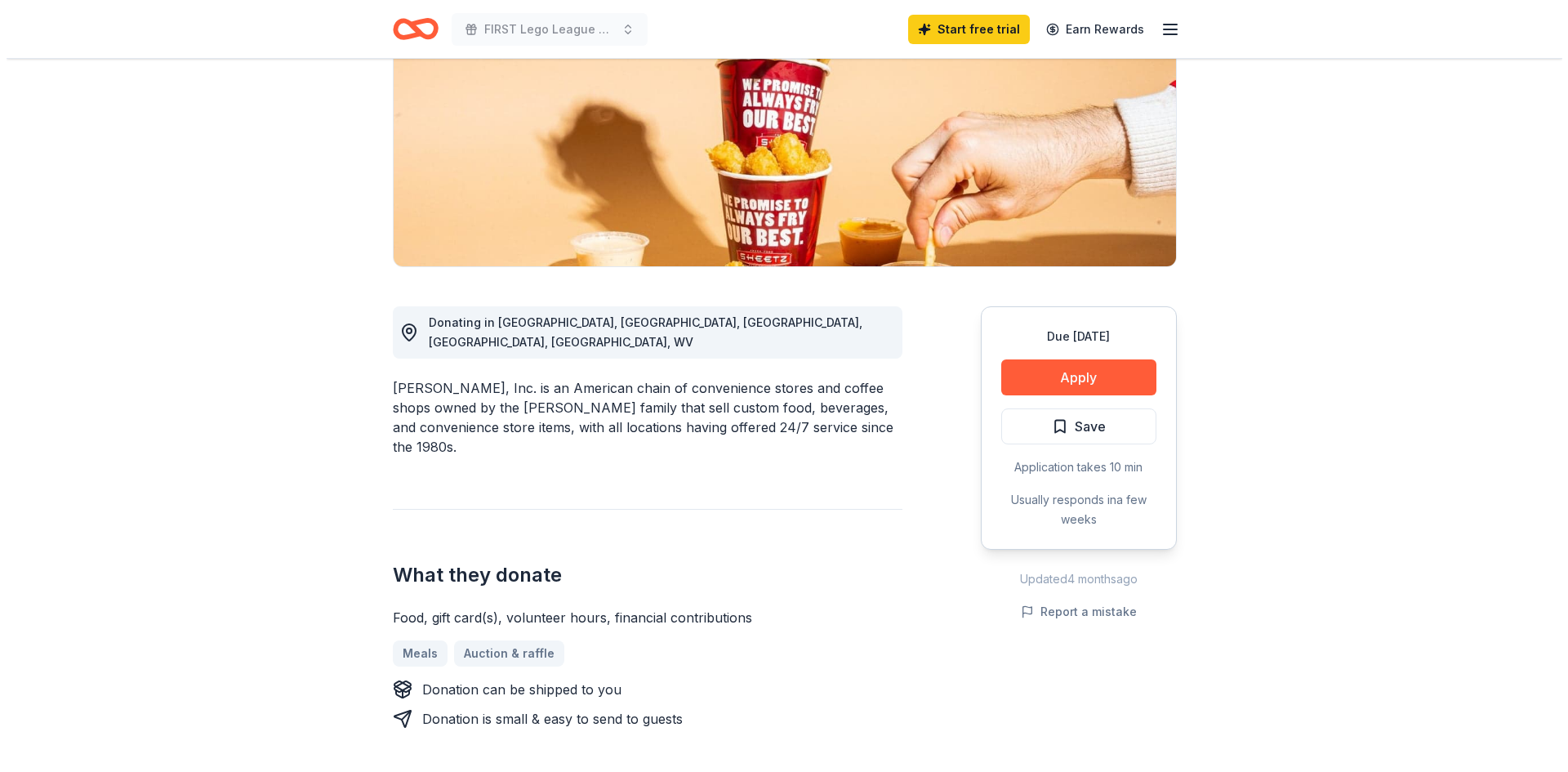
scroll to position [232, 0]
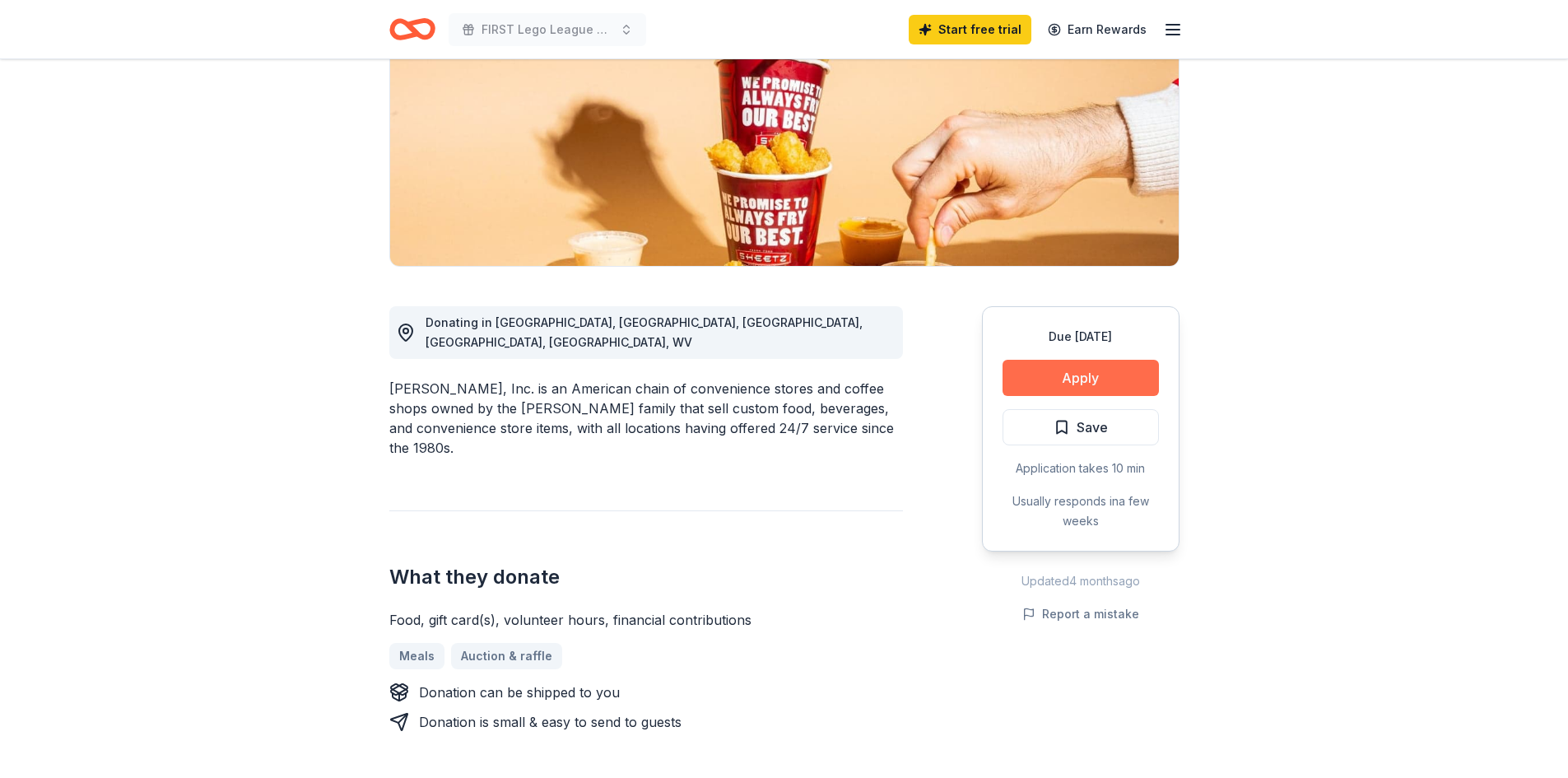
click at [1073, 373] on button "Apply" at bounding box center [1081, 378] width 157 height 37
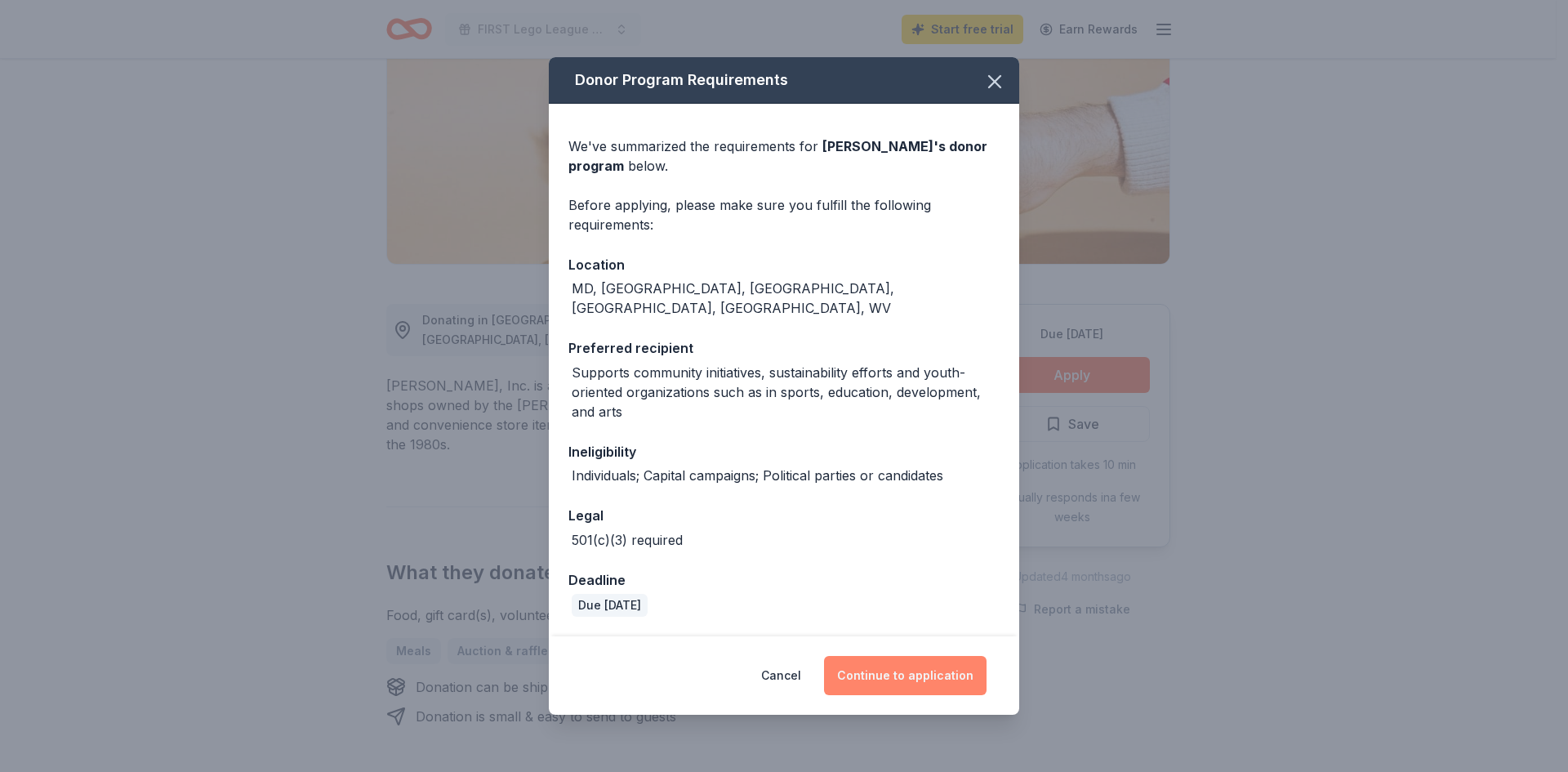
click at [925, 664] on button "Continue to application" at bounding box center [905, 676] width 163 height 39
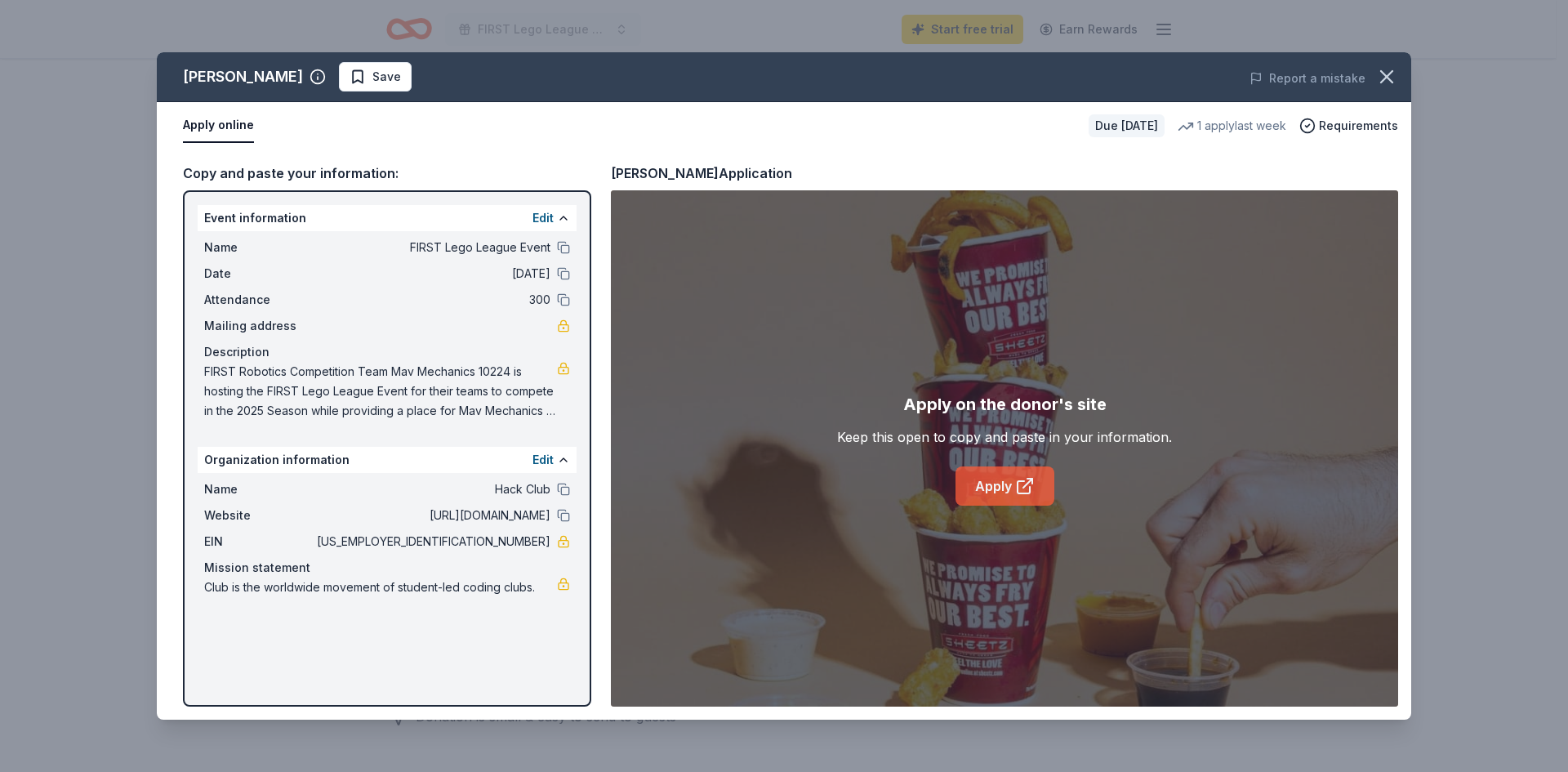
click at [978, 491] on link "Apply" at bounding box center [1005, 485] width 99 height 39
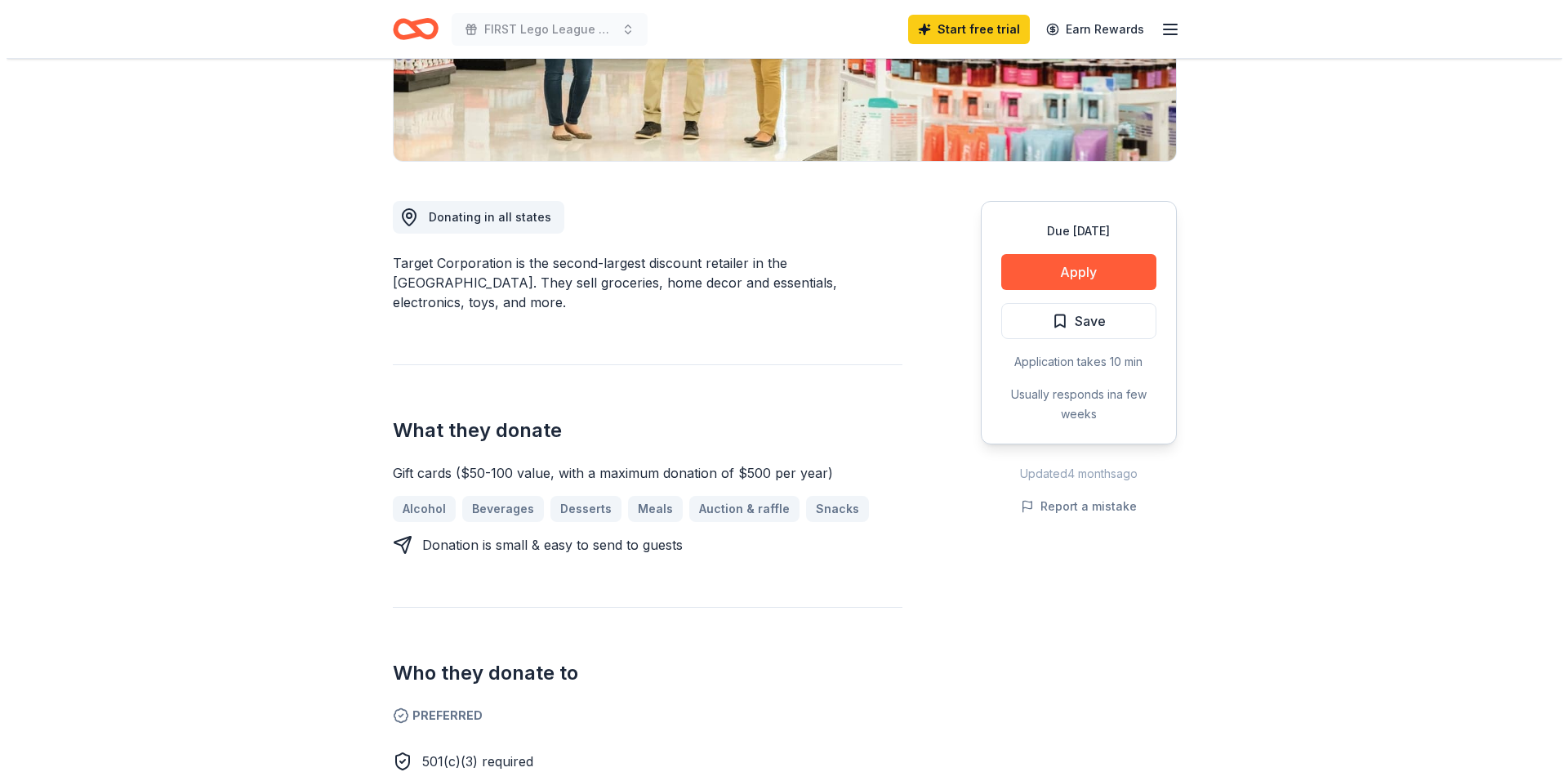
scroll to position [334, 0]
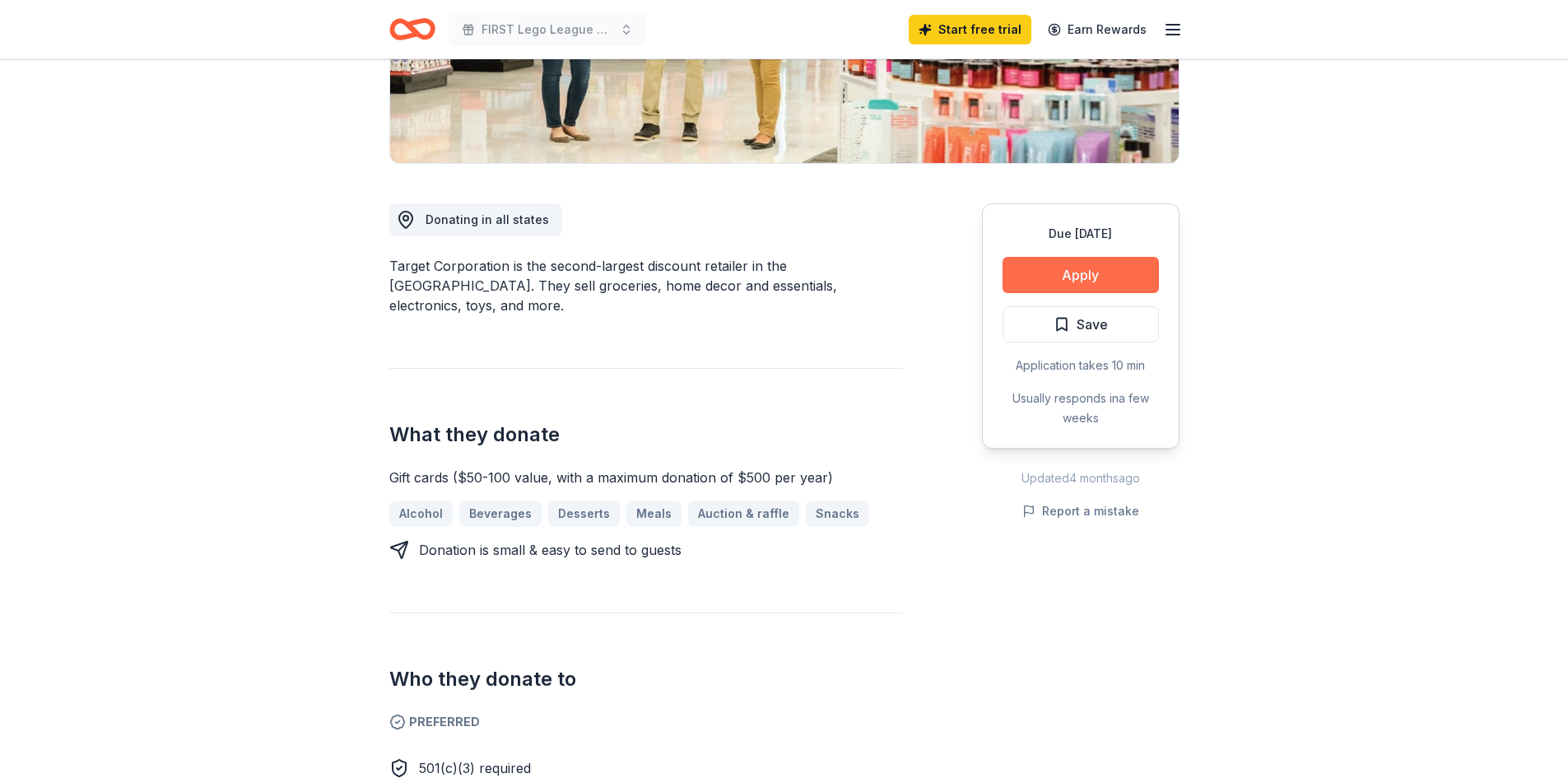
click at [1090, 271] on button "Apply" at bounding box center [1081, 274] width 157 height 37
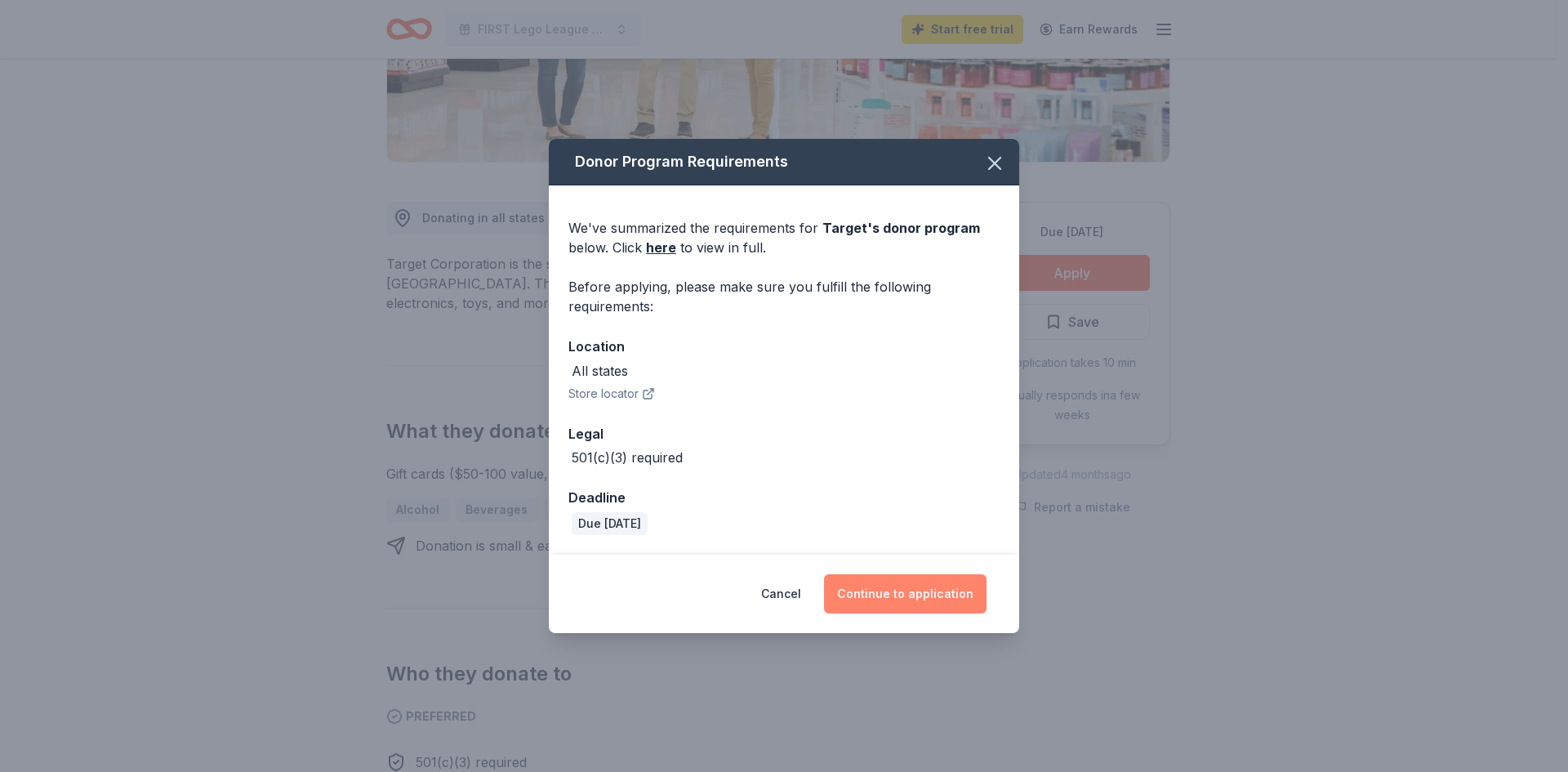
click at [871, 595] on button "Continue to application" at bounding box center [905, 593] width 163 height 39
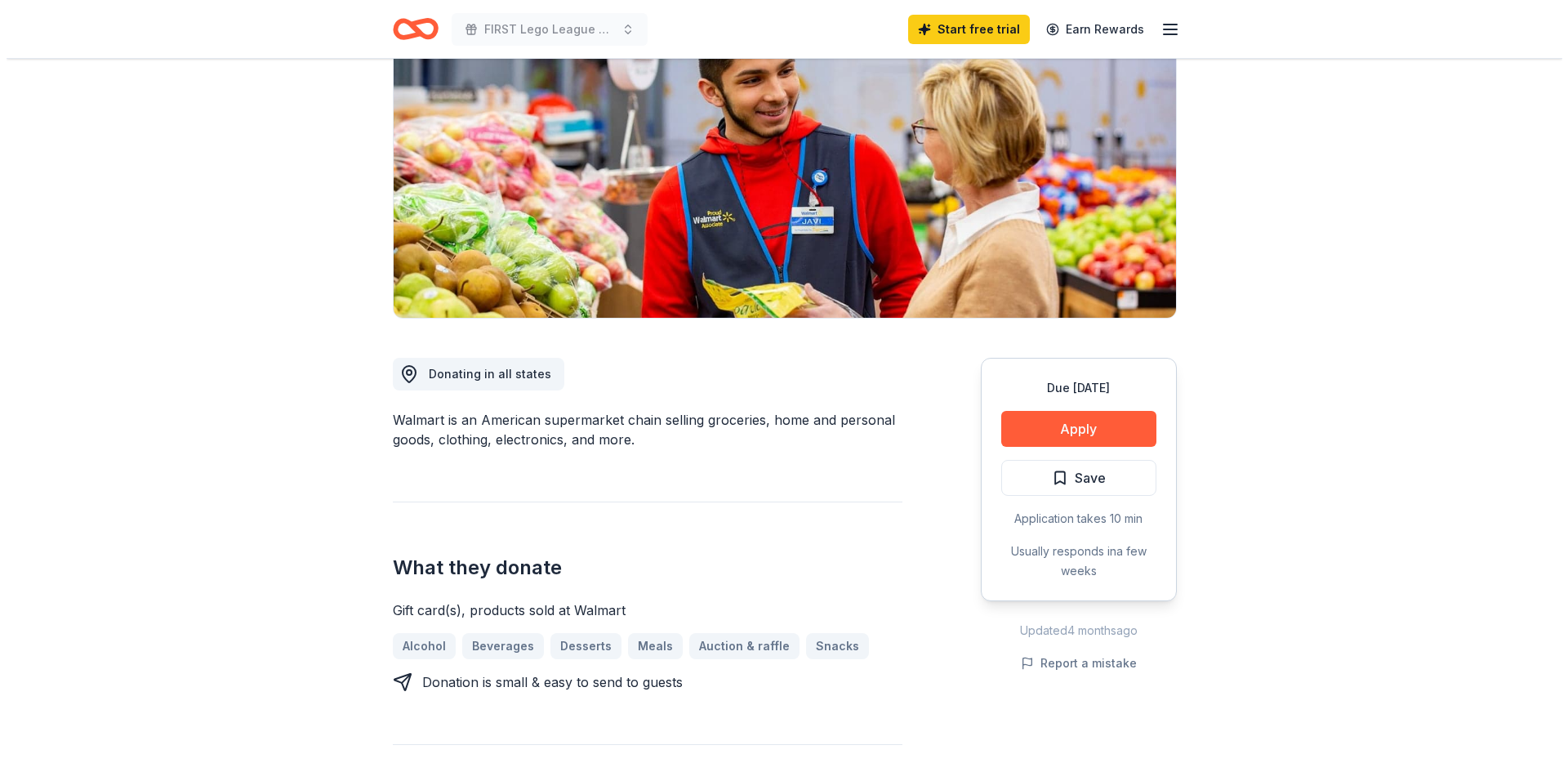
scroll to position [180, 0]
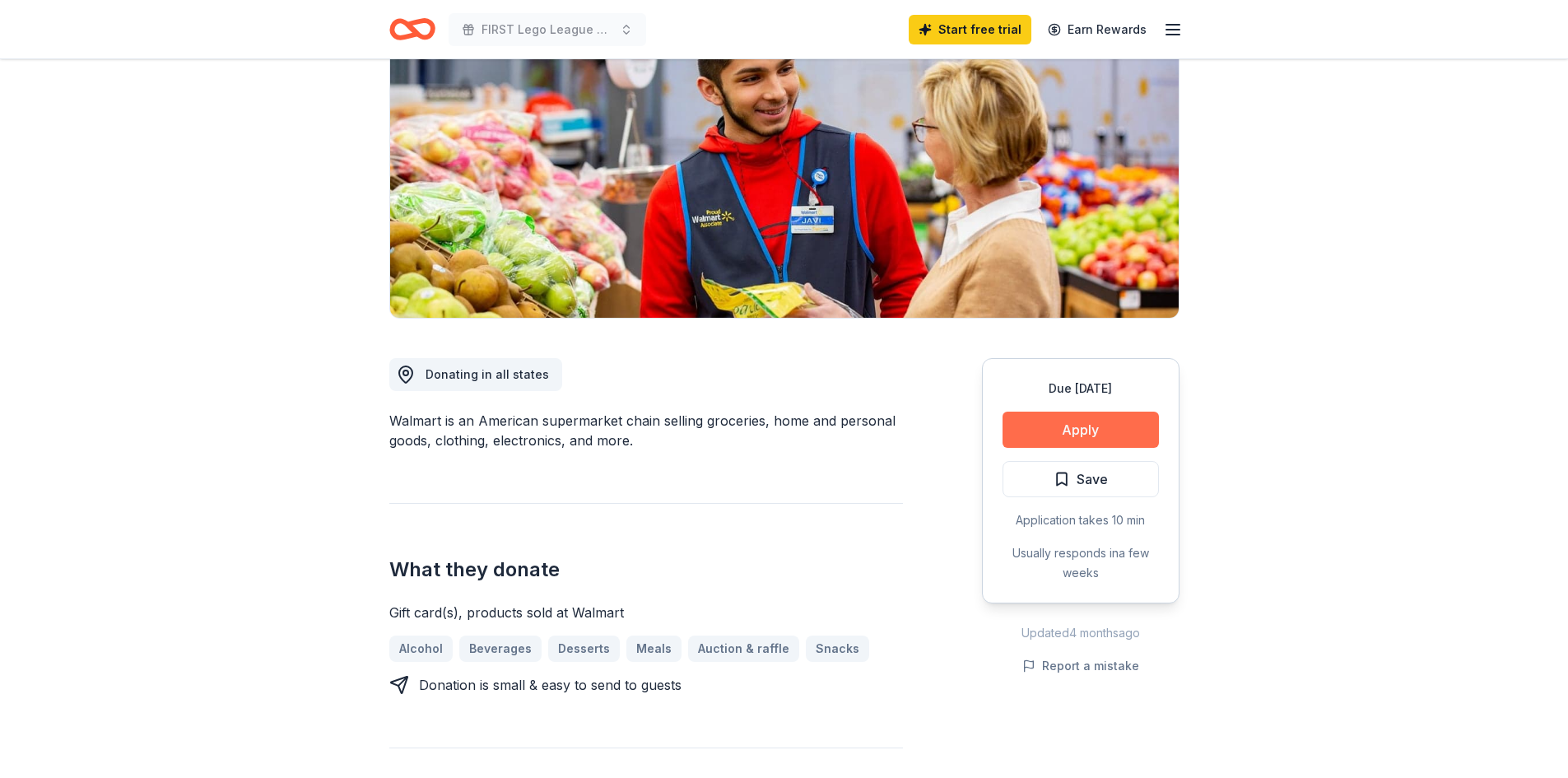
click at [1058, 433] on button "Apply" at bounding box center [1081, 430] width 157 height 37
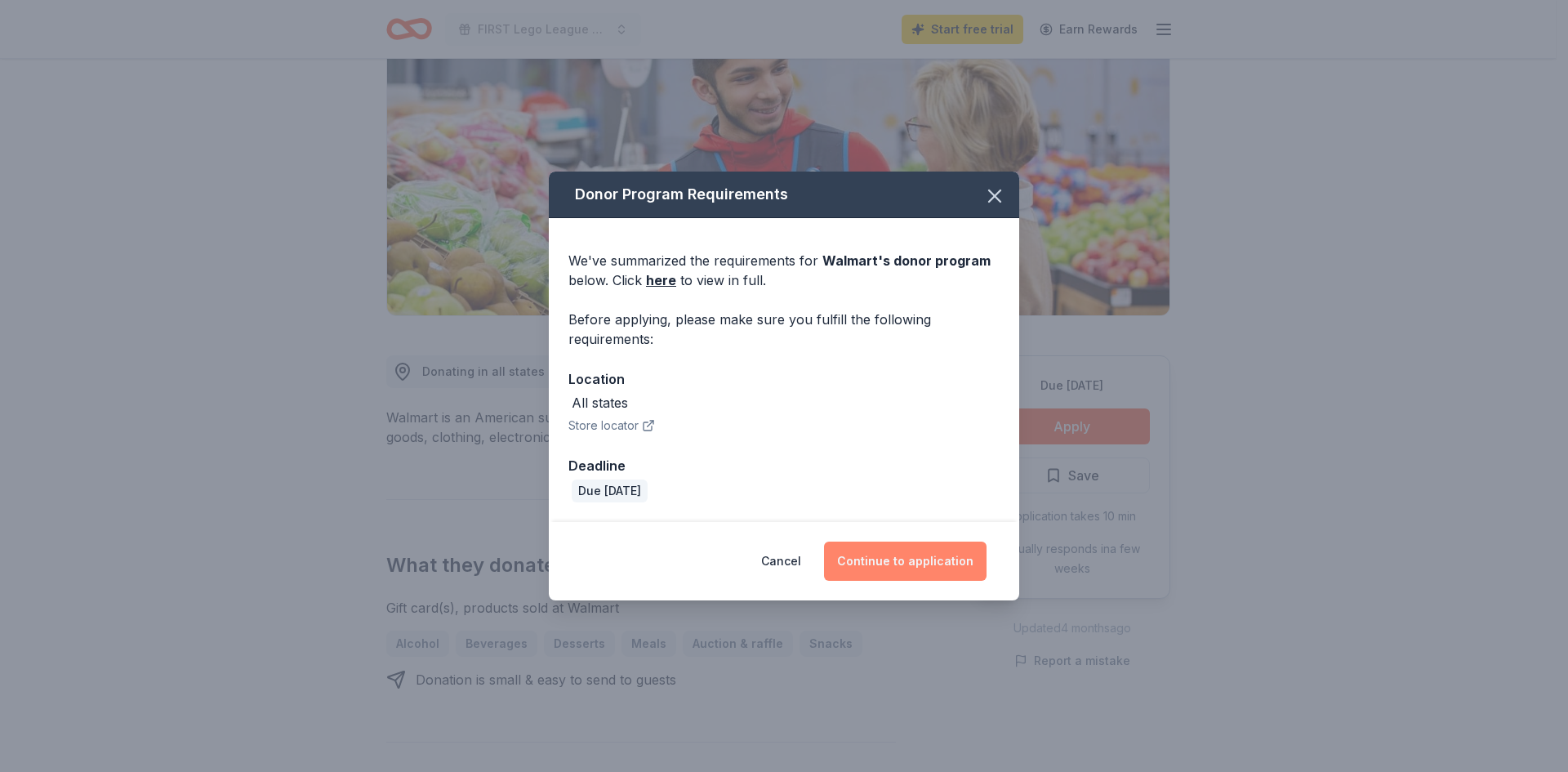
click at [915, 565] on button "Continue to application" at bounding box center [905, 561] width 163 height 39
